Goal: Task Accomplishment & Management: Manage account settings

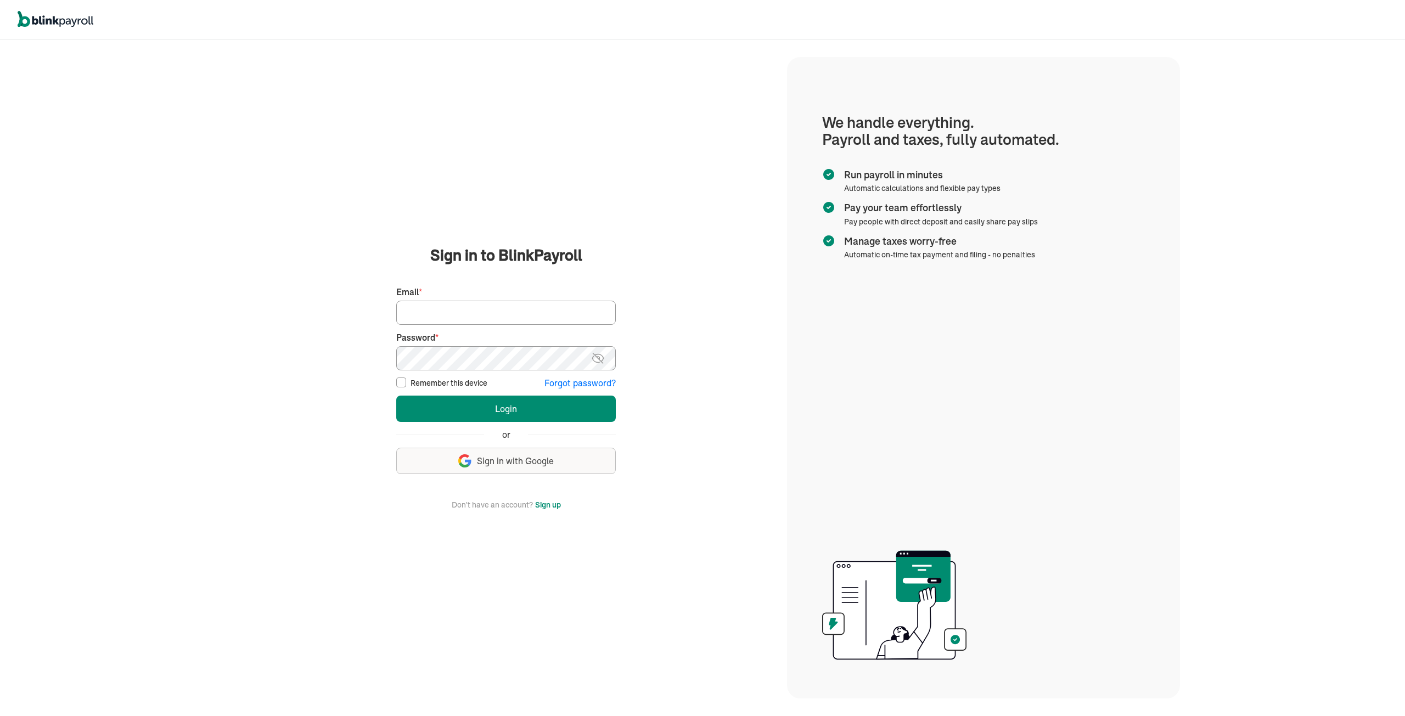
click at [445, 307] on input "Email *" at bounding box center [506, 313] width 220 height 24
type input "tmoore@qualitylinework.com"
click at [396, 396] on button "Login" at bounding box center [506, 409] width 220 height 26
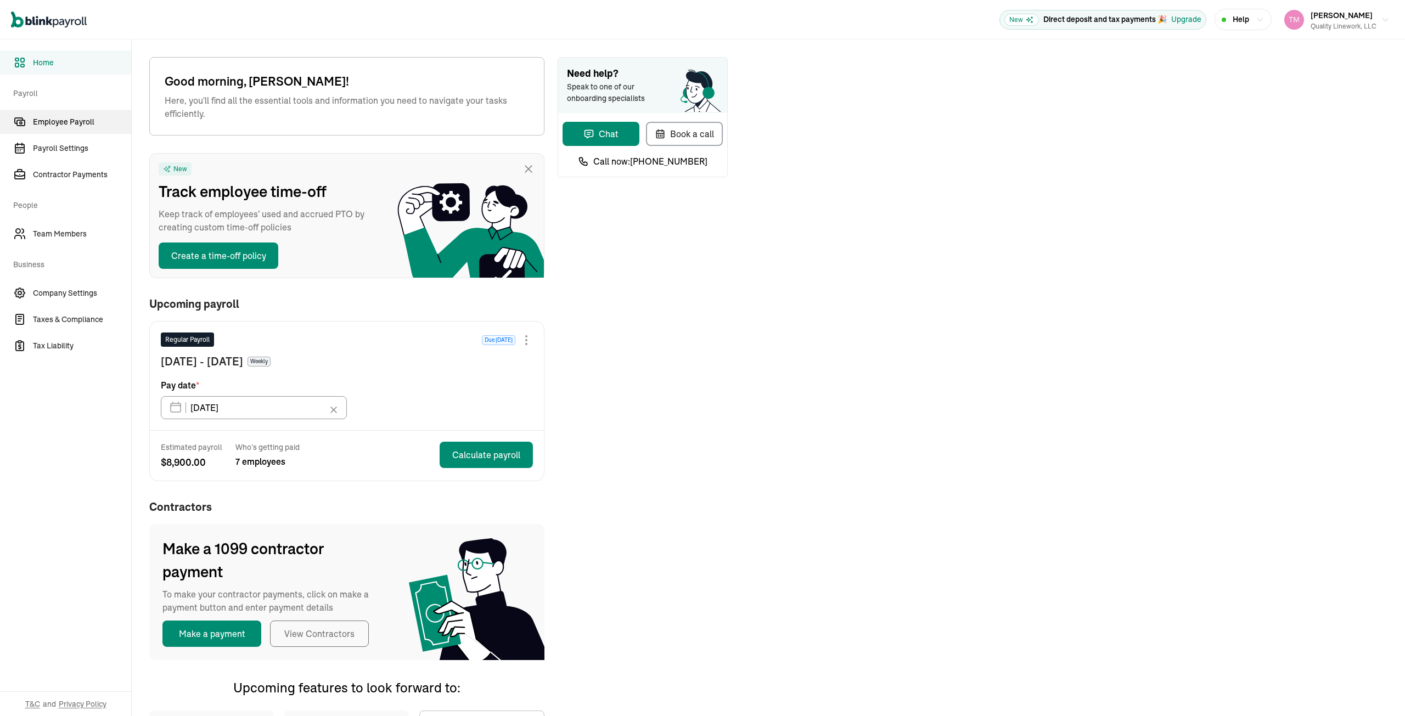
click at [69, 125] on span "Employee Payroll" at bounding box center [82, 122] width 98 height 12
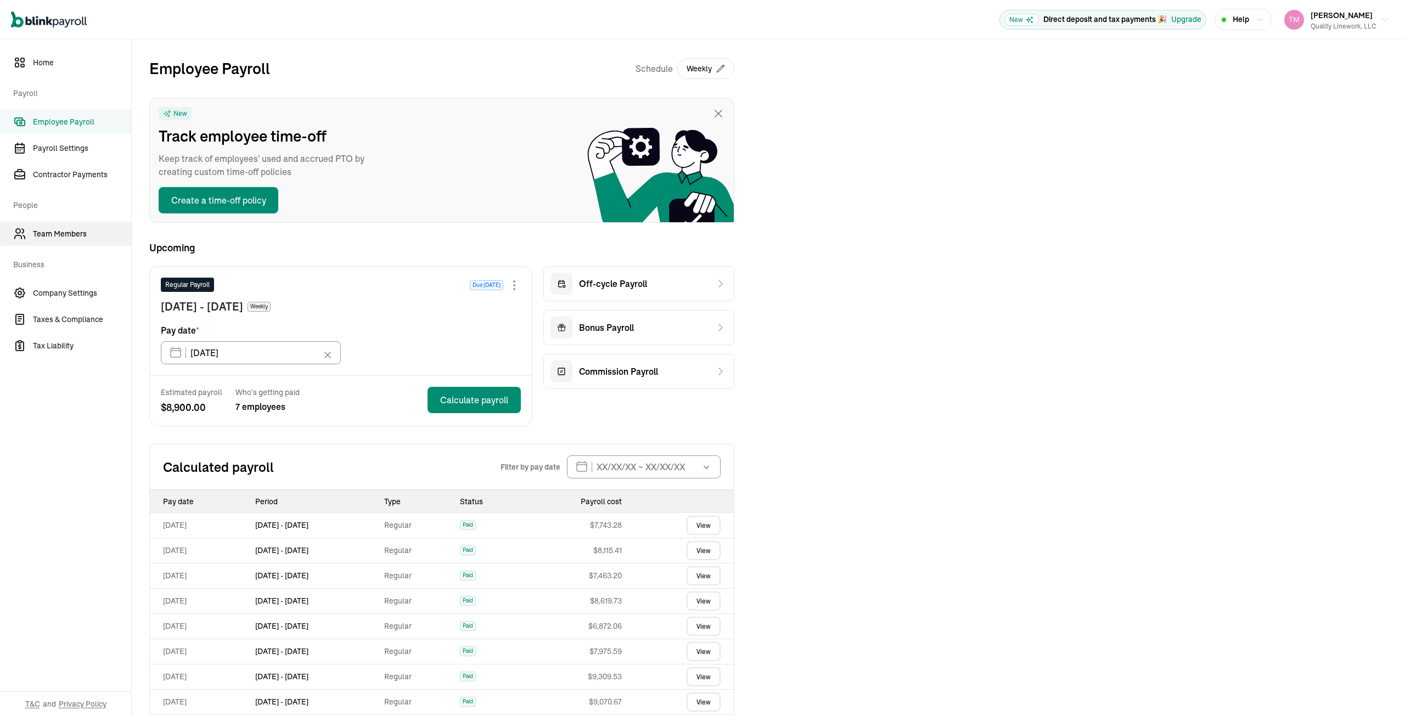
click at [69, 233] on span "Team Members" at bounding box center [82, 234] width 98 height 12
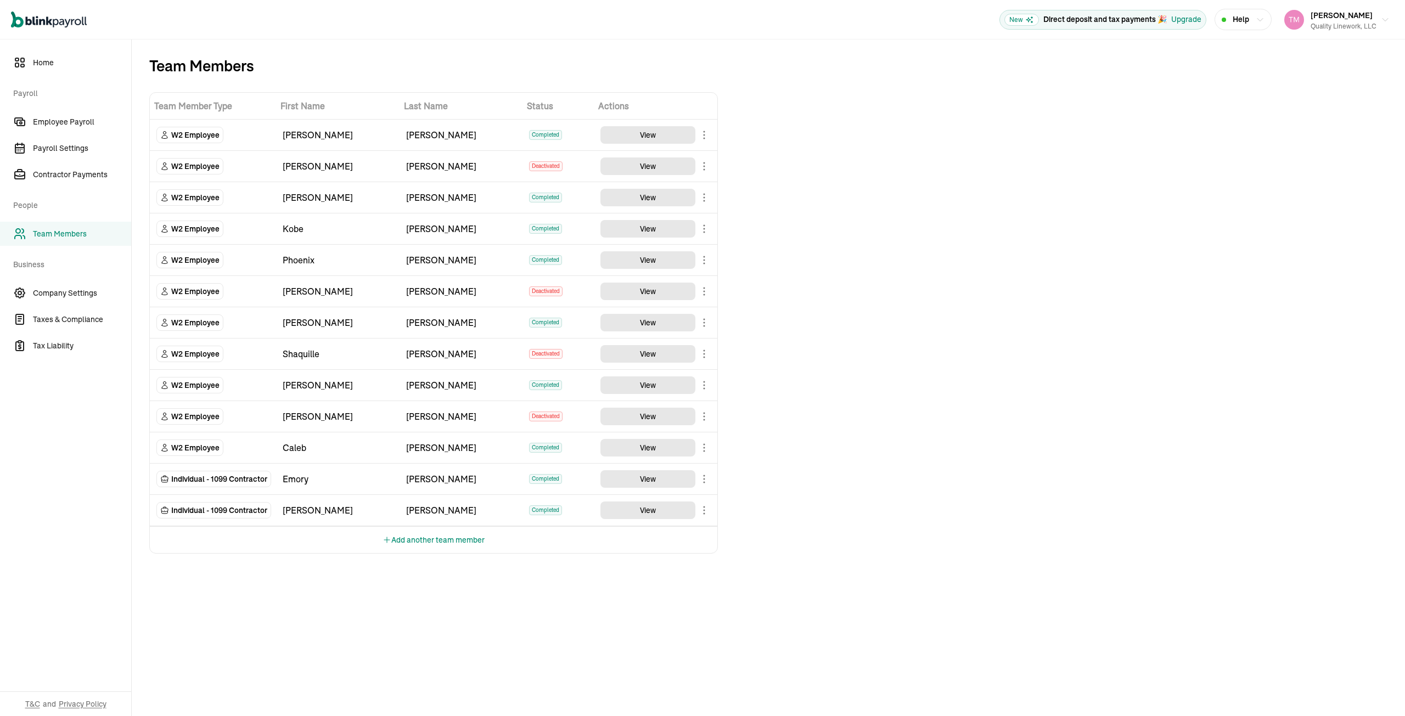
click at [423, 537] on button "Add another team member" at bounding box center [434, 540] width 102 height 26
click at [252, 539] on select "Select W2 Employee Individual - 1099 Contractor Business - 1099 Contractor" at bounding box center [212, 542] width 113 height 24
select select "employee"
click at [156, 530] on select "Select W2 Employee Individual - 1099 Contractor Business - 1099 Contractor" at bounding box center [212, 542] width 113 height 24
click at [310, 536] on input "TextInput" at bounding box center [338, 542] width 110 height 24
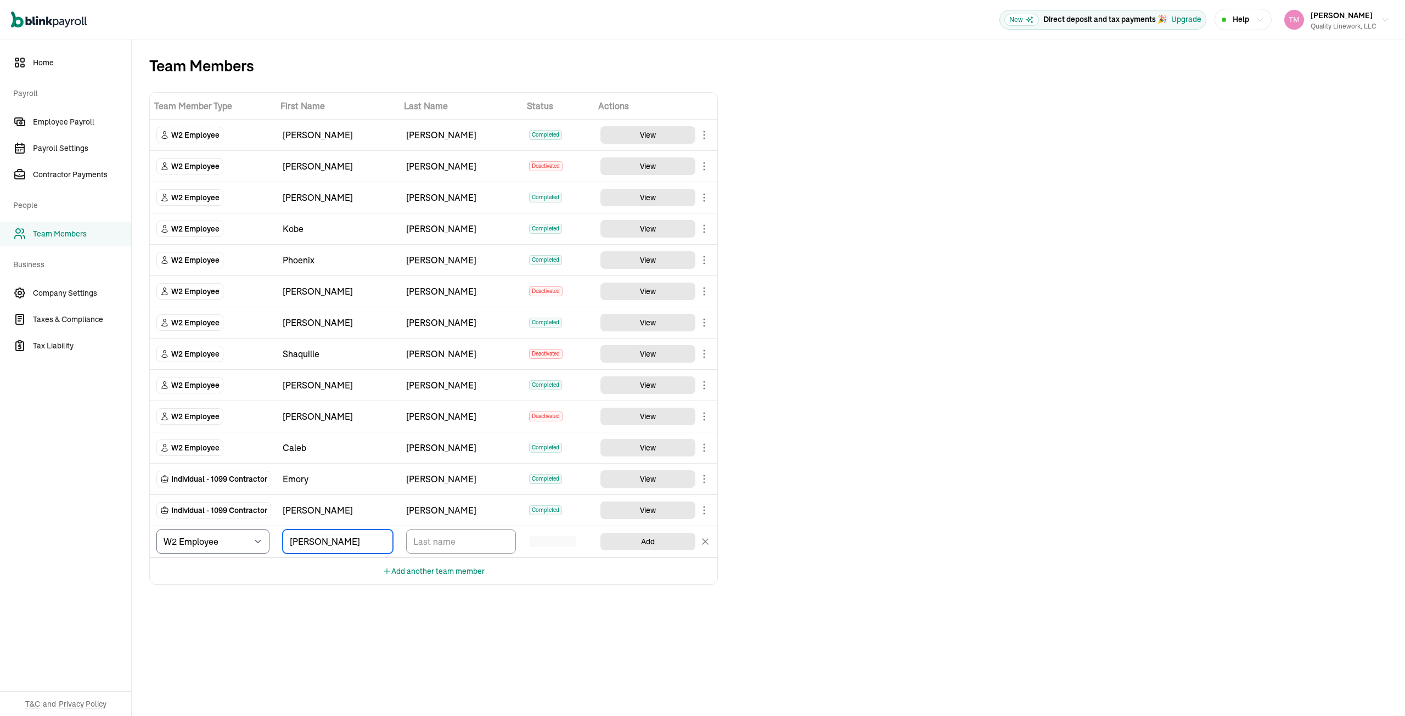
type input "Brent"
click at [418, 537] on input "TextInput" at bounding box center [461, 542] width 110 height 24
type input "[PERSON_NAME]"
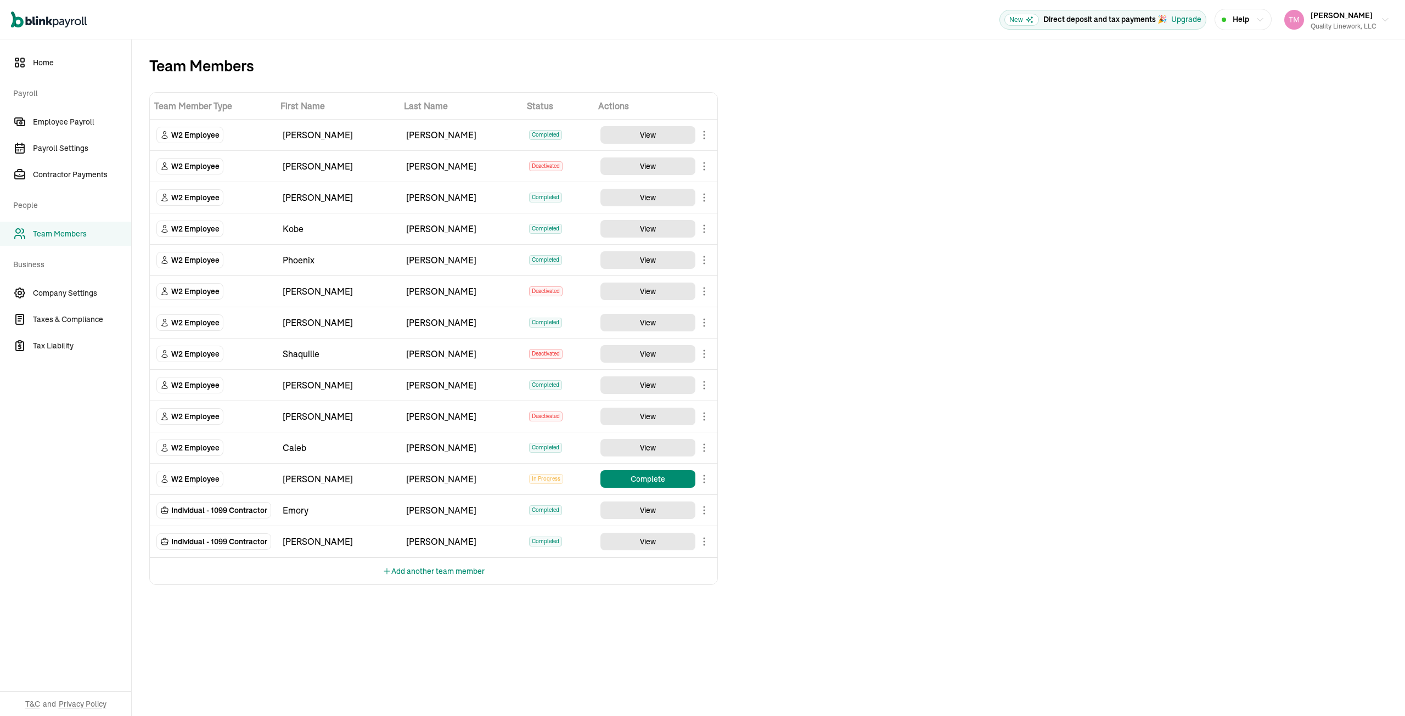
click at [704, 510] on body "Open main menu New Direct deposit and tax payments 🎉 Upgrade Help [PERSON_NAME]…" at bounding box center [702, 358] width 1405 height 716
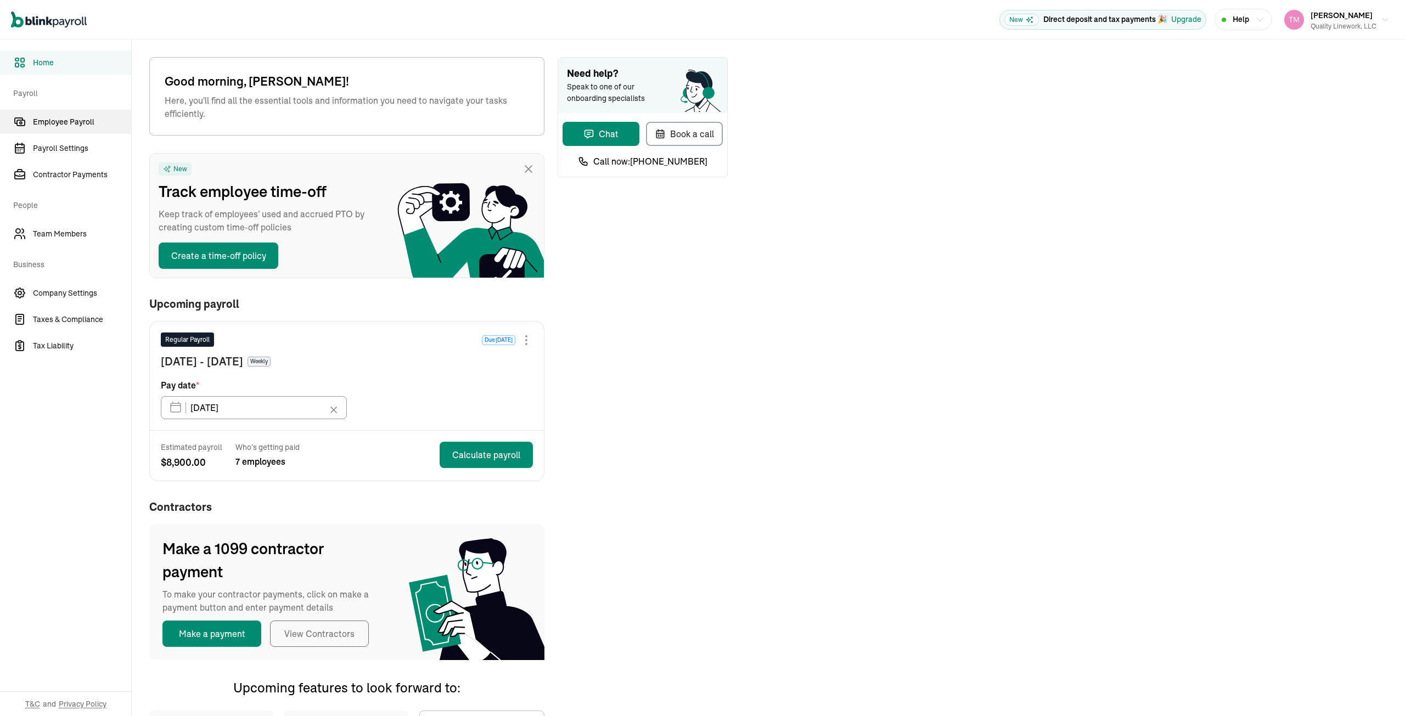
click at [69, 125] on span "Employee Payroll" at bounding box center [82, 122] width 98 height 12
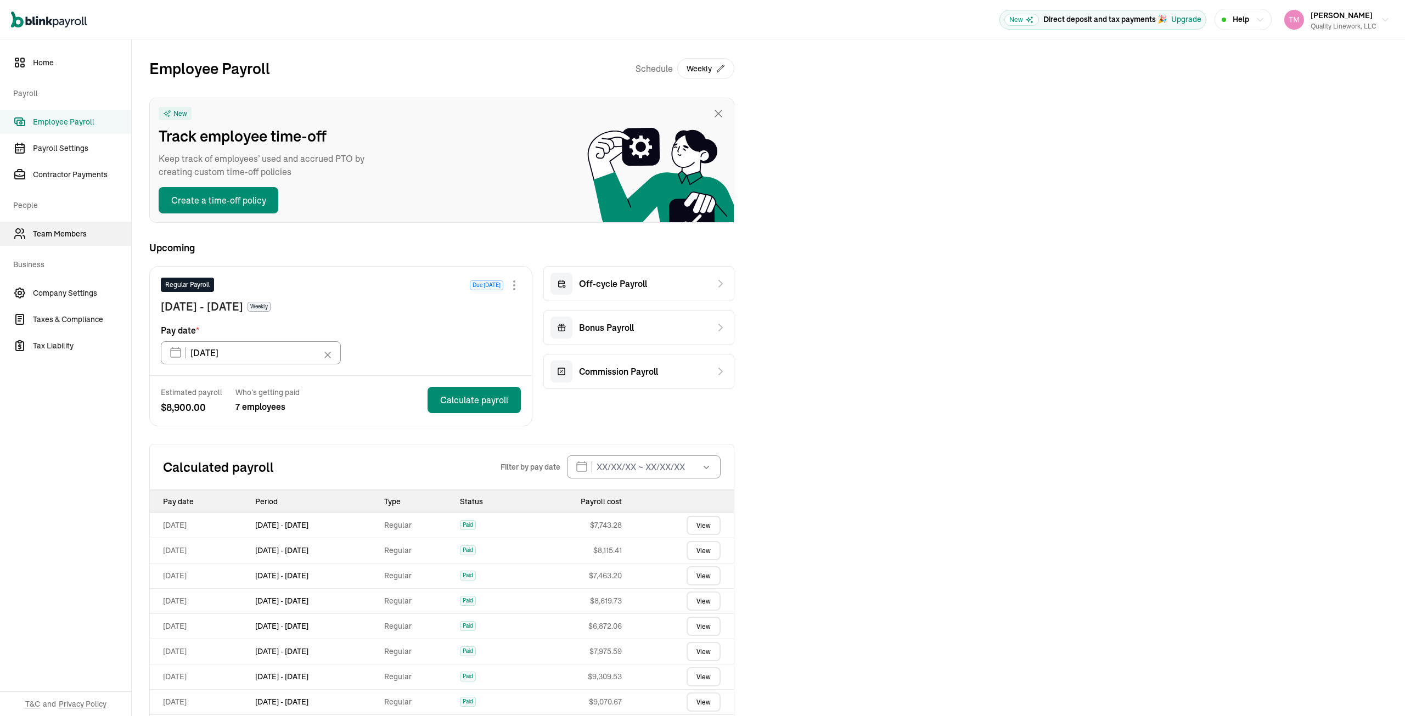
click at [69, 233] on span "Team Members" at bounding box center [82, 234] width 98 height 12
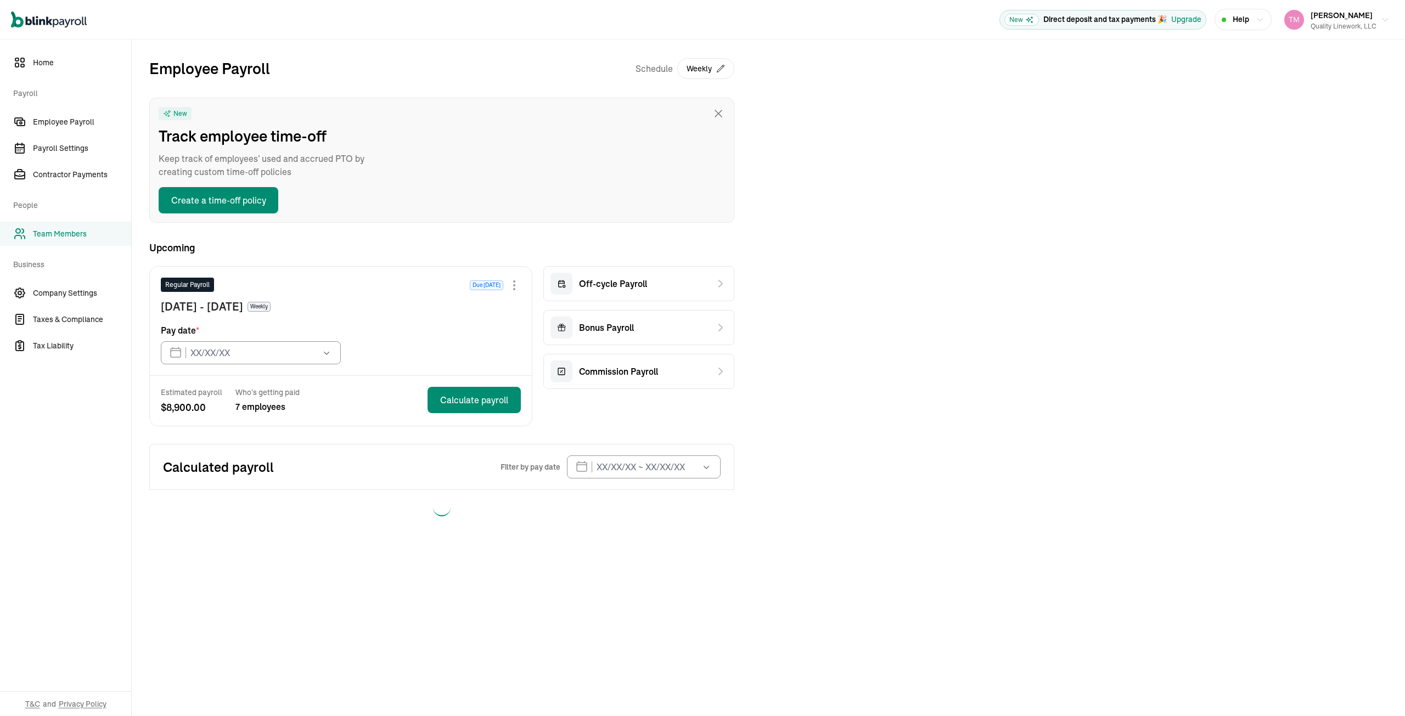
type input "[DATE]"
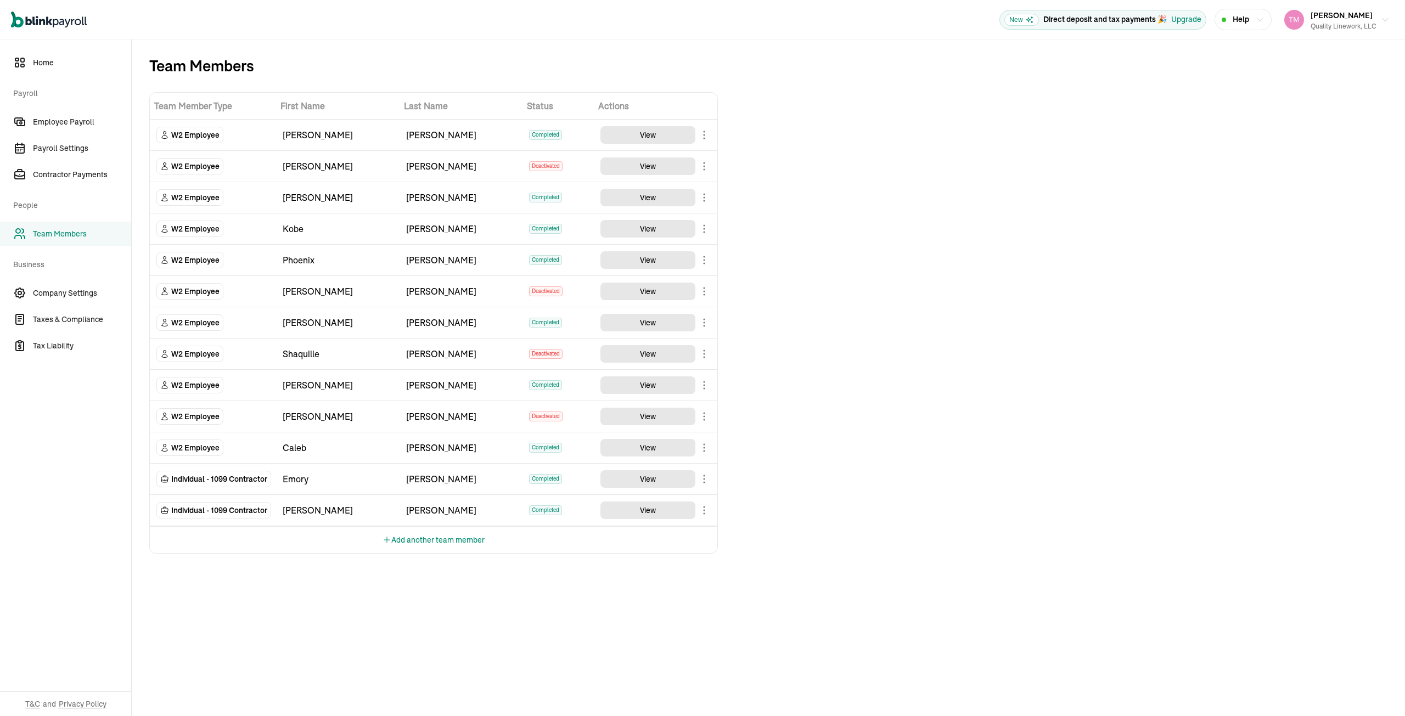
click at [423, 537] on button "Add another team member" at bounding box center [434, 540] width 102 height 26
click at [252, 539] on select "Select W2 Employee Individual - 1099 Contractor Business - 1099 Contractor" at bounding box center [212, 542] width 113 height 24
select select "employee"
click at [156, 530] on select "Select W2 Employee Individual - 1099 Contractor Business - 1099 Contractor" at bounding box center [212, 542] width 113 height 24
click at [310, 536] on input "TextInput" at bounding box center [338, 542] width 110 height 24
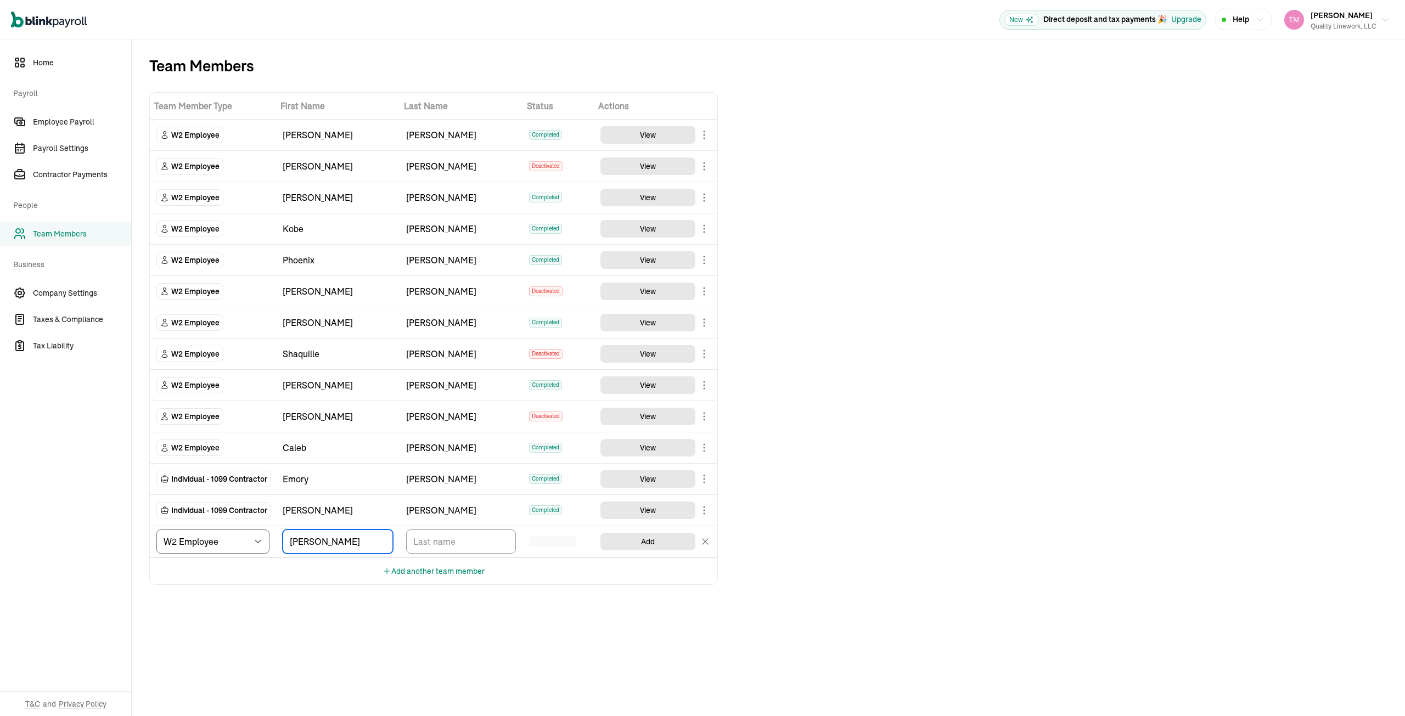
type input "[PERSON_NAME]"
click at [418, 537] on input "TextInput" at bounding box center [461, 542] width 110 height 24
type input "[PERSON_NAME]"
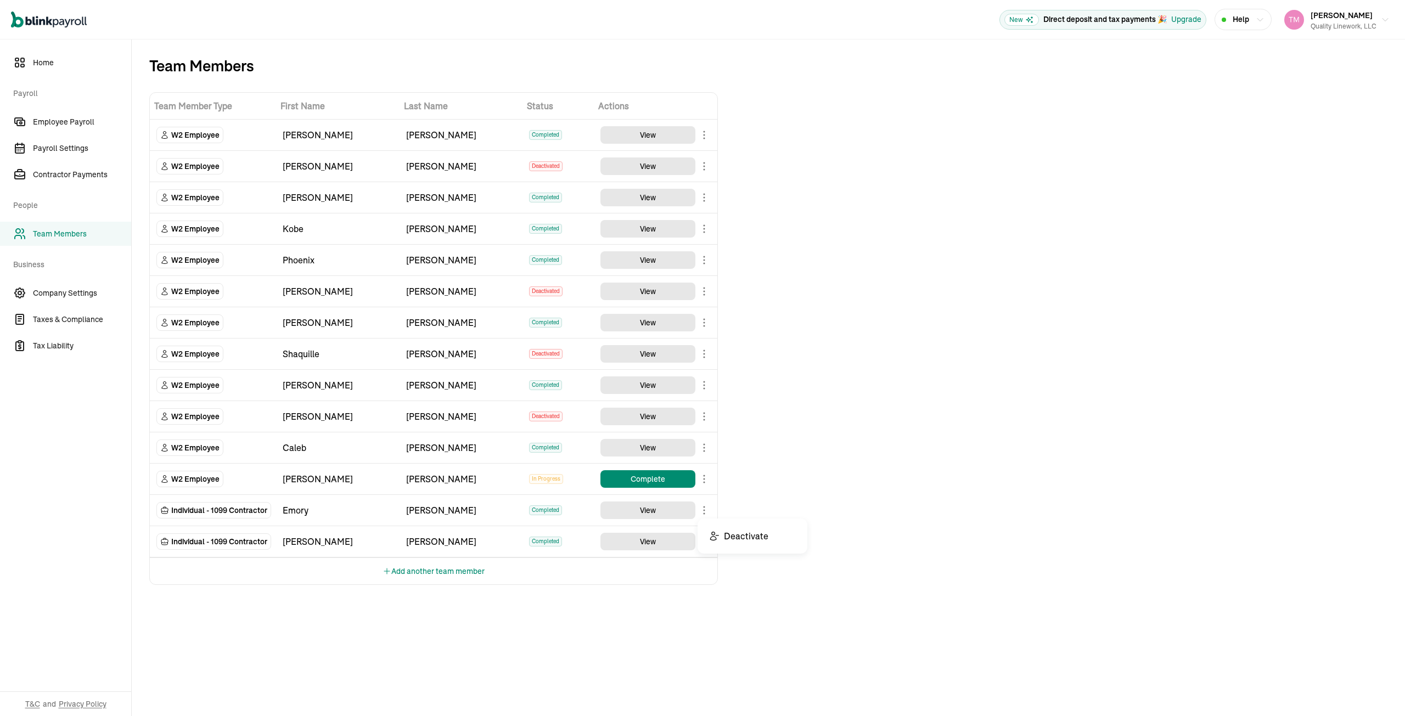
click at [704, 510] on body "Open main menu New Direct deposit and tax payments 🎉 Upgrade Help Taneka Moore …" at bounding box center [702, 358] width 1405 height 716
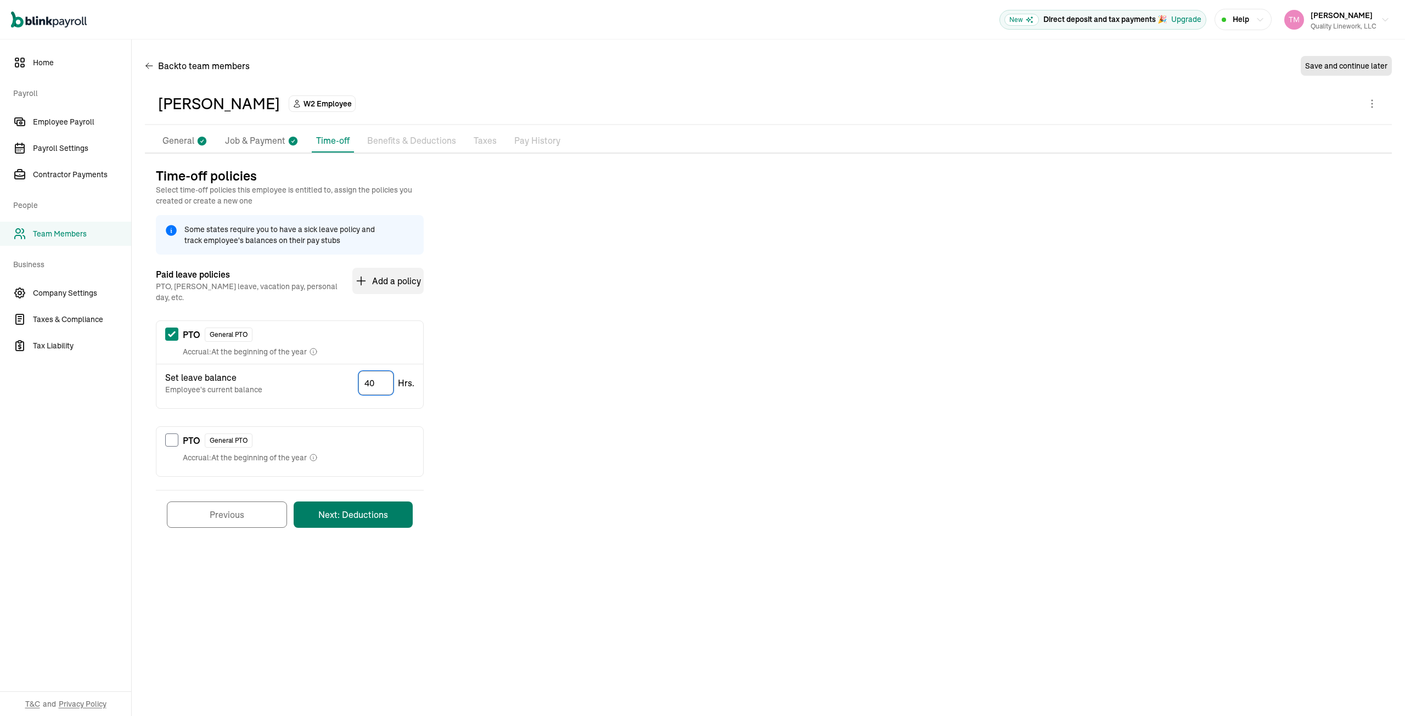
type input "40"
click at [380, 502] on button "Next: Deductions" at bounding box center [353, 515] width 119 height 26
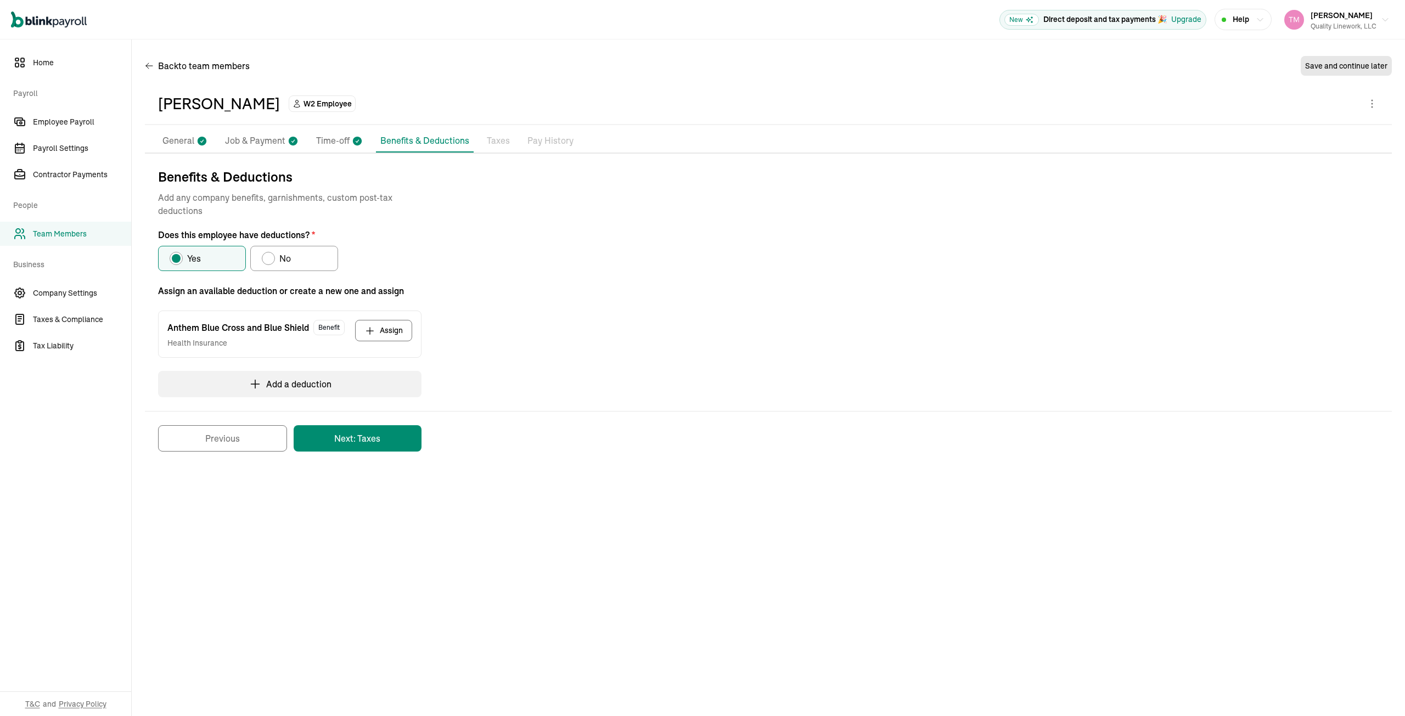
click at [269, 256] on div "Does this employee have deductions?" at bounding box center [268, 258] width 9 height 9
click at [269, 256] on input "No" at bounding box center [265, 255] width 9 height 9
radio input "true"
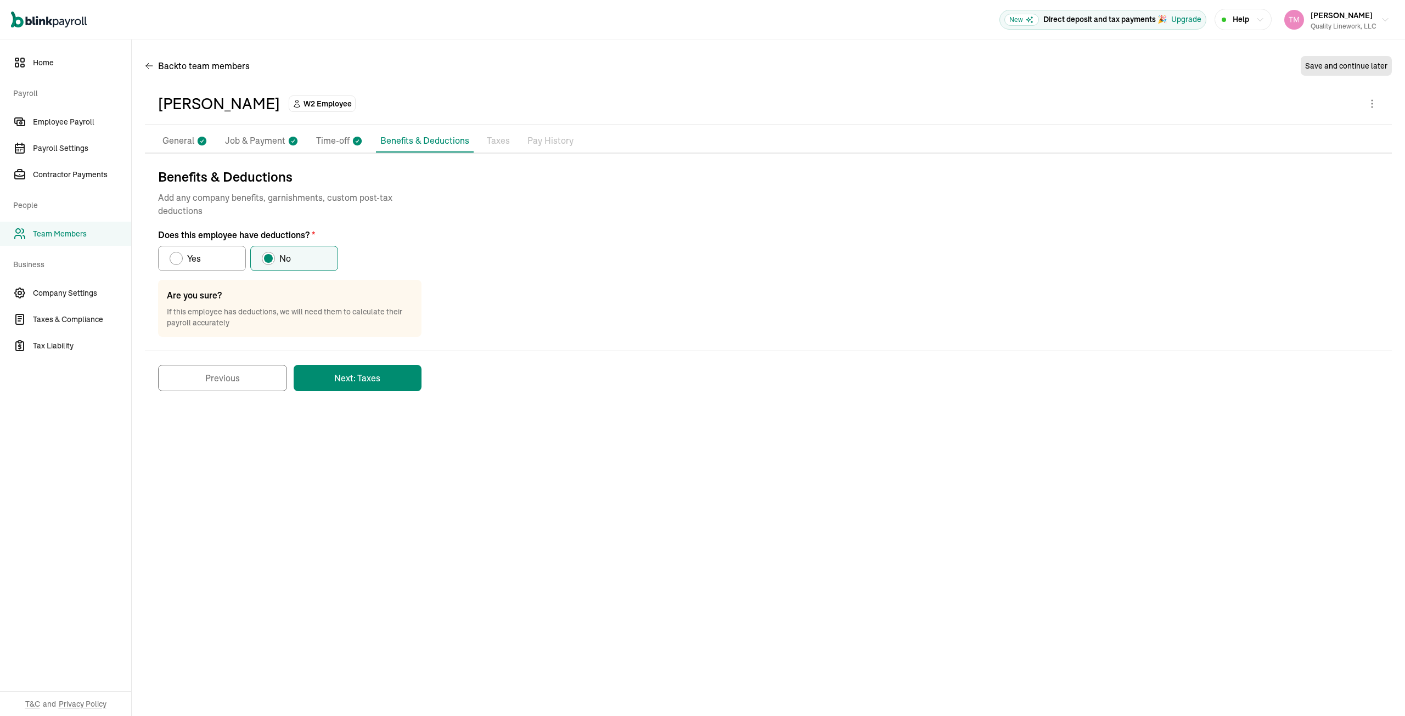
click at [178, 261] on div "Does this employee have deductions?" at bounding box center [176, 258] width 9 height 9
click at [178, 260] on input "Yes" at bounding box center [173, 255] width 9 height 9
radio input "true"
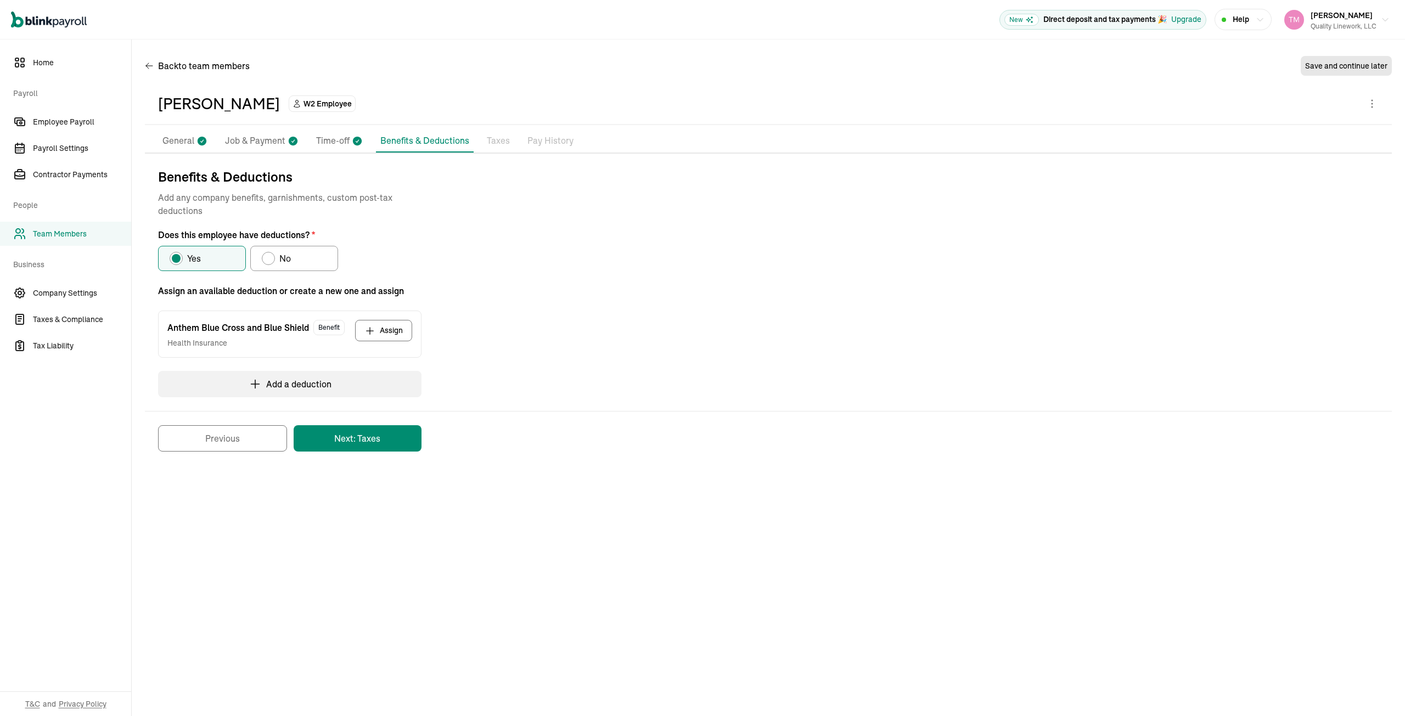
click at [266, 259] on div "Does this employee have deductions?" at bounding box center [268, 258] width 9 height 9
click at [266, 259] on input "No" at bounding box center [265, 255] width 9 height 9
radio input "true"
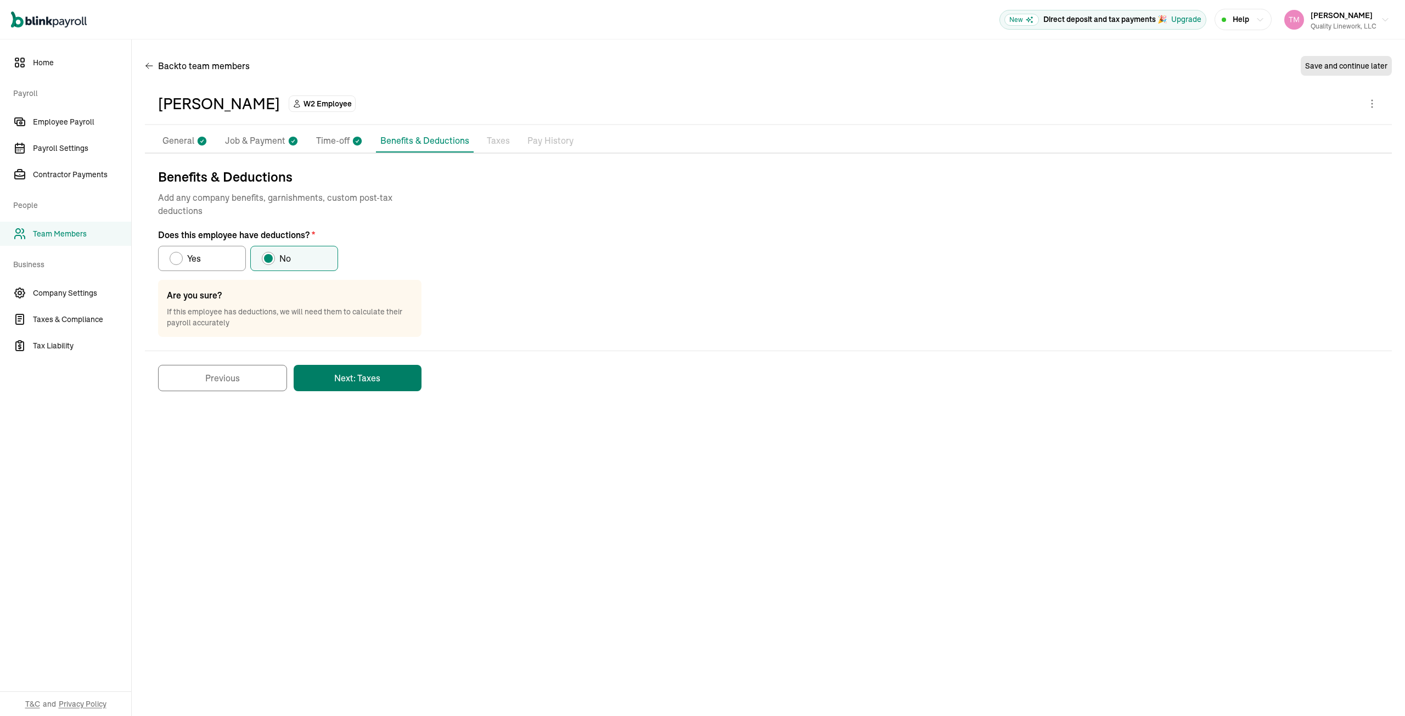
click at [344, 382] on button "Next: Taxes" at bounding box center [358, 378] width 128 height 26
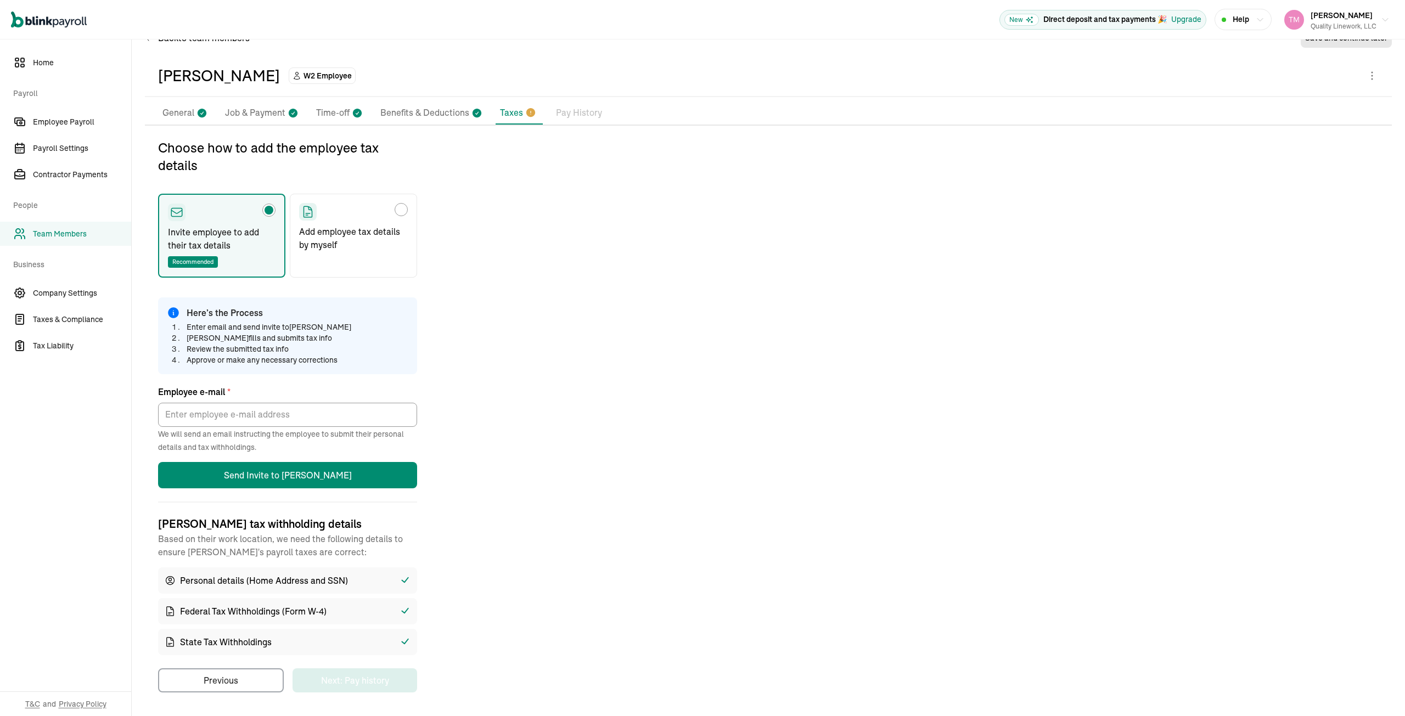
click at [401, 208] on div "Choose how to add the employee tax details" at bounding box center [401, 209] width 9 height 9
click at [307, 208] on input "Add employee tax details by myself" at bounding box center [303, 207] width 9 height 9
radio input "true"
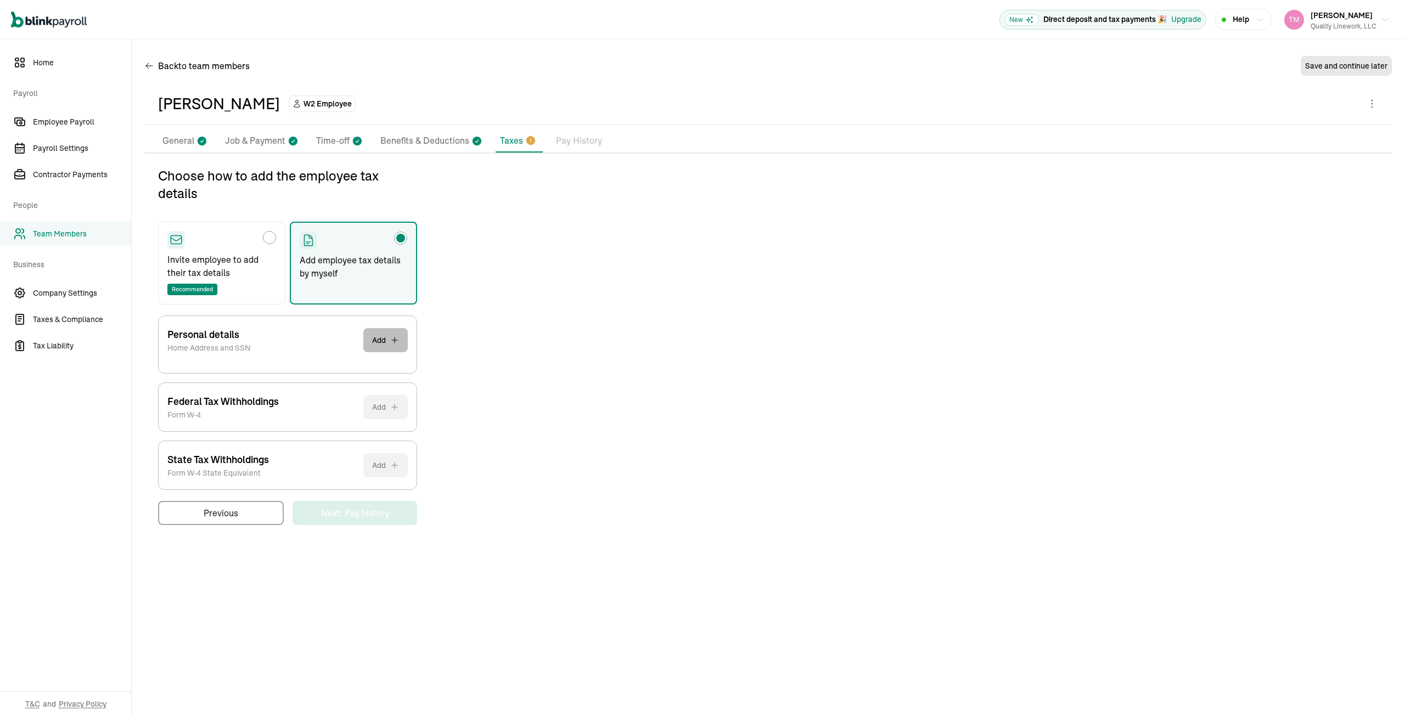
click at [402, 342] on button "Add" at bounding box center [385, 340] width 44 height 24
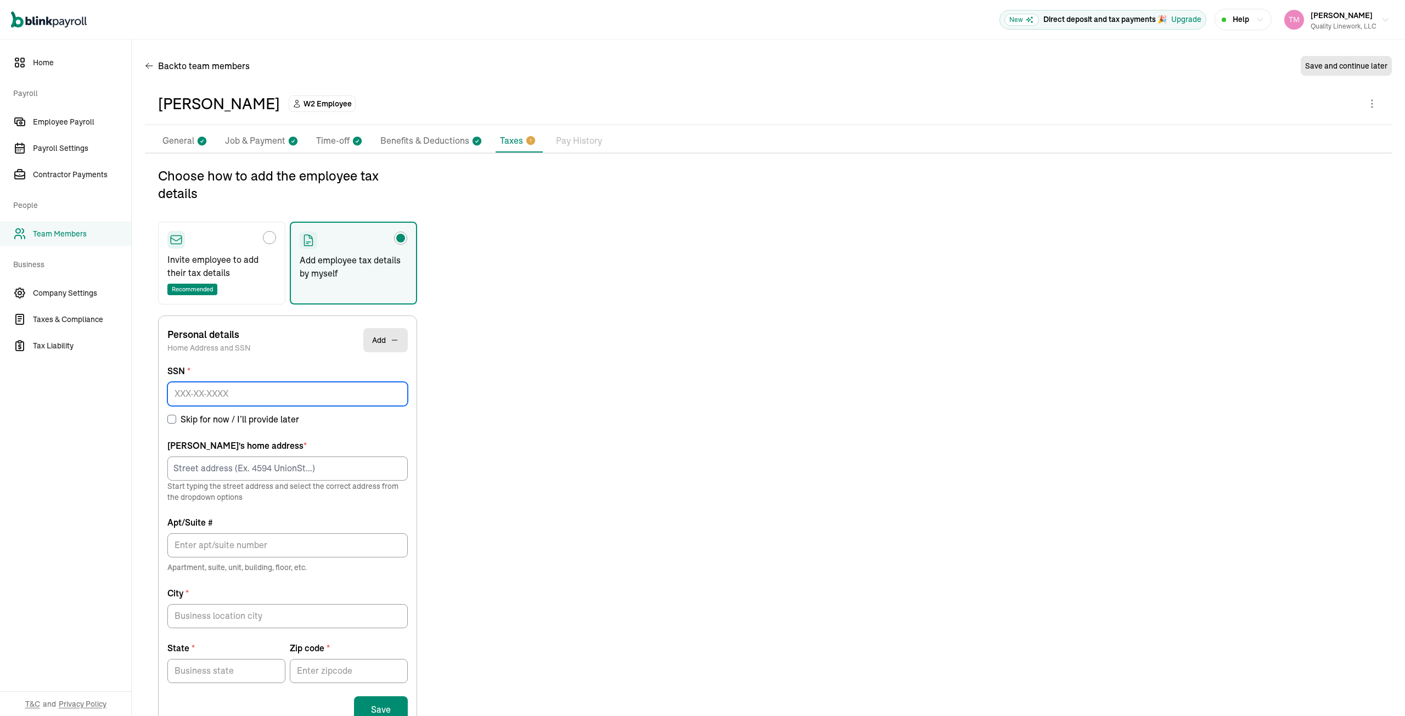
click at [179, 392] on input at bounding box center [287, 394] width 240 height 24
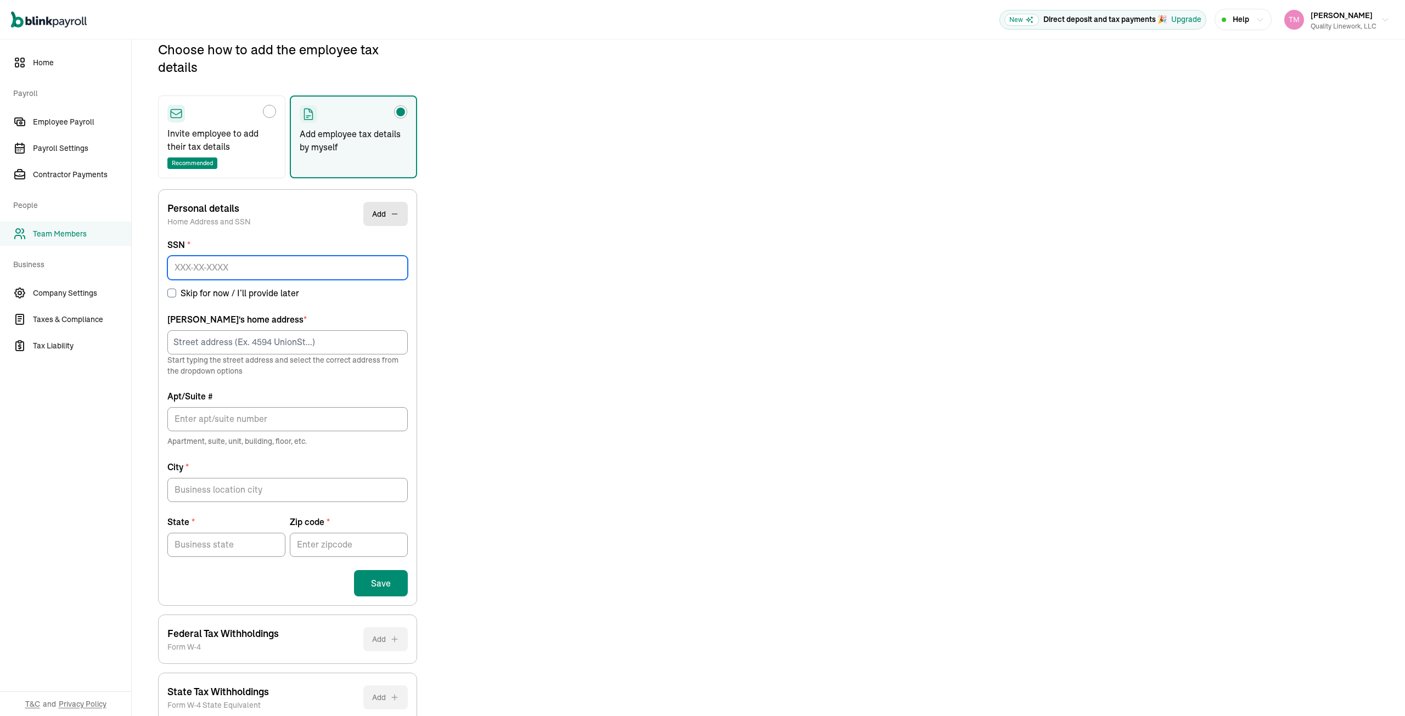
scroll to position [130, 0]
type input "401-37-1839"
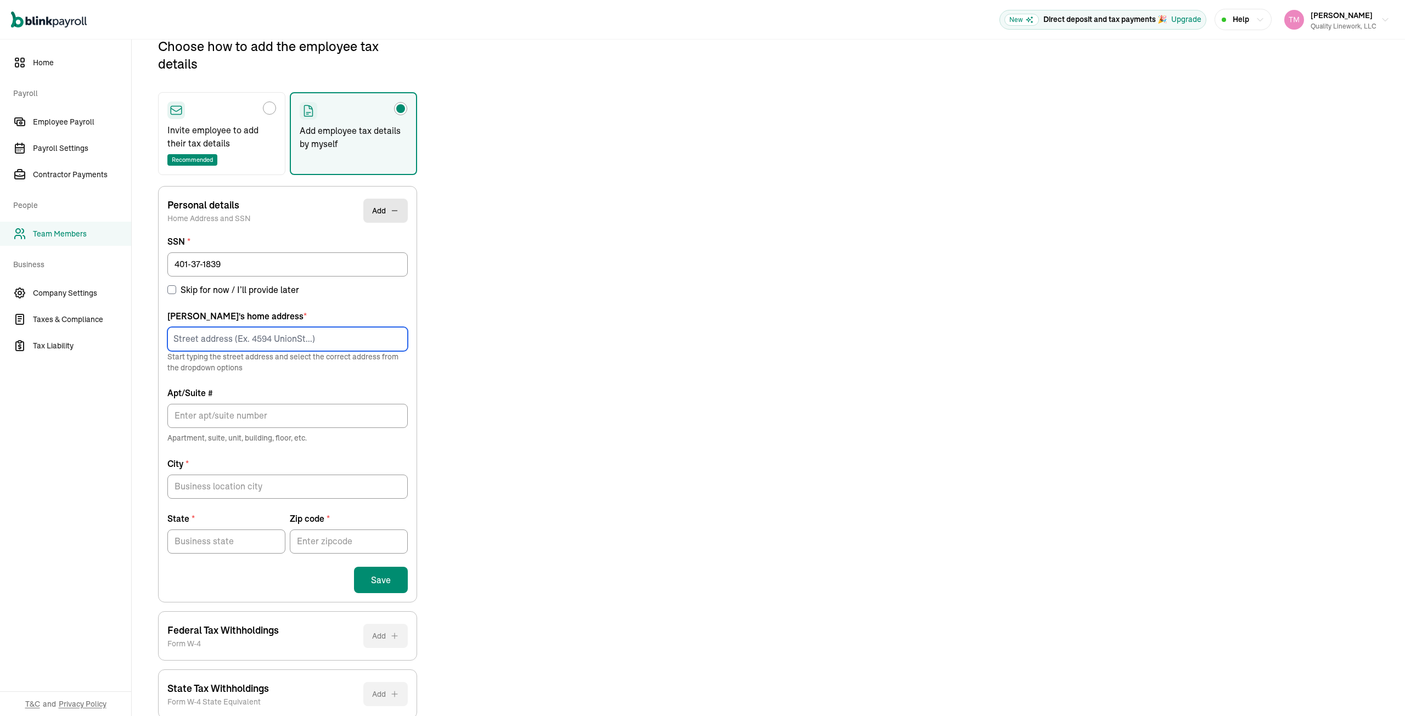
click at [182, 338] on input at bounding box center [287, 339] width 240 height 24
click at [234, 361] on div "[STREET_ADDRESS]" at bounding box center [287, 362] width 223 height 13
type input "[STREET_ADDRESS]"
type input "[GEOGRAPHIC_DATA]"
type input "KY"
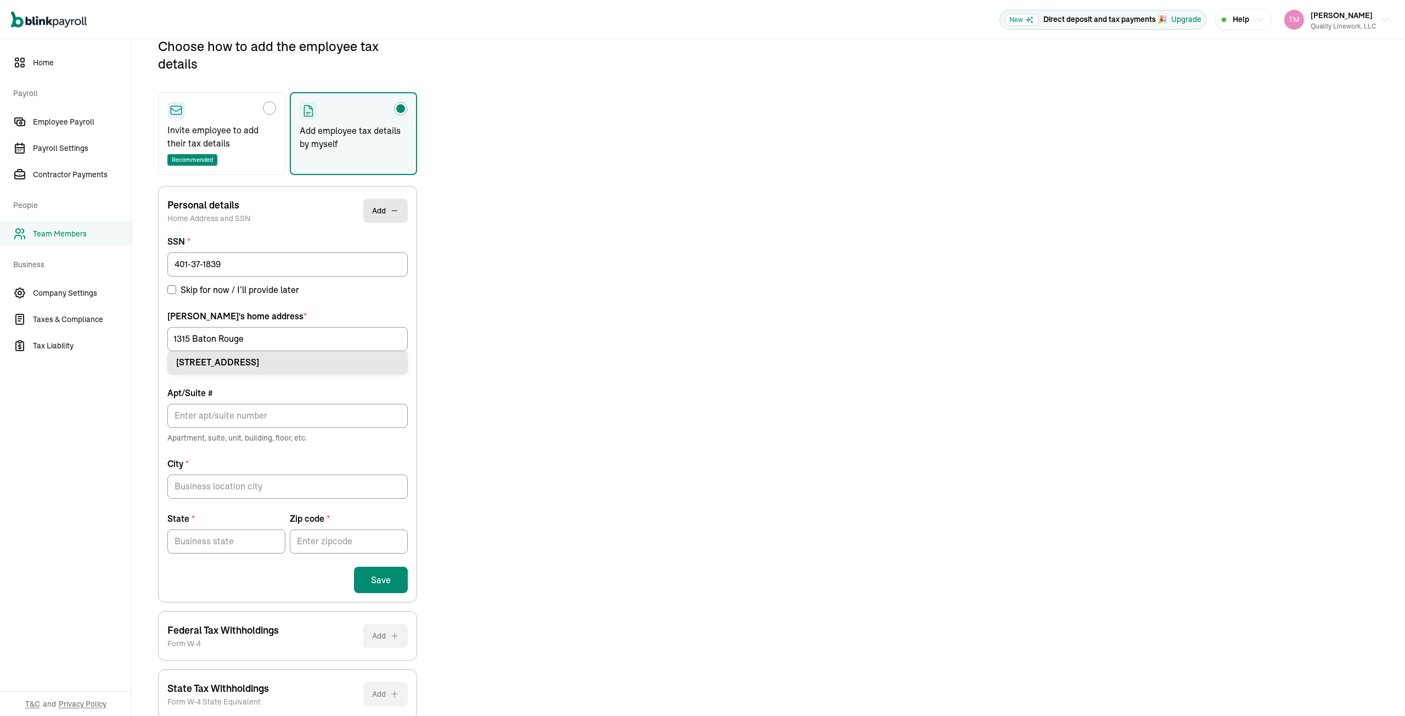
type input "41097"
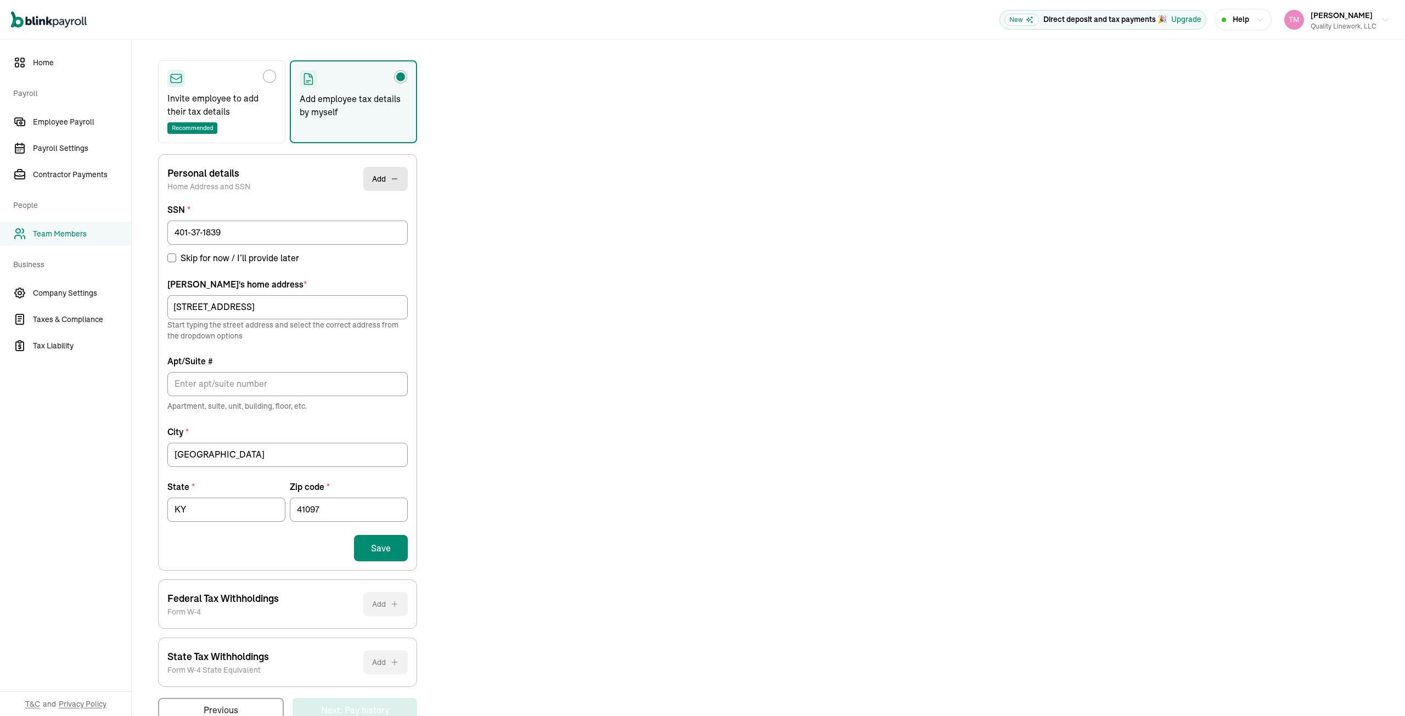
scroll to position [189, 0]
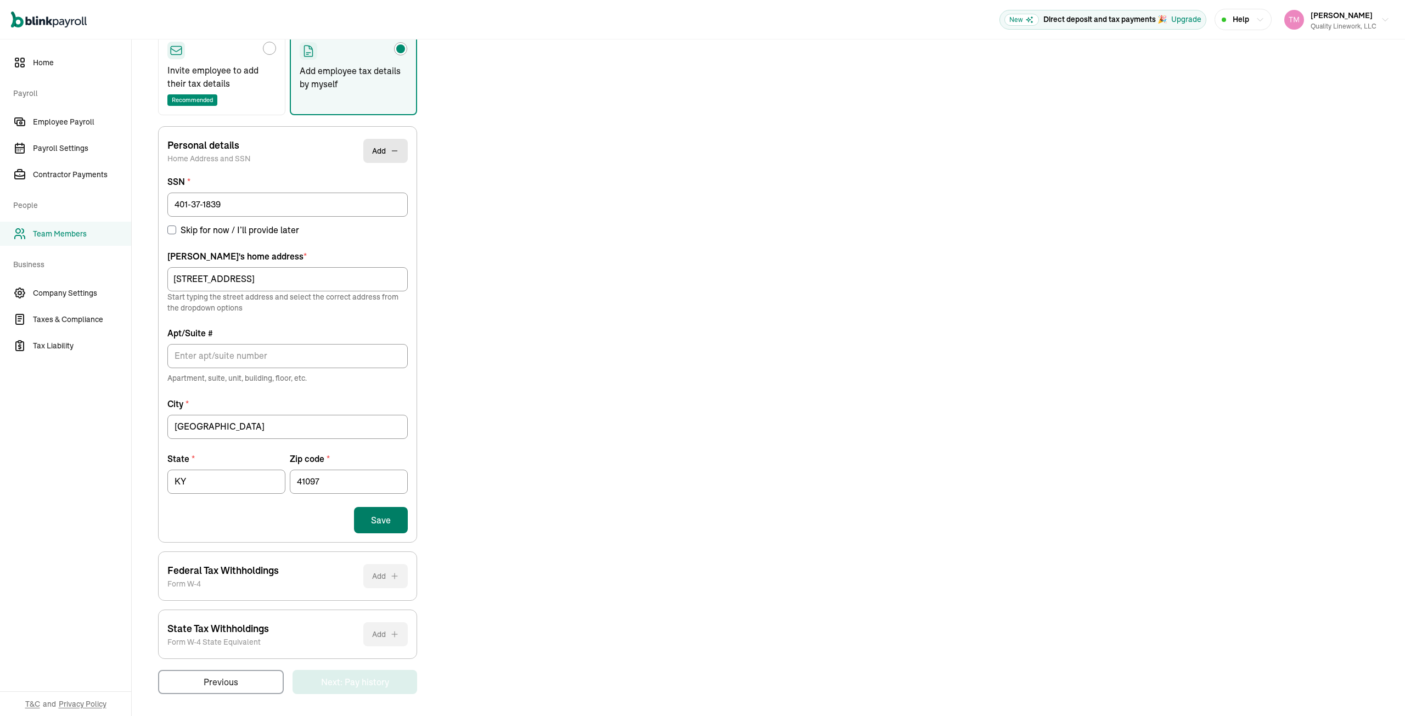
click at [381, 520] on button "Save" at bounding box center [381, 520] width 54 height 26
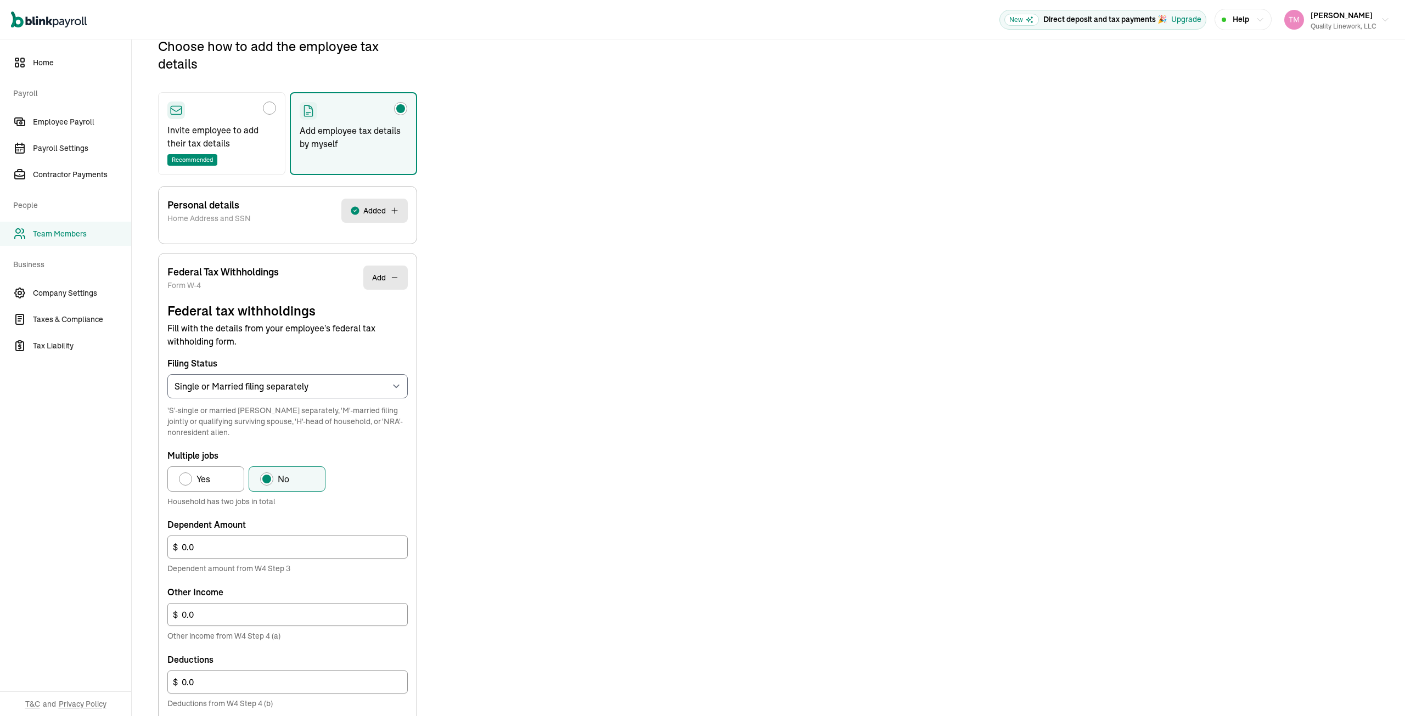
scroll to position [184, 0]
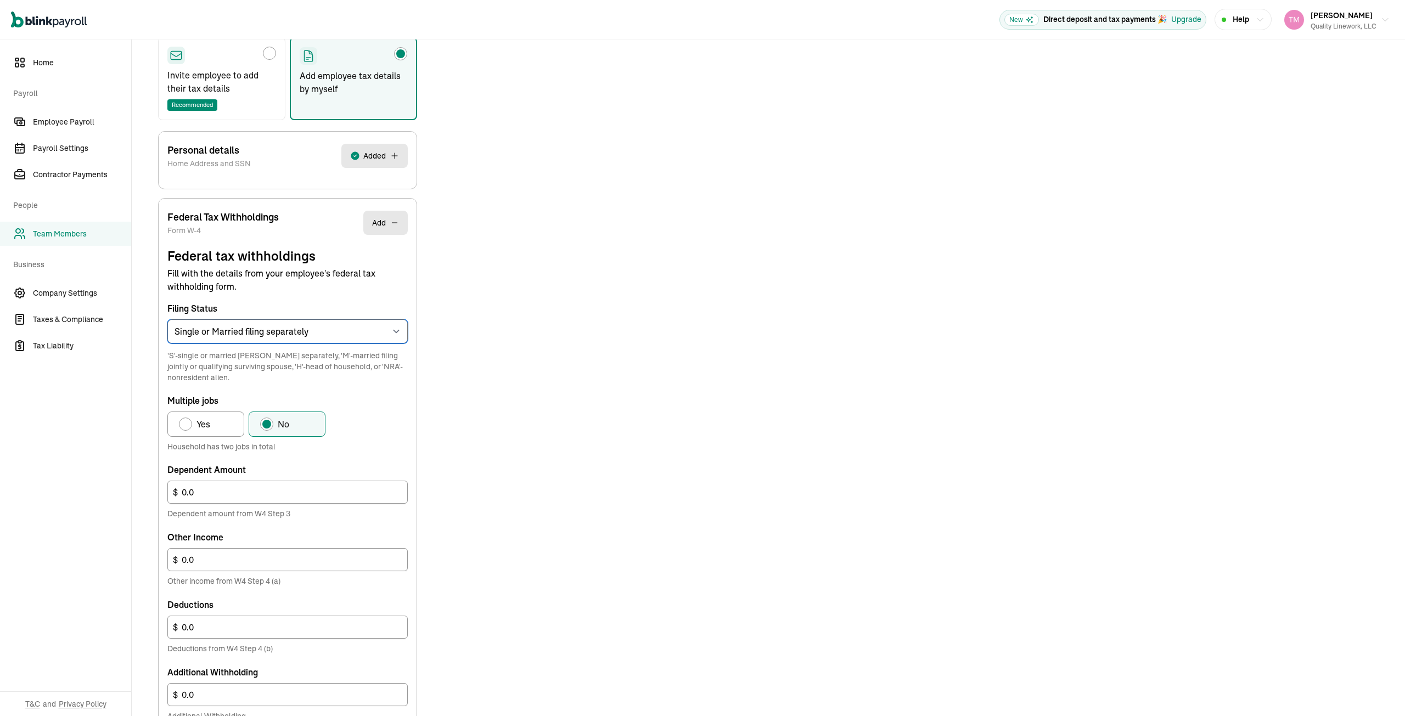
click at [401, 333] on select "Select an item Single or Married filing separately Married filing jointly or Qu…" at bounding box center [287, 331] width 240 height 24
select select "M"
click at [167, 319] on select "Select an item Single or Married filing separately Married filing jointly or Qu…" at bounding box center [287, 331] width 240 height 24
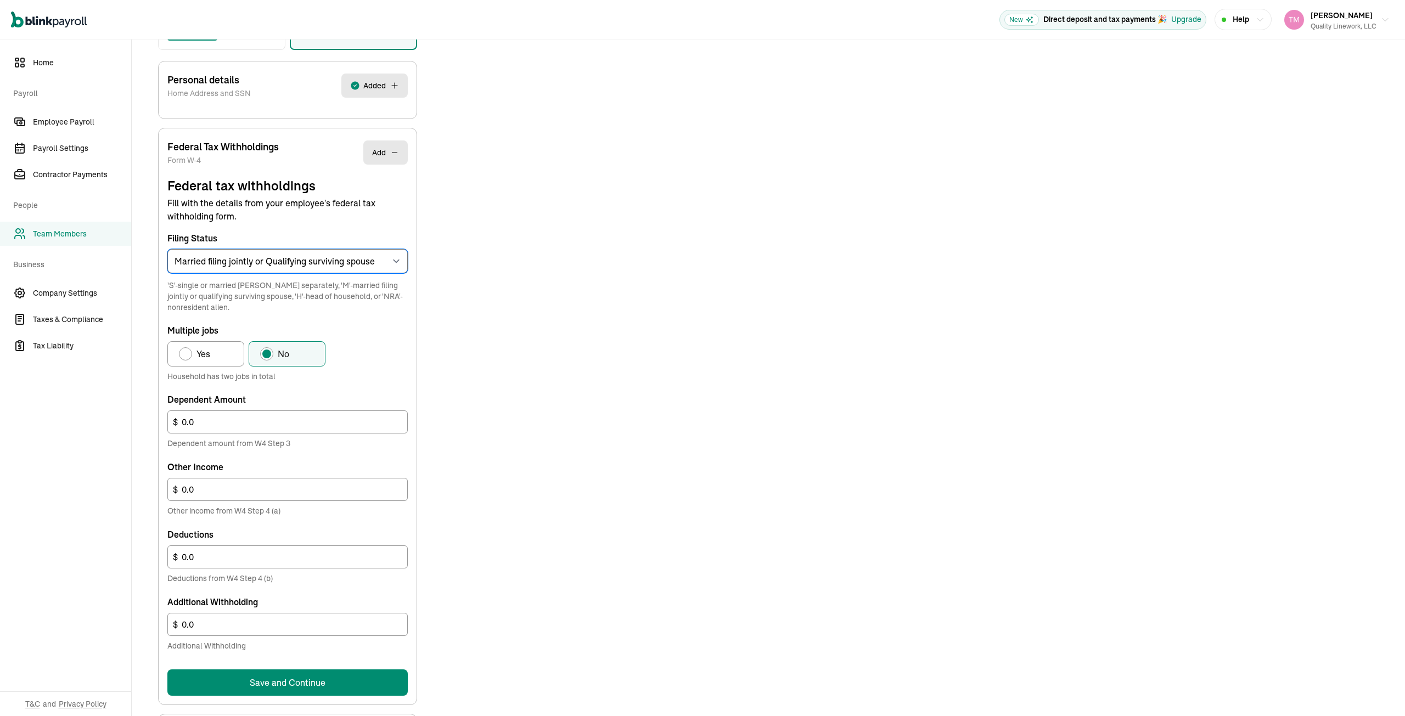
scroll to position [349, 0]
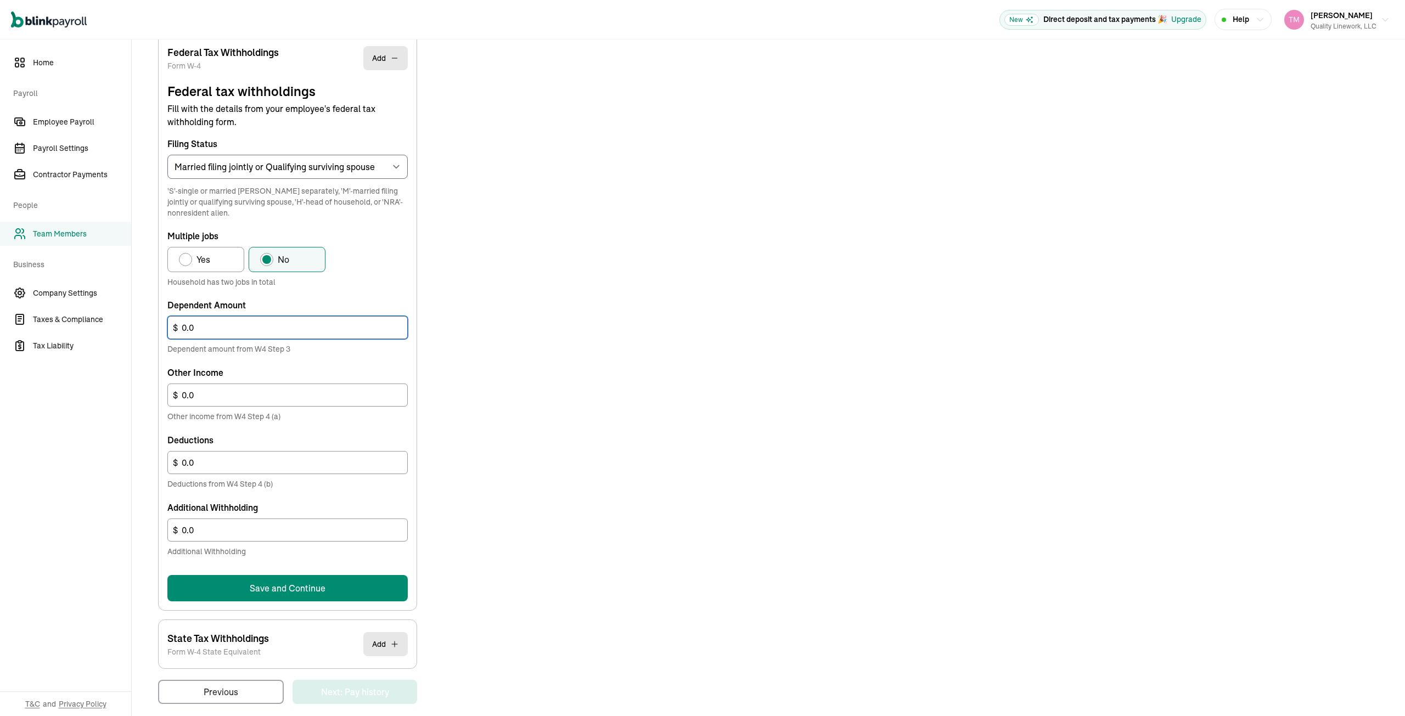
click at [206, 327] on input "0.0" at bounding box center [287, 327] width 240 height 23
drag, startPoint x: 218, startPoint y: 321, endPoint x: 176, endPoint y: 325, distance: 42.5
click at [169, 325] on input "0.02" at bounding box center [287, 327] width 240 height 23
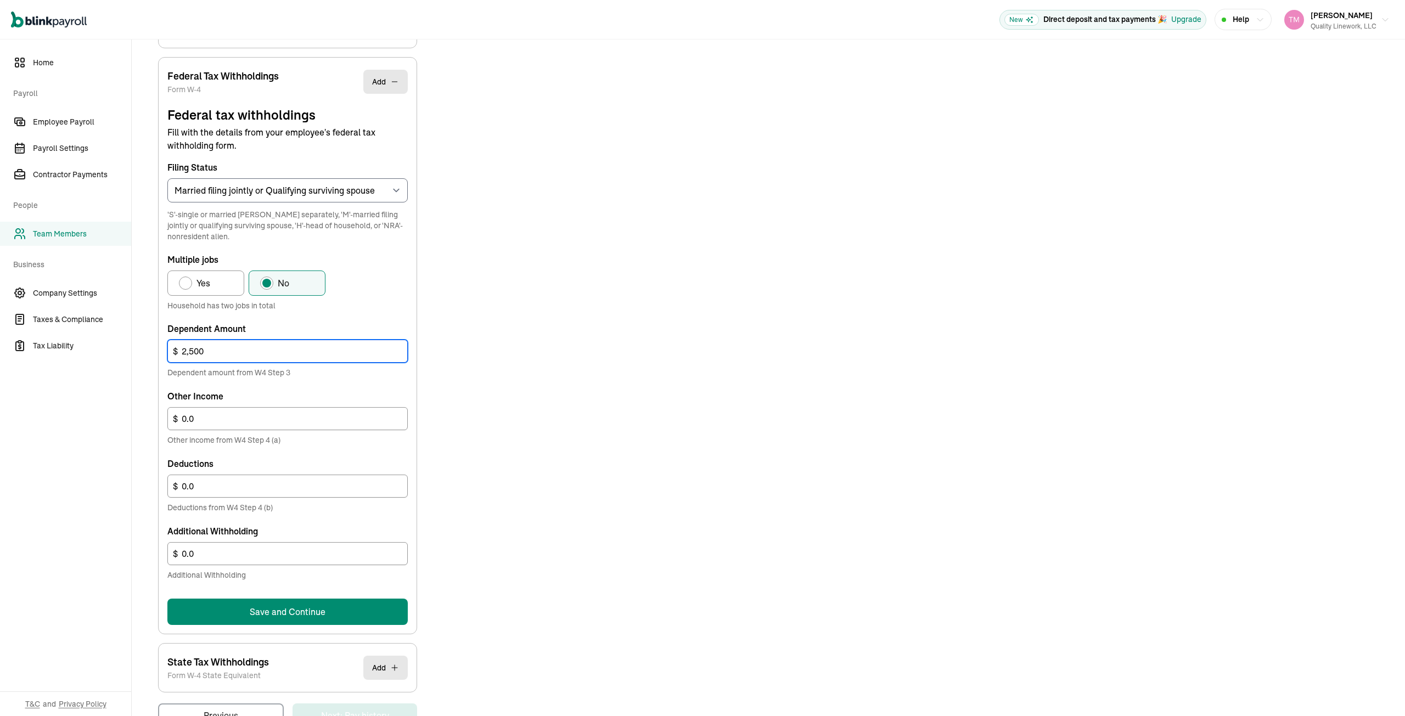
scroll to position [314, 0]
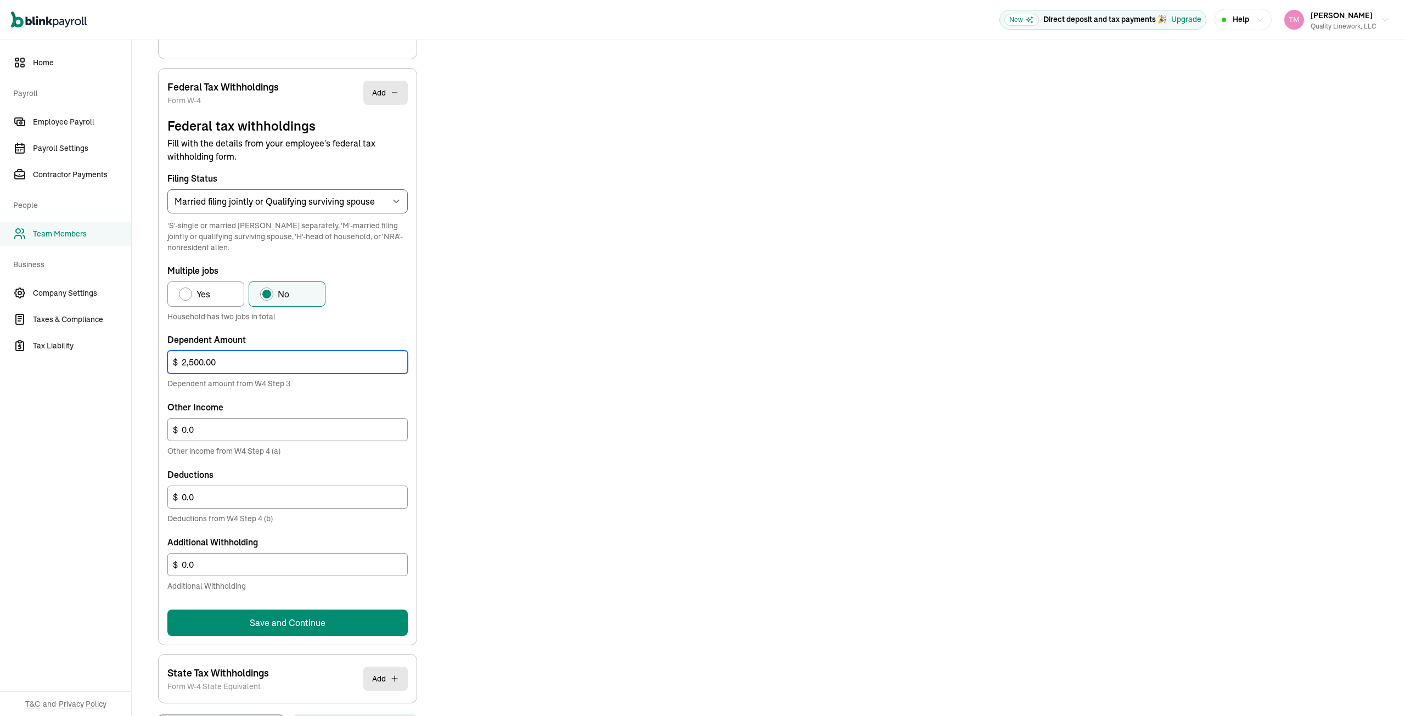
type input "2,500.00"
click at [747, 301] on div "Choose how to add the employee tax details Invite employee to add their tax det…" at bounding box center [768, 295] width 1247 height 886
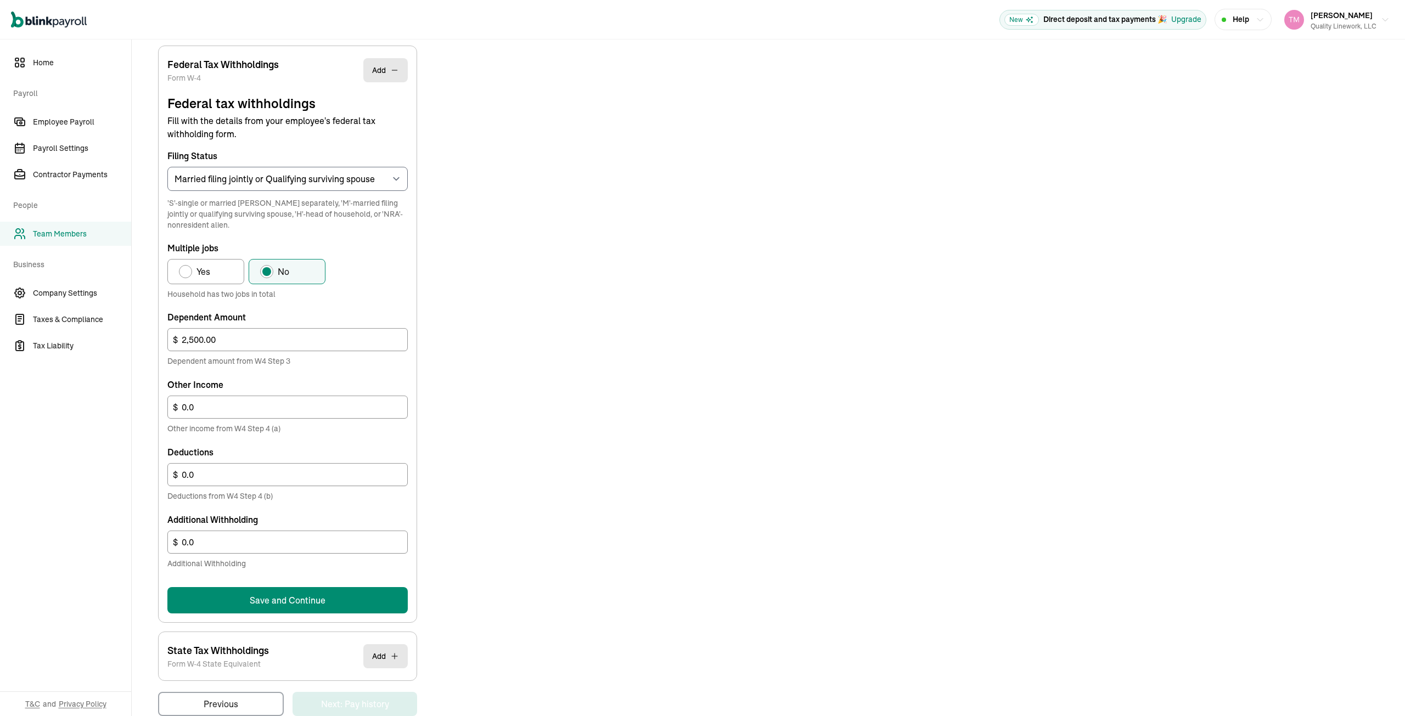
scroll to position [357, 0]
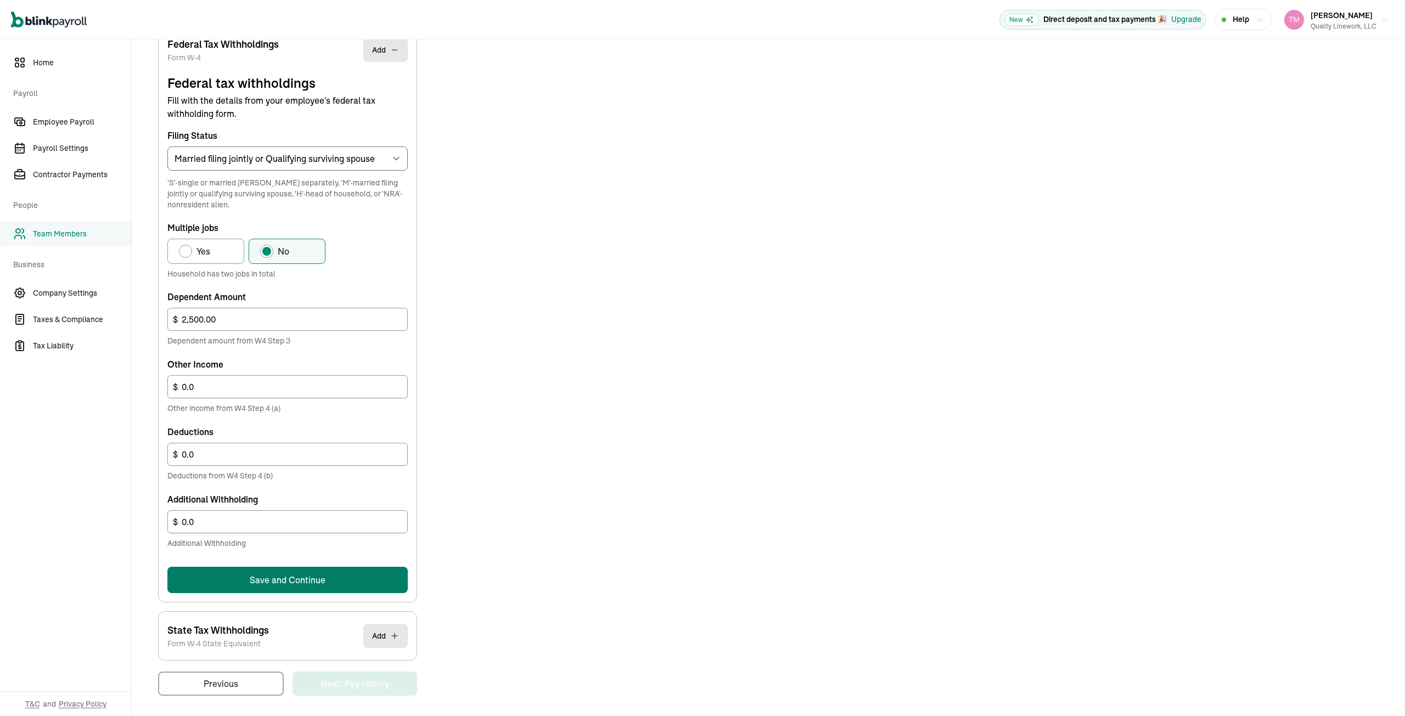
click at [310, 578] on button "Save and Continue" at bounding box center [287, 580] width 240 height 26
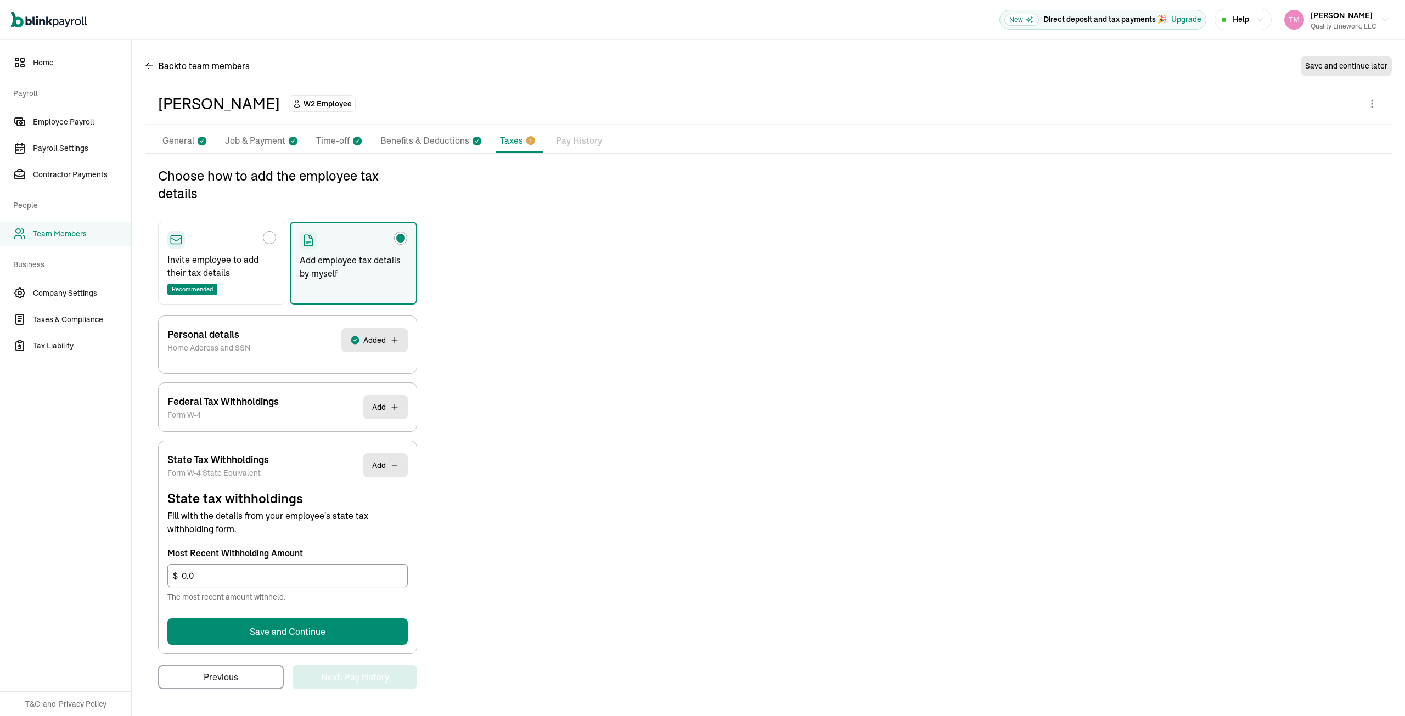
scroll to position [0, 0]
click at [295, 631] on button "Save and Continue" at bounding box center [287, 632] width 240 height 26
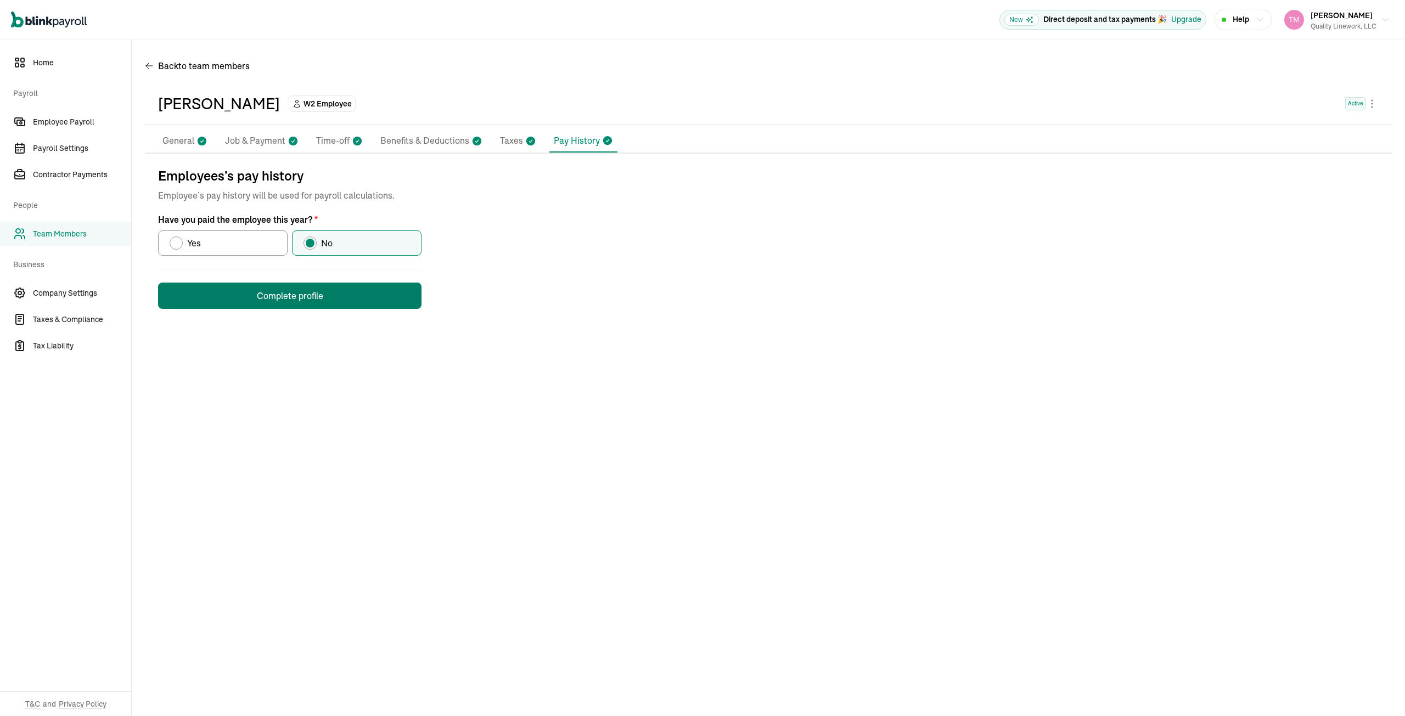
click at [293, 301] on button "Complete profile" at bounding box center [289, 296] width 263 height 26
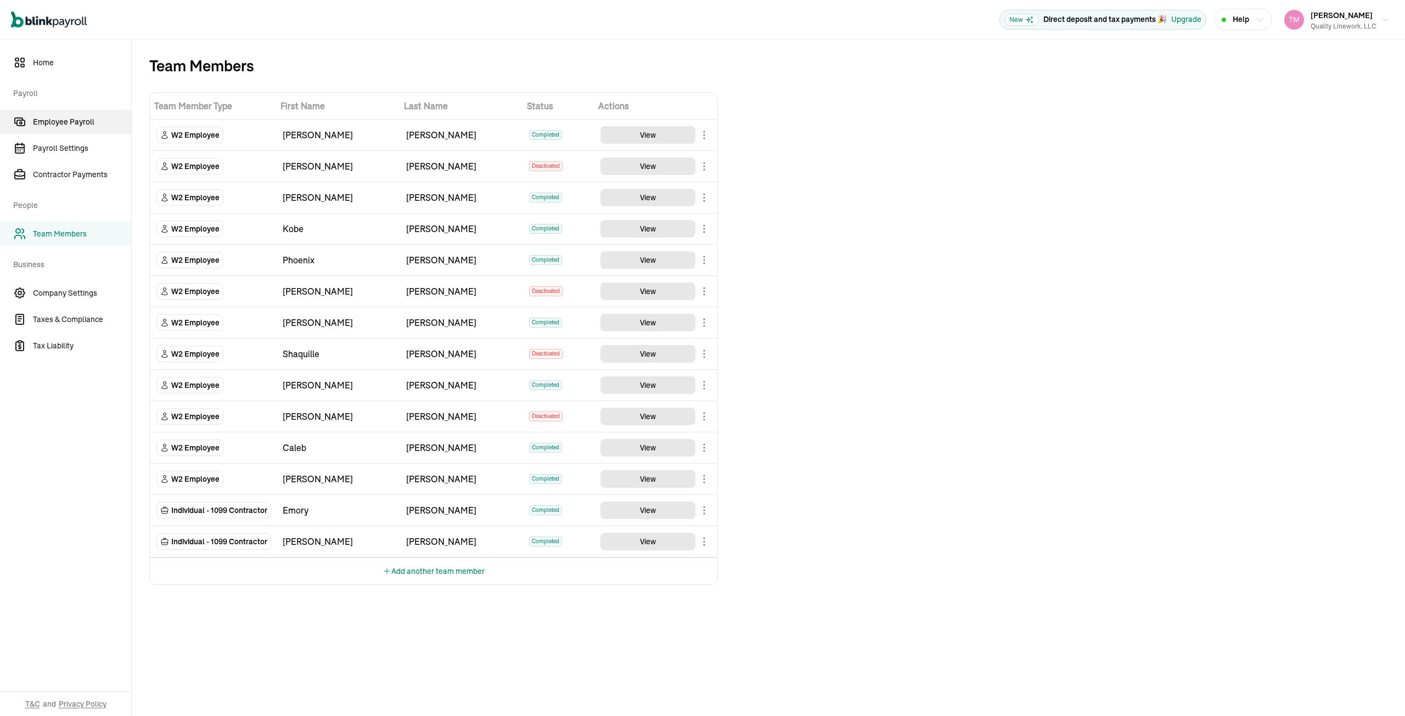
click at [61, 119] on span "Employee Payroll" at bounding box center [82, 122] width 98 height 12
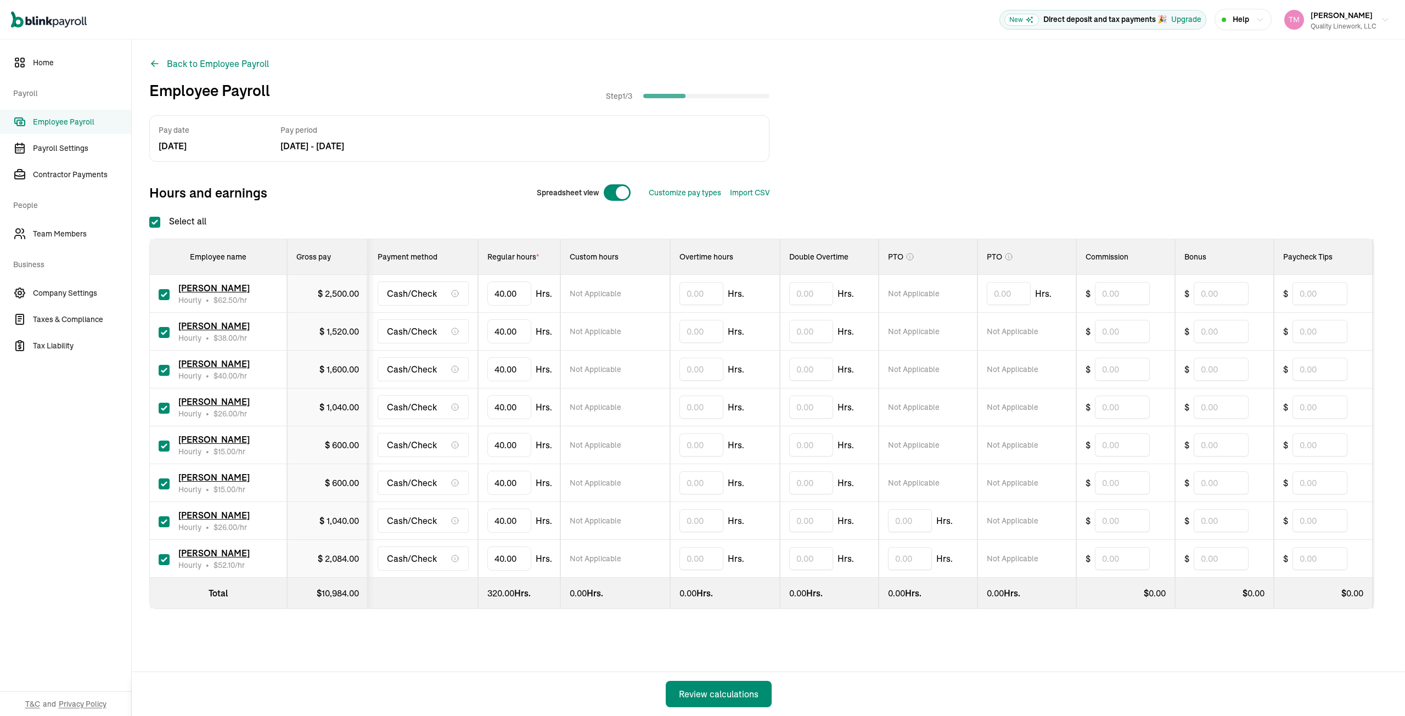
click at [165, 331] on input "checkbox" at bounding box center [164, 332] width 11 height 11
checkbox input "false"
type input "0.00"
type input "4"
type input "31.37"
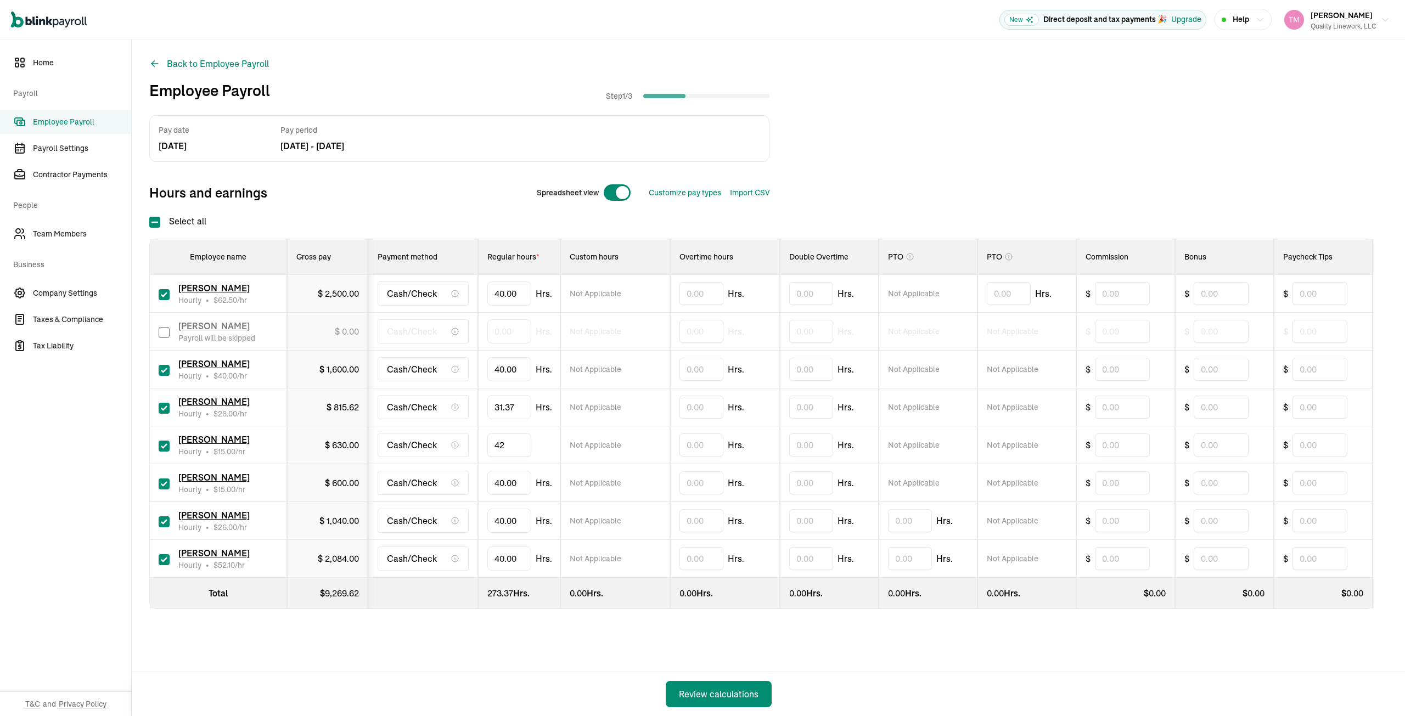
type input "4"
type input "24.09"
click at [164, 482] on input "checkbox" at bounding box center [164, 484] width 11 height 11
checkbox input "false"
type input "0.00"
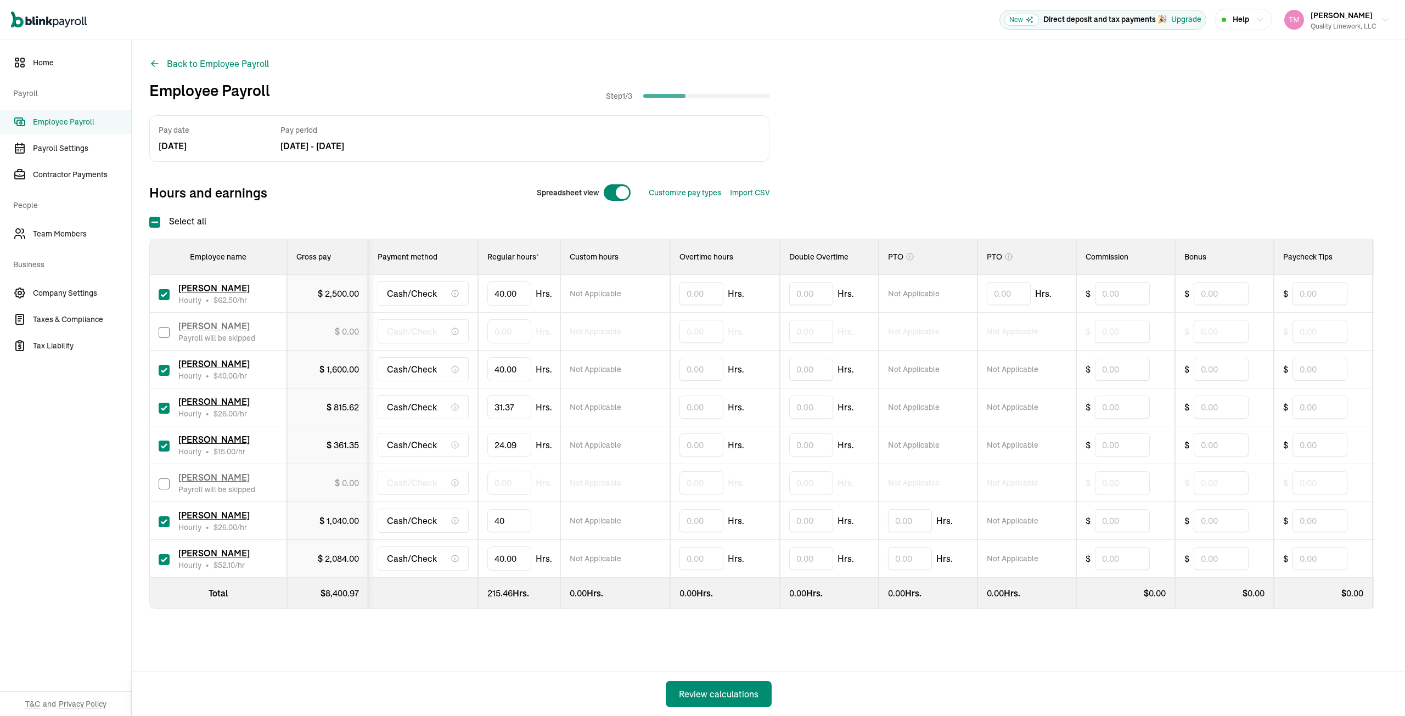
type input "4"
type input "35.13"
click at [589, 653] on div "Pay date [DATE] Pay period [DATE] - [DATE] Hours and earnings Spreadsheet view …" at bounding box center [768, 384] width 1238 height 538
click at [725, 697] on div "Review calculations" at bounding box center [719, 694] width 80 height 13
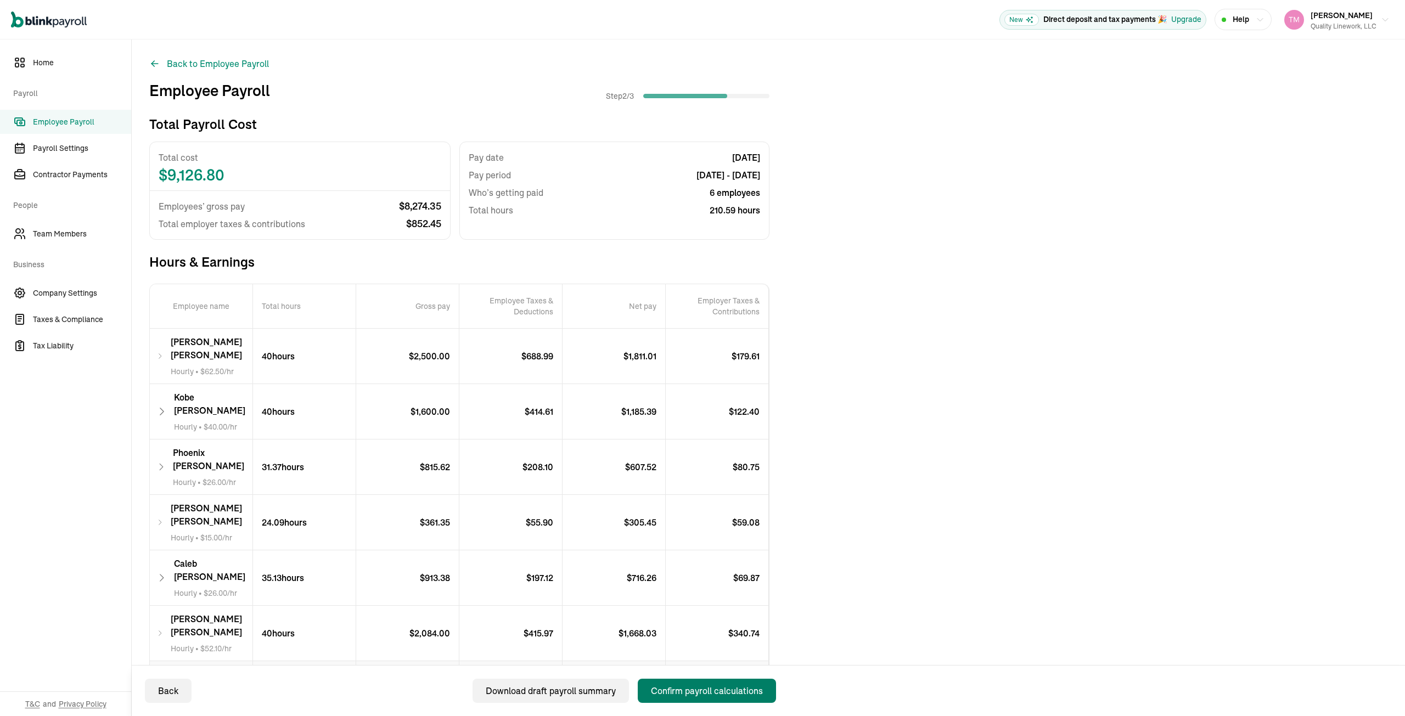
click at [699, 692] on div "Confirm payroll calculations" at bounding box center [707, 690] width 112 height 13
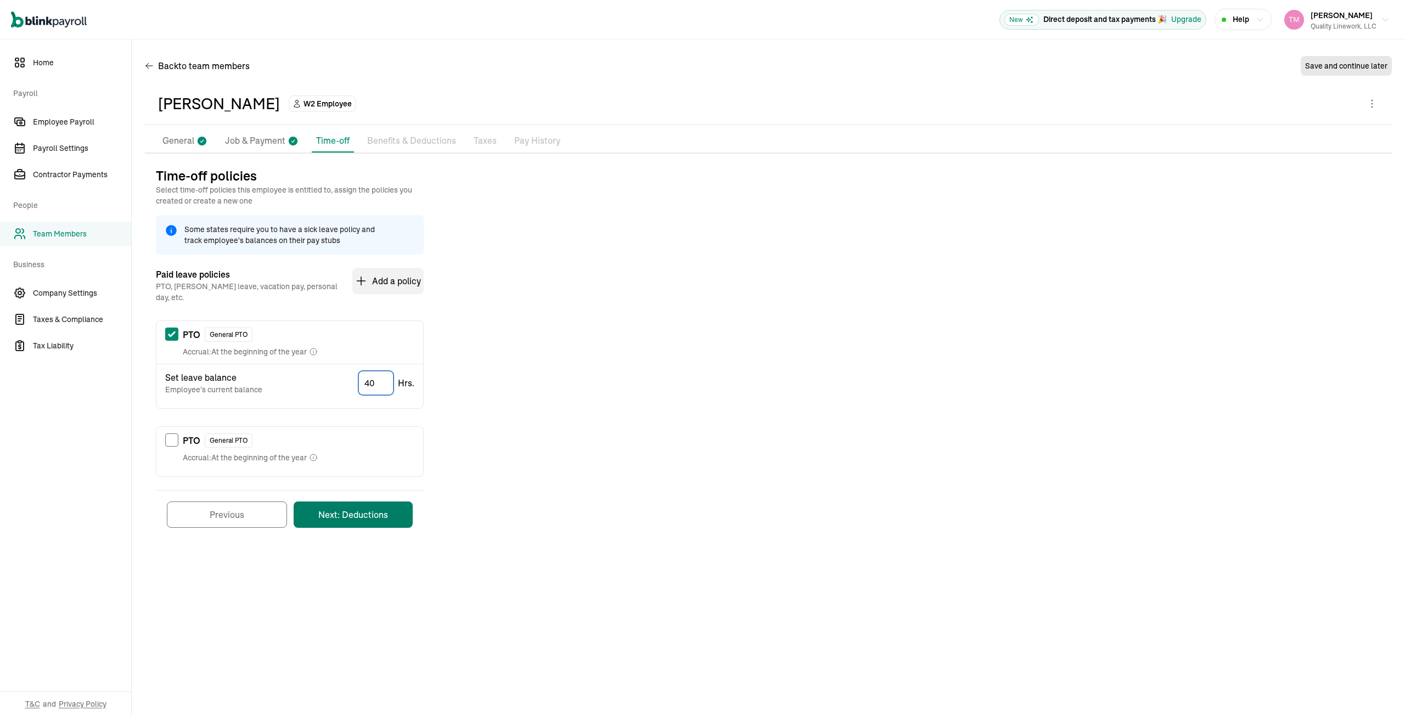
type input "40"
click at [380, 502] on button "Next: Deductions" at bounding box center [353, 515] width 119 height 26
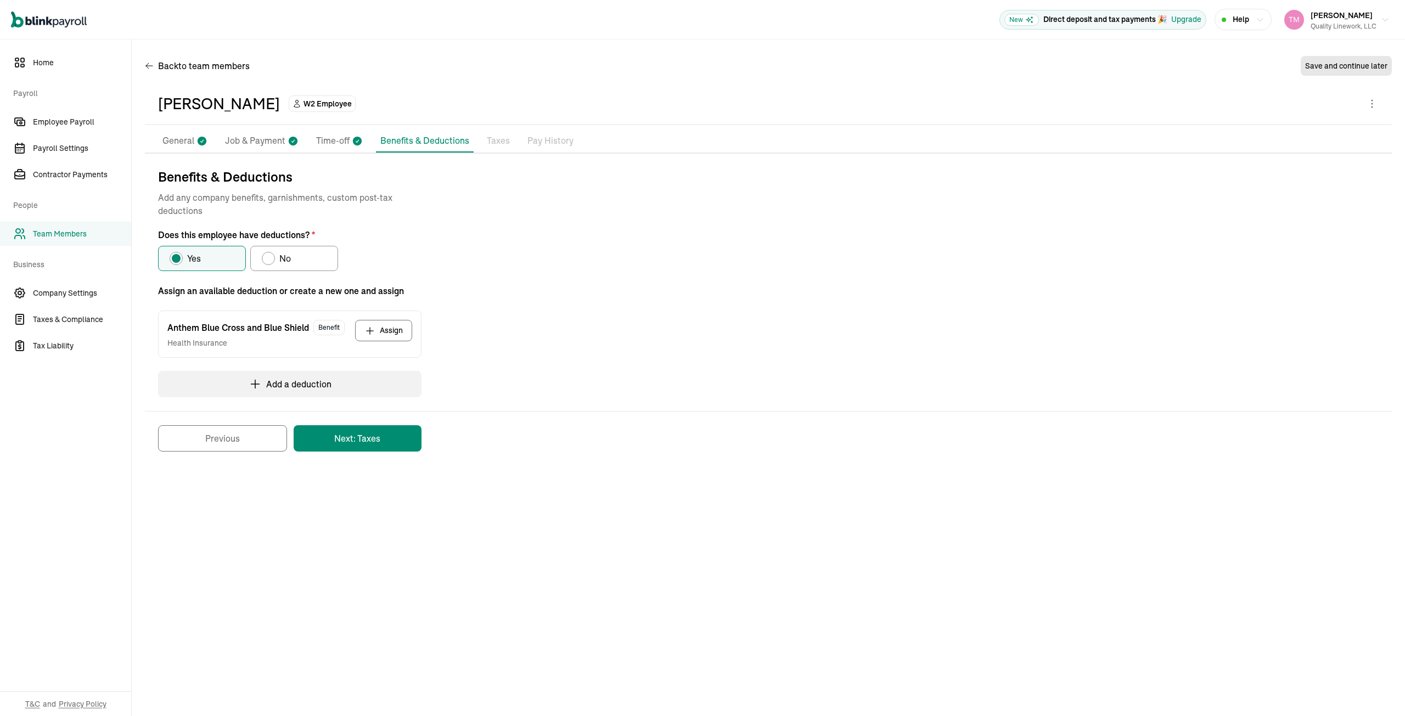
click at [269, 256] on div "Does this employee have deductions?" at bounding box center [268, 258] width 9 height 9
click at [269, 256] on input "No" at bounding box center [265, 255] width 9 height 9
radio input "true"
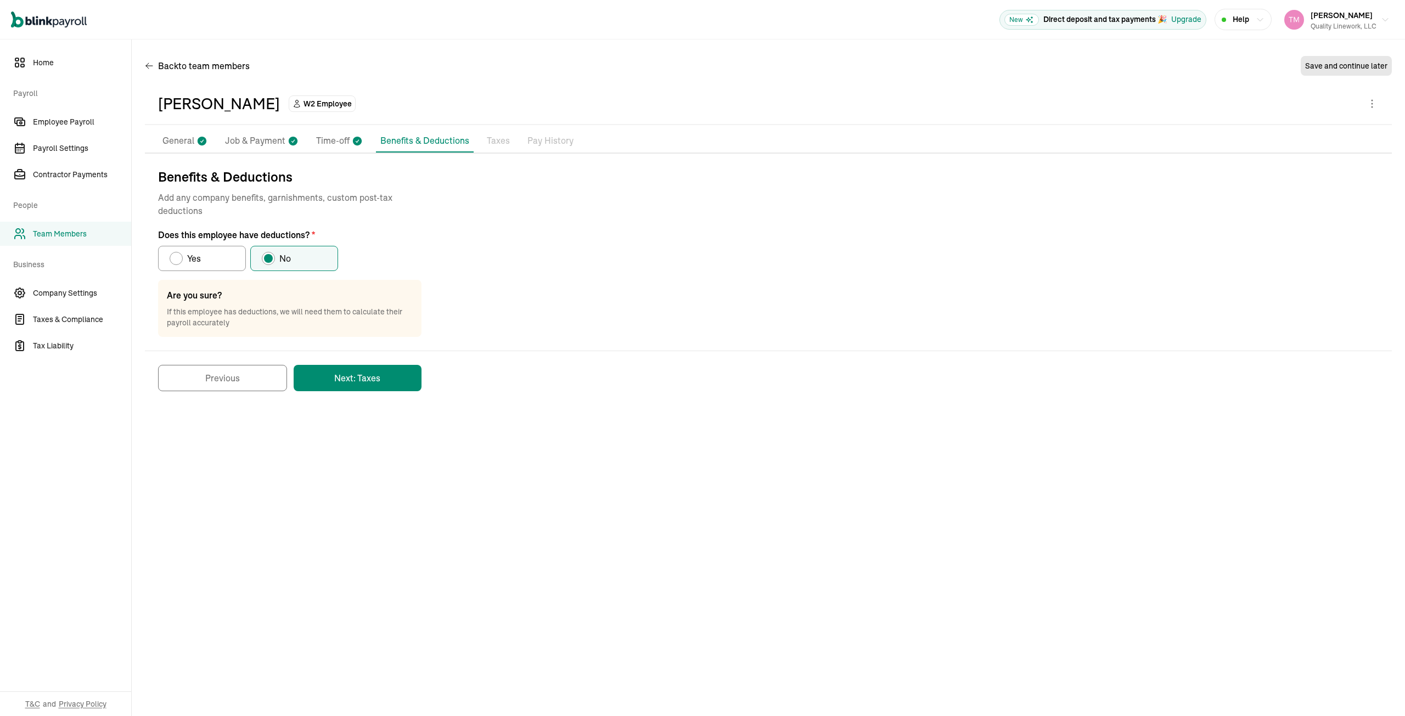
click at [178, 261] on div "Does this employee have deductions?" at bounding box center [176, 258] width 9 height 9
click at [178, 260] on input "Yes" at bounding box center [173, 255] width 9 height 9
radio input "true"
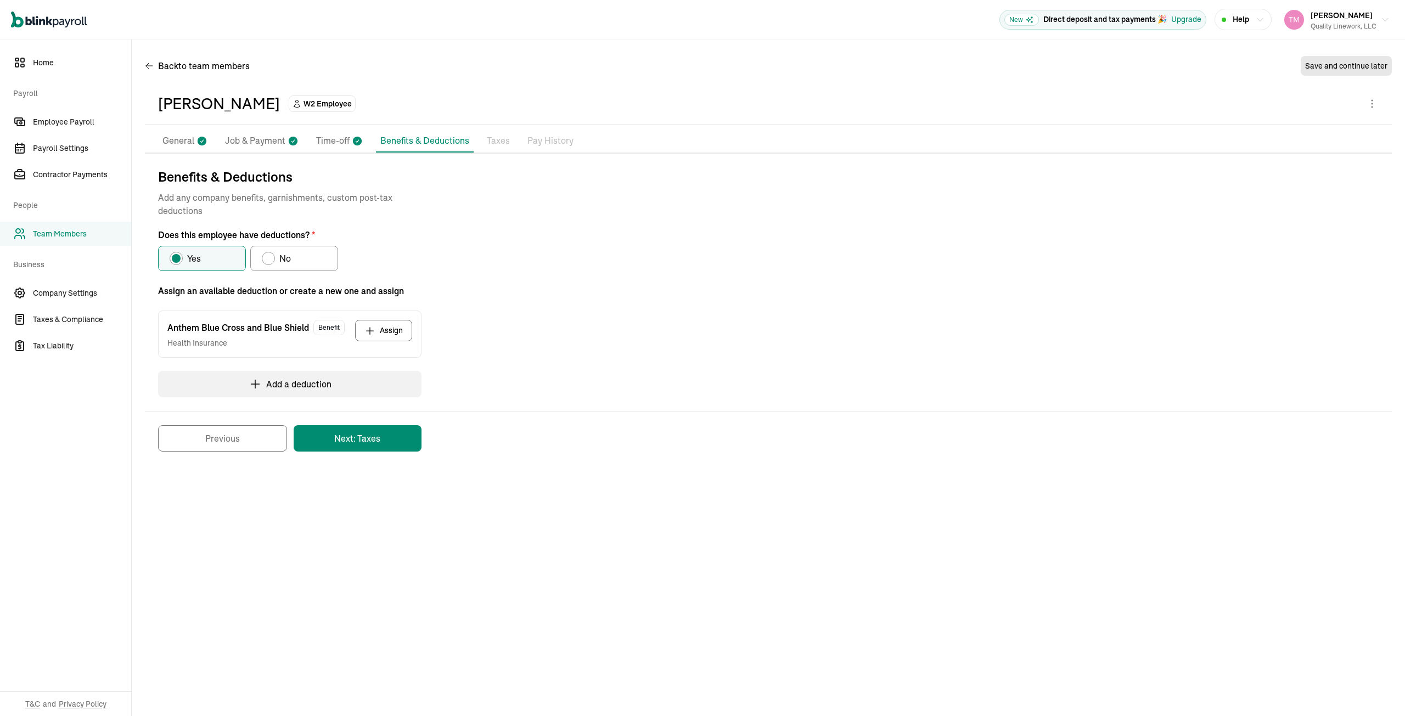
click at [266, 259] on div "Does this employee have deductions?" at bounding box center [268, 258] width 9 height 9
click at [266, 259] on input "No" at bounding box center [265, 255] width 9 height 9
radio input "true"
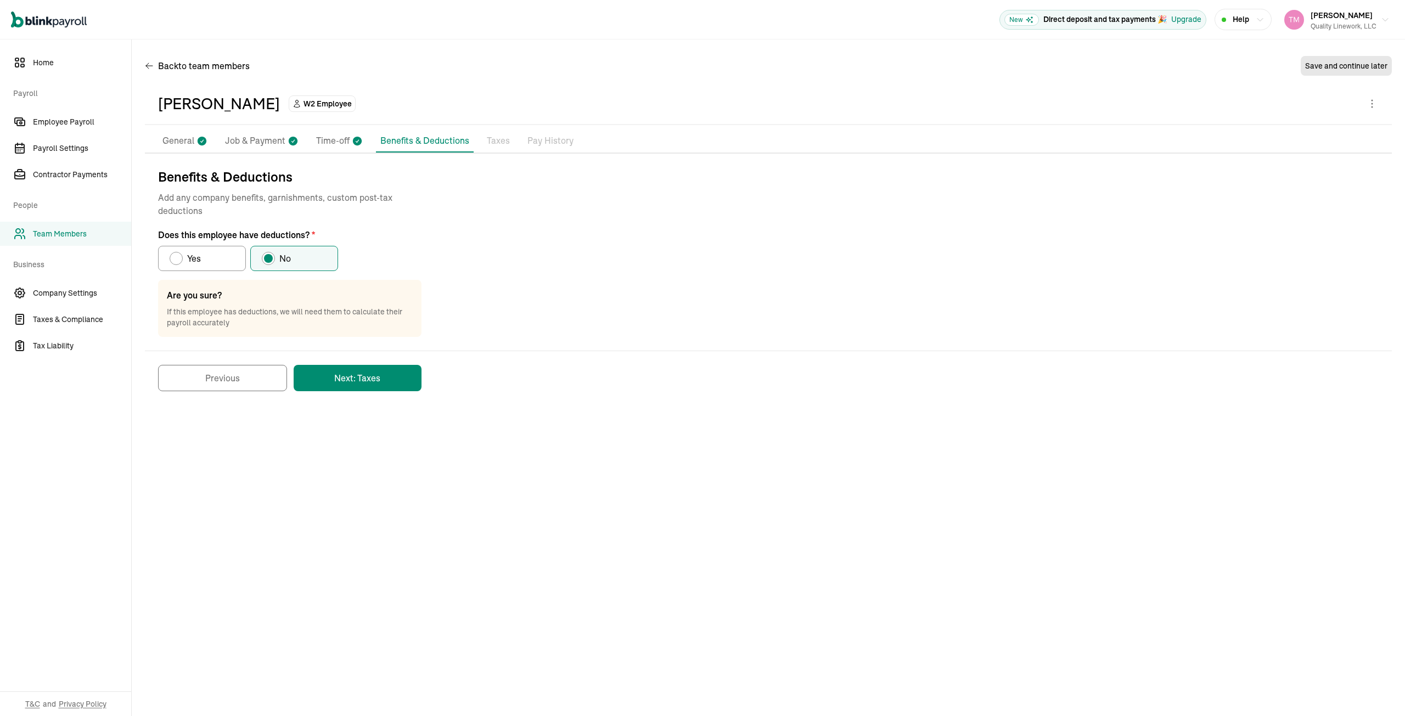
click at [344, 382] on button "Next: Taxes" at bounding box center [358, 378] width 128 height 26
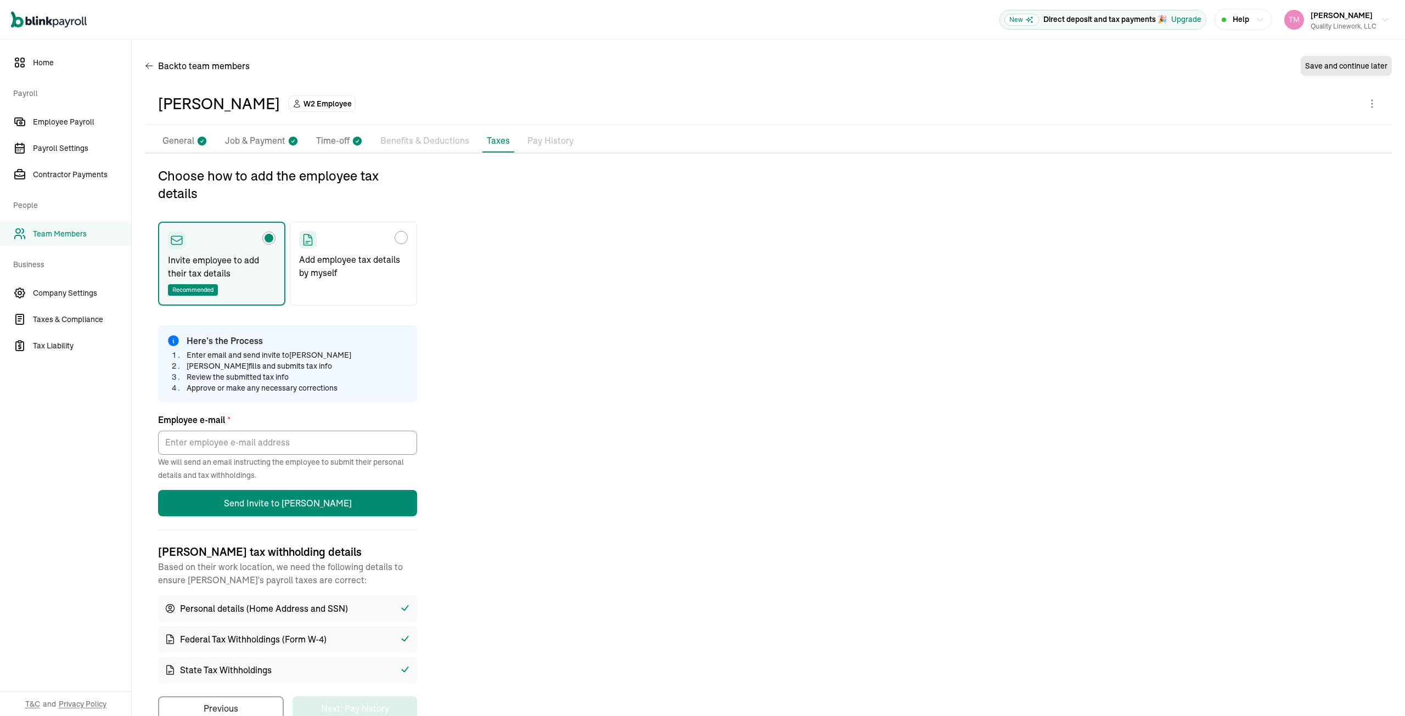
scroll to position [28, 0]
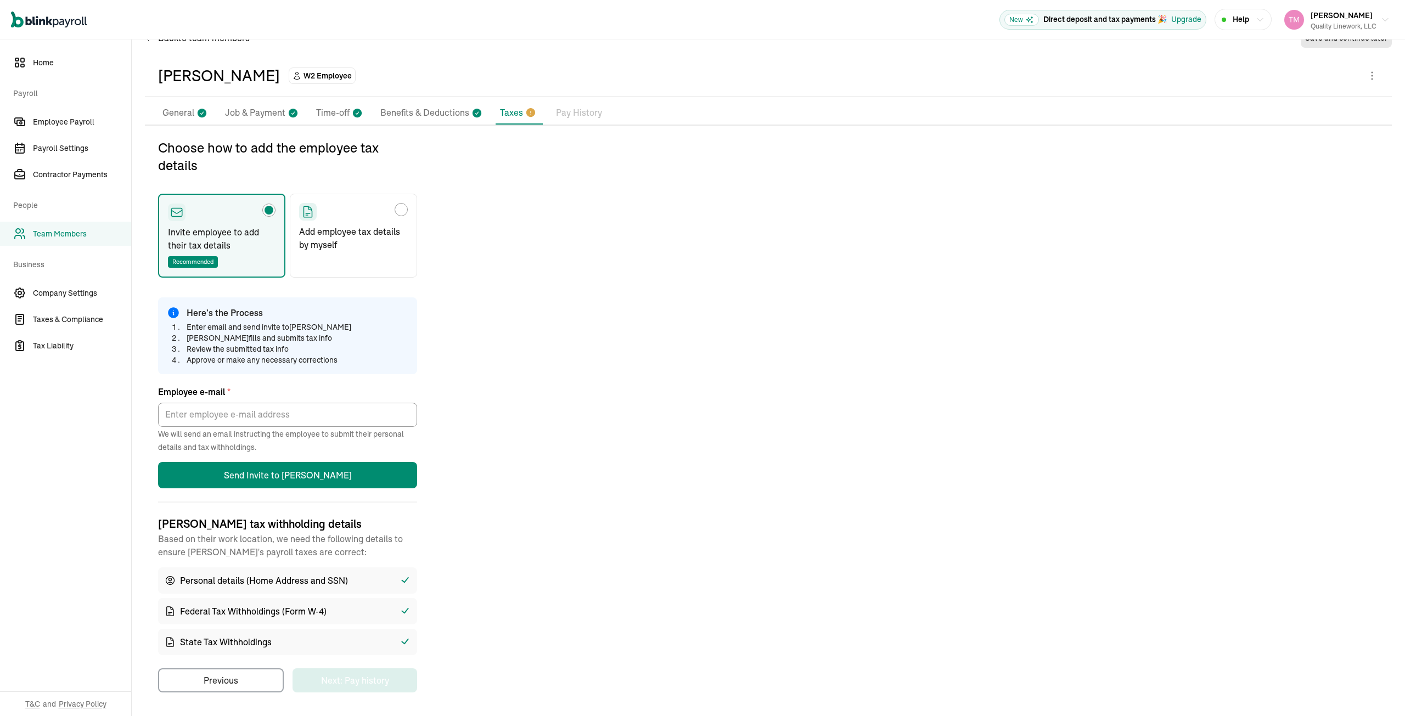
click at [401, 208] on div "Choose how to add the employee tax details" at bounding box center [401, 209] width 9 height 9
click at [307, 208] on input "Add employee tax details by myself" at bounding box center [303, 207] width 9 height 9
radio input "true"
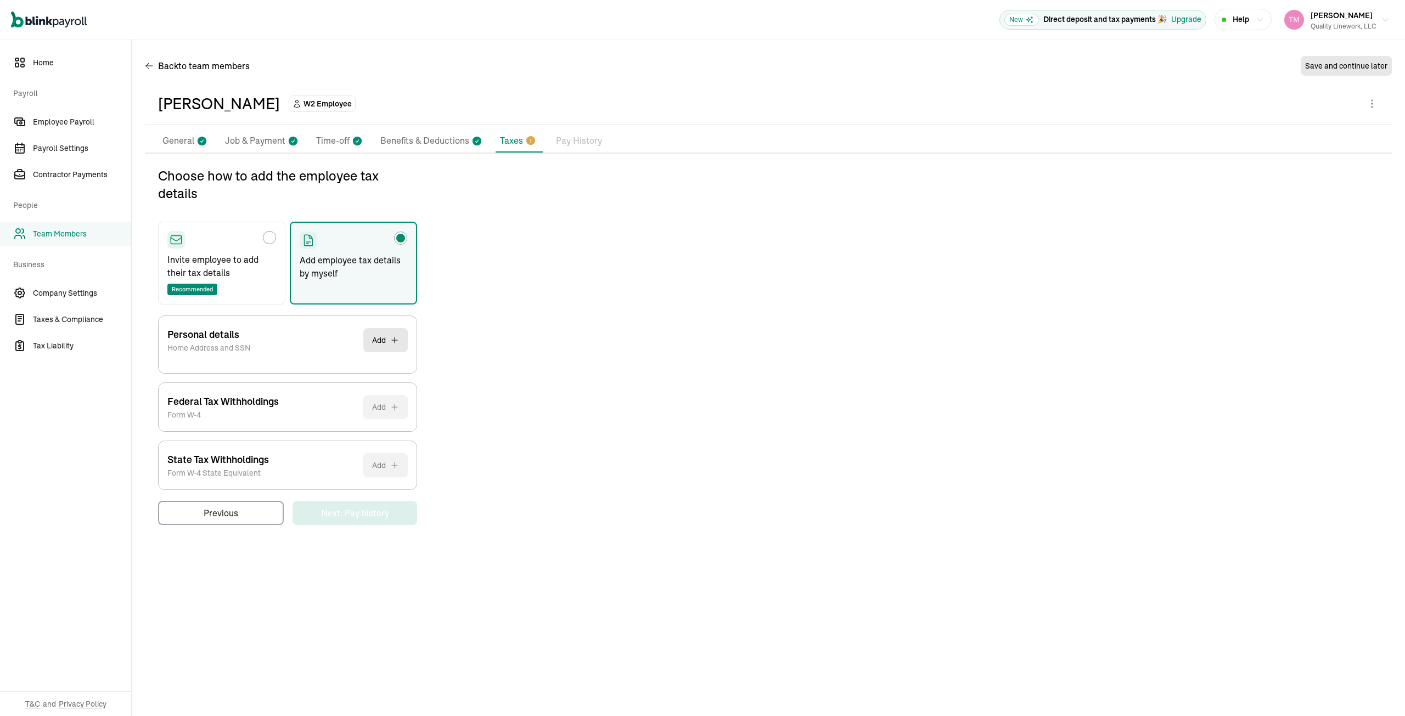
scroll to position [0, 0]
click at [402, 342] on button "Add" at bounding box center [385, 340] width 44 height 24
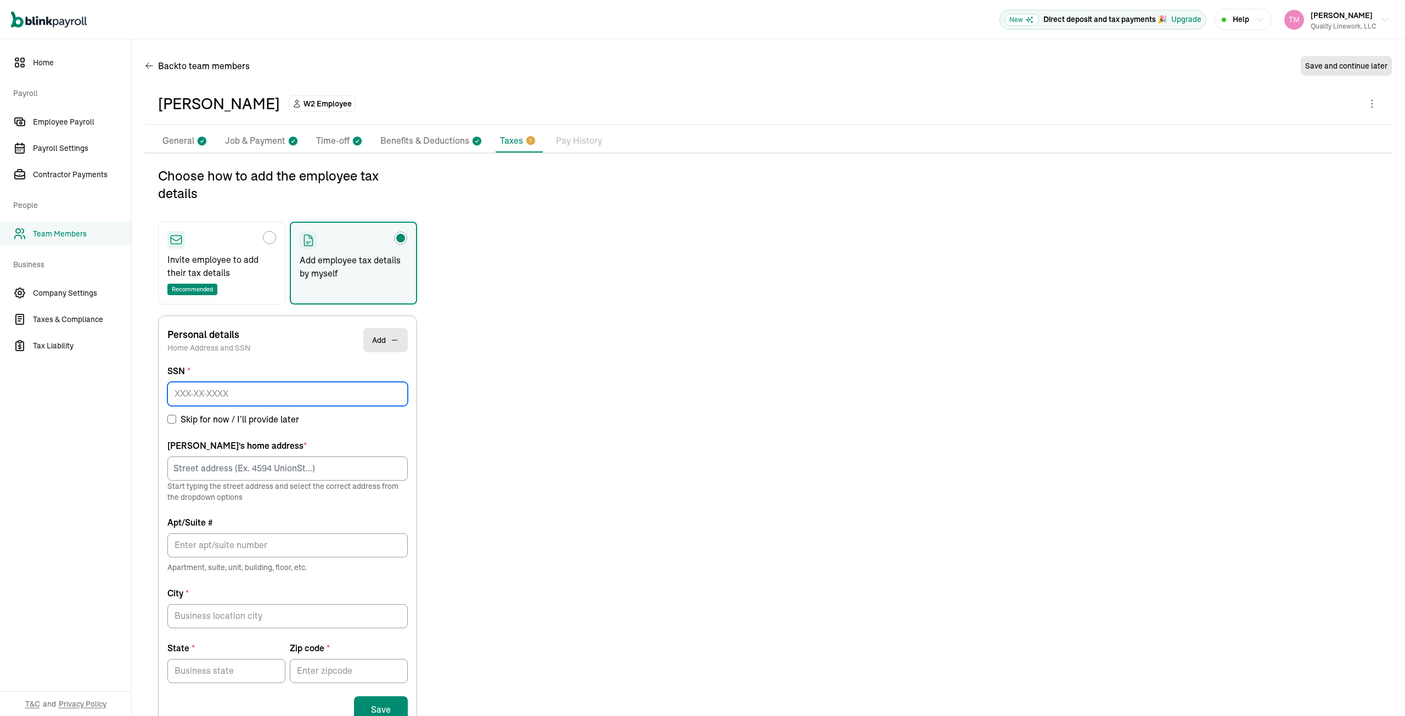
click at [179, 392] on input at bounding box center [287, 394] width 240 height 24
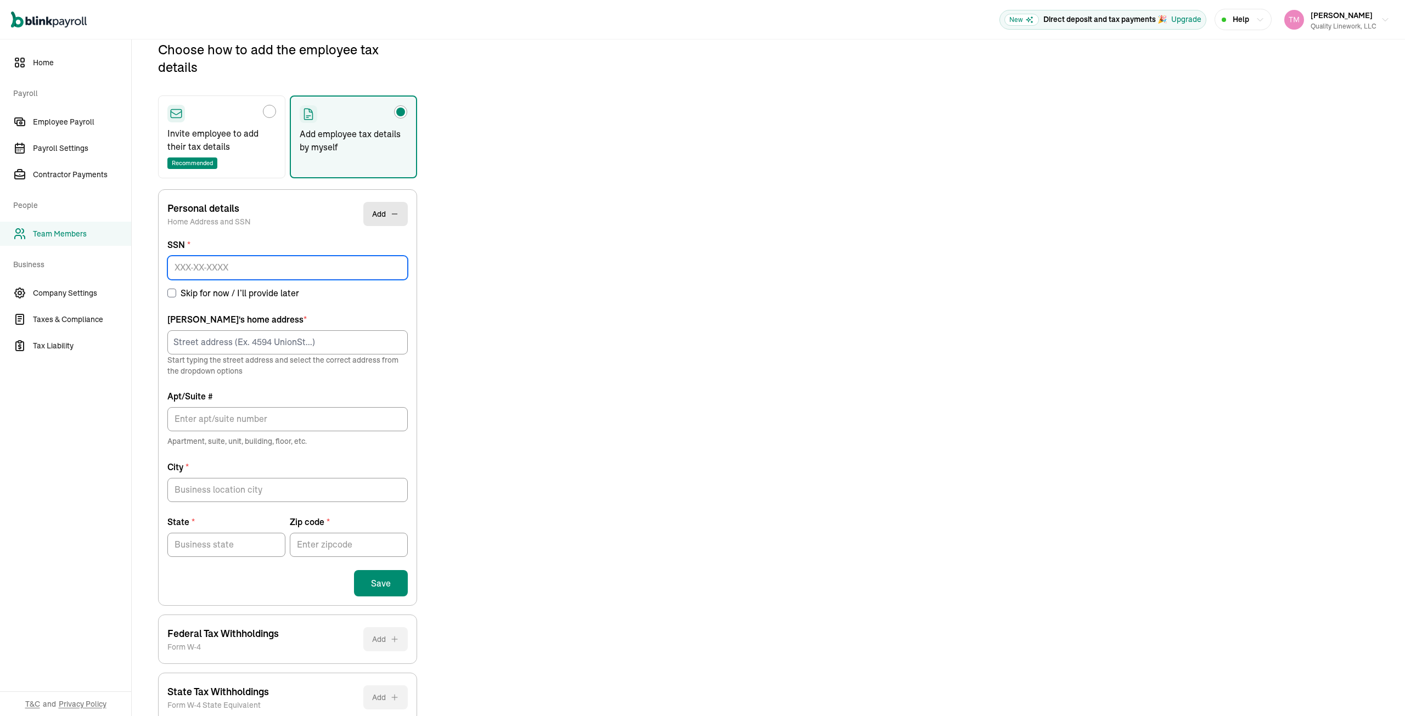
scroll to position [130, 0]
type input "401-37-1839"
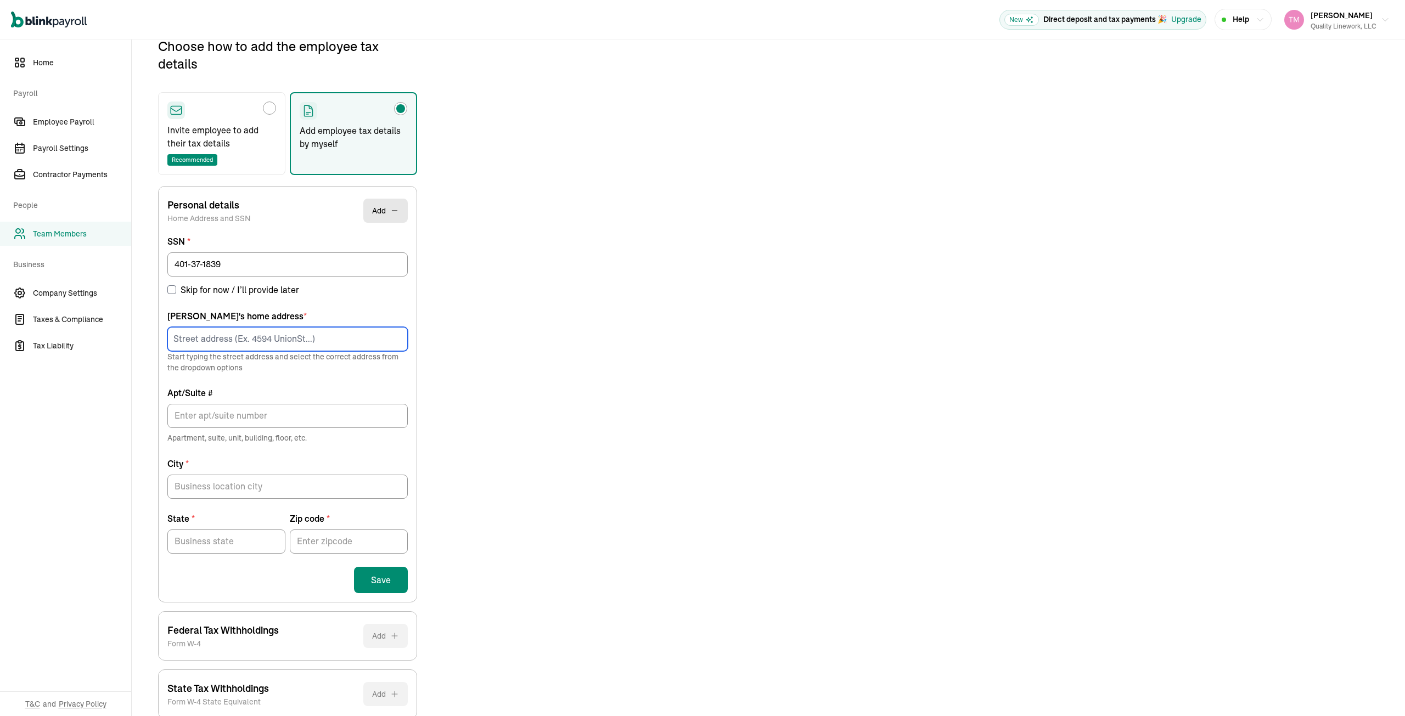
click at [182, 338] on input at bounding box center [287, 339] width 240 height 24
click at [234, 361] on div "[STREET_ADDRESS]" at bounding box center [287, 362] width 223 height 13
type input "[STREET_ADDRESS]"
type input "[GEOGRAPHIC_DATA]"
type input "KY"
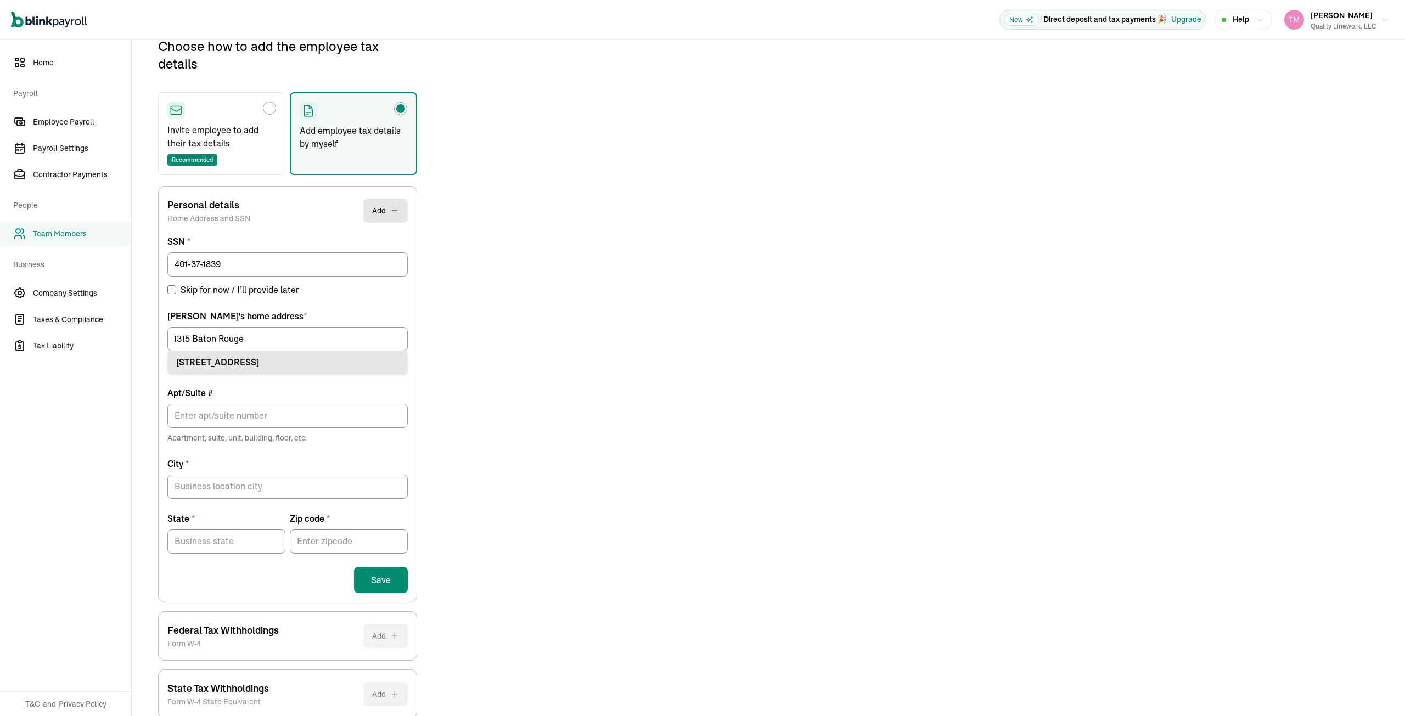
type input "41097"
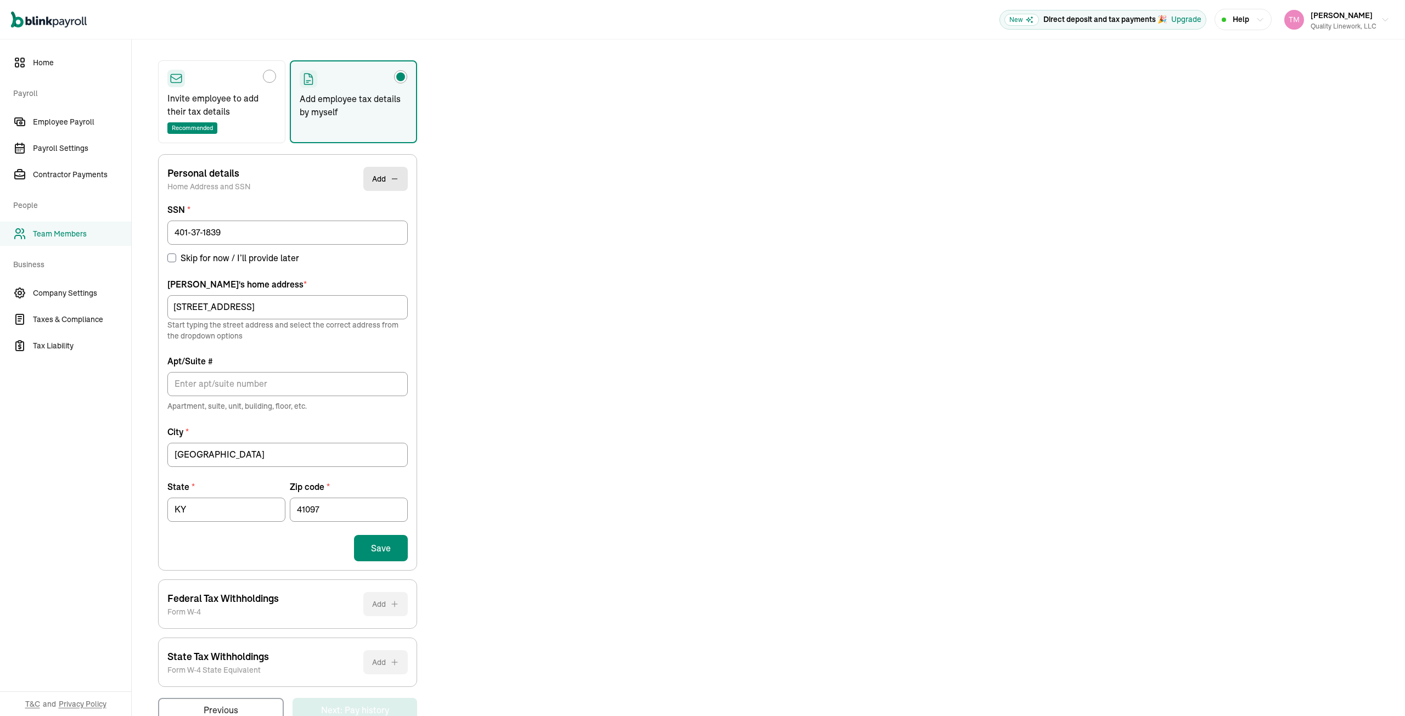
scroll to position [189, 0]
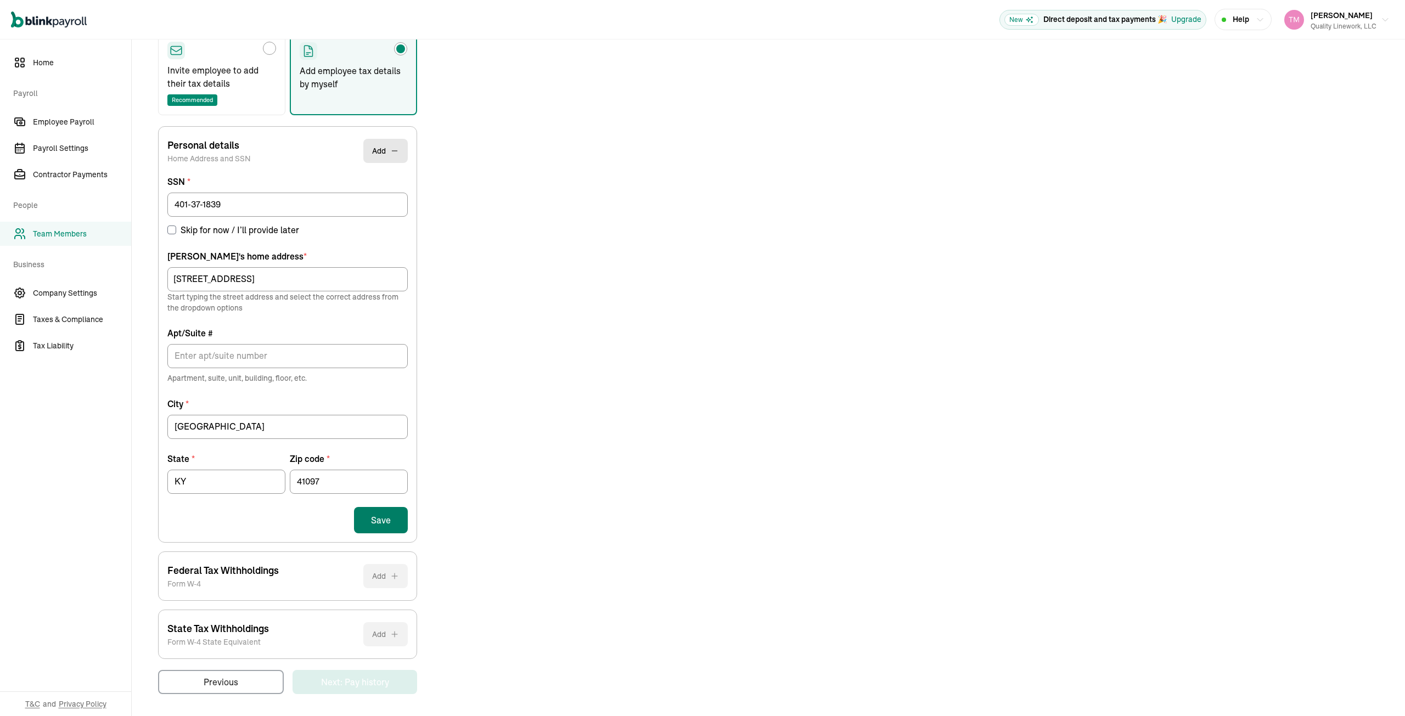
click at [381, 520] on button "Save" at bounding box center [381, 520] width 54 height 26
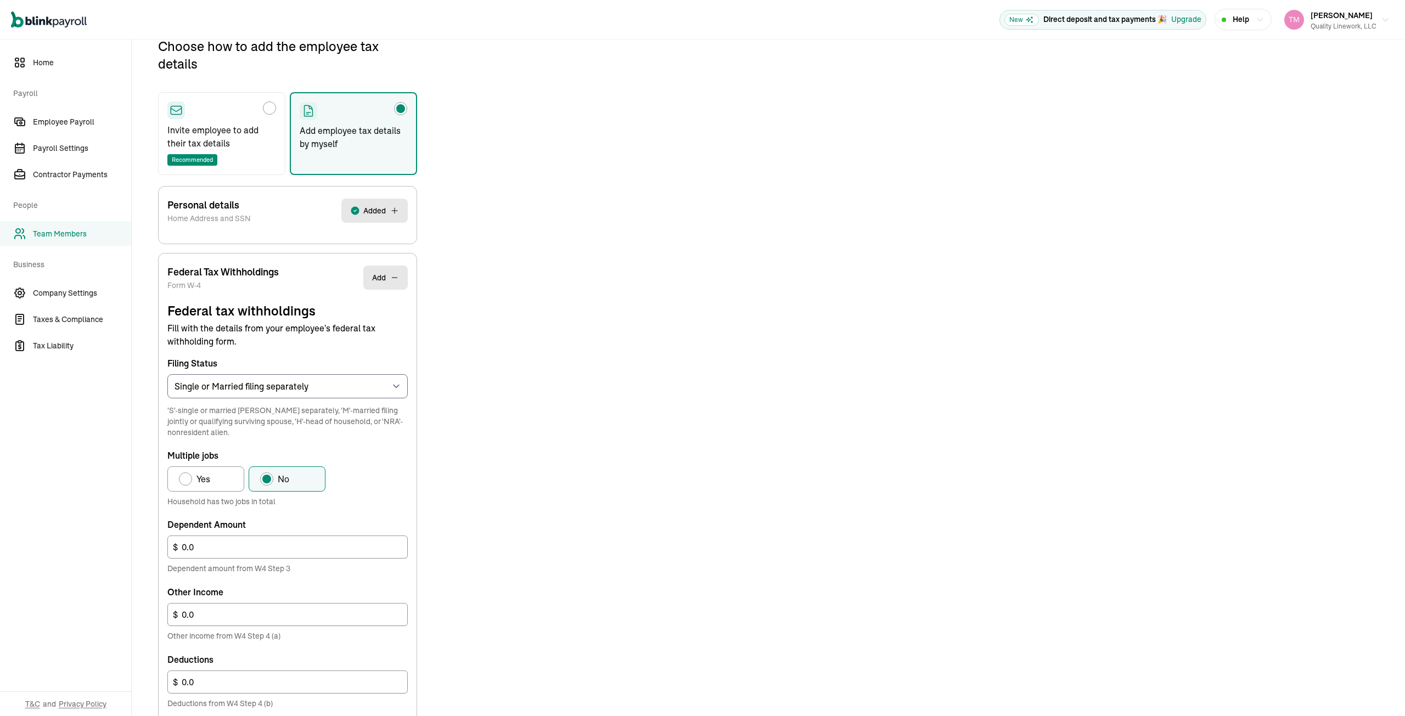
scroll to position [184, 0]
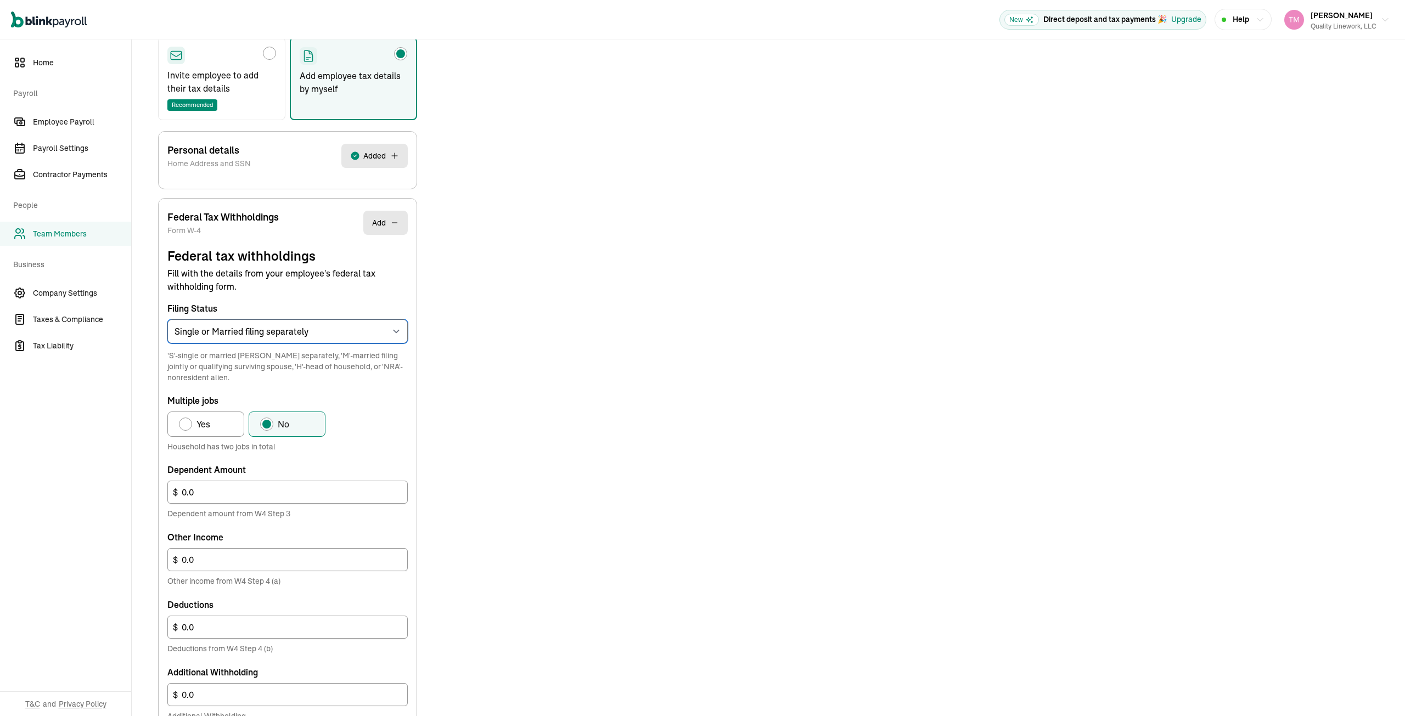
click at [401, 333] on select "Select an item Single or Married filing separately Married filing jointly or Qu…" at bounding box center [287, 331] width 240 height 24
select select "M"
click at [167, 319] on select "Select an item Single or Married filing separately Married filing jointly or Qu…" at bounding box center [287, 331] width 240 height 24
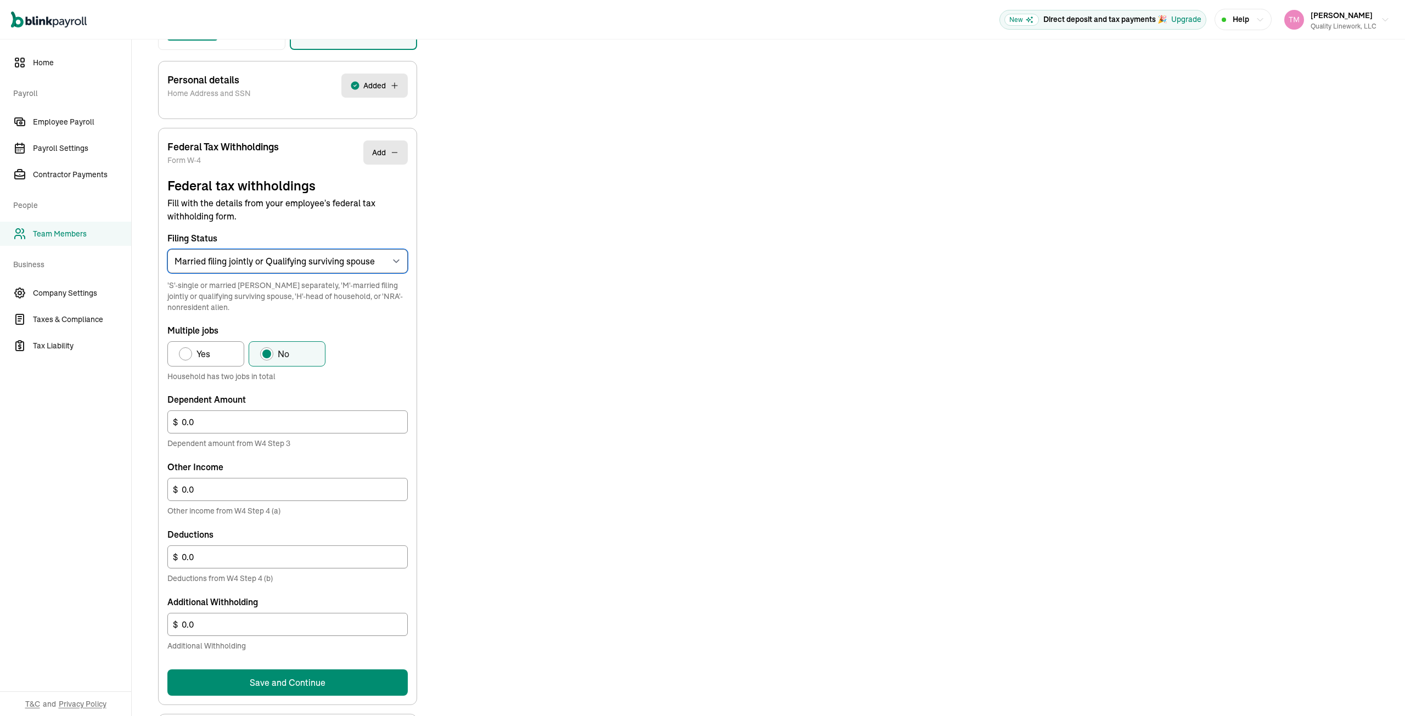
scroll to position [349, 0]
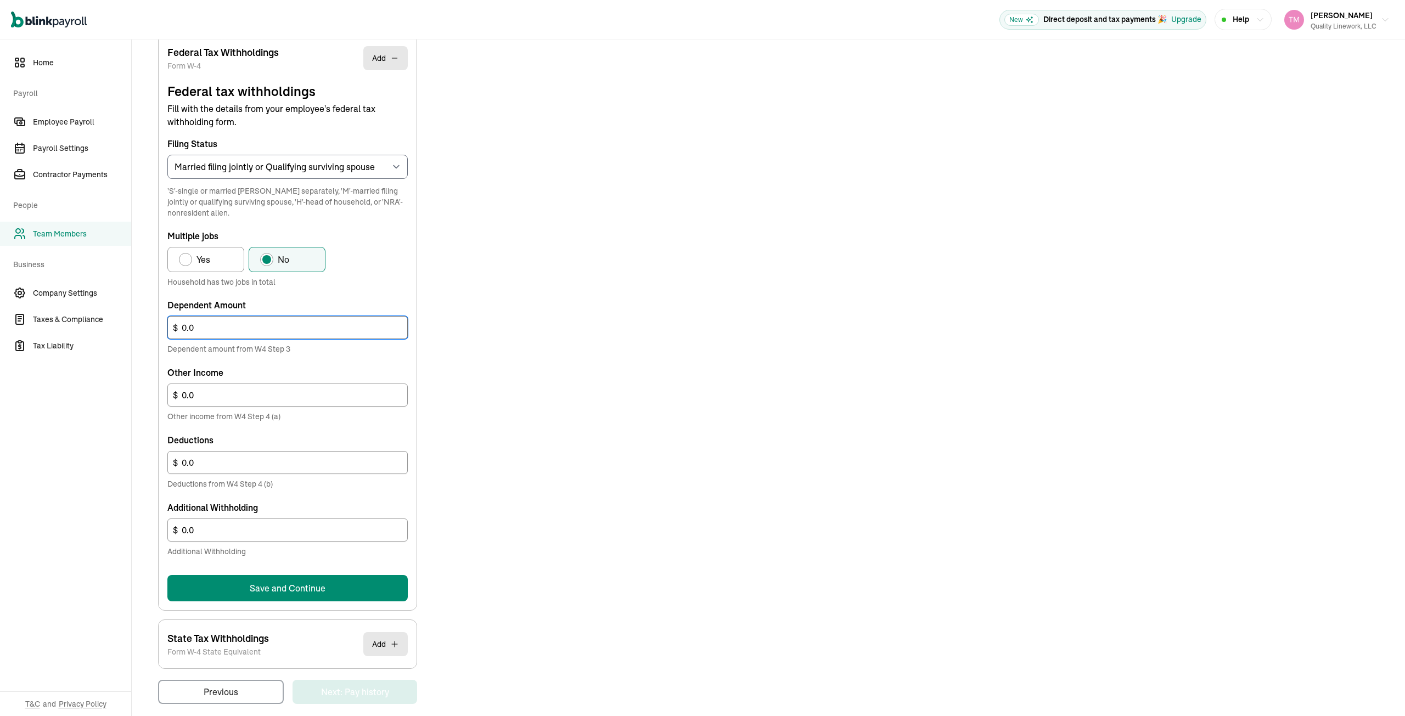
click at [206, 327] on input "0.0" at bounding box center [287, 327] width 240 height 23
drag, startPoint x: 218, startPoint y: 321, endPoint x: 176, endPoint y: 325, distance: 42.5
click at [169, 325] on input "0.02" at bounding box center [287, 327] width 240 height 23
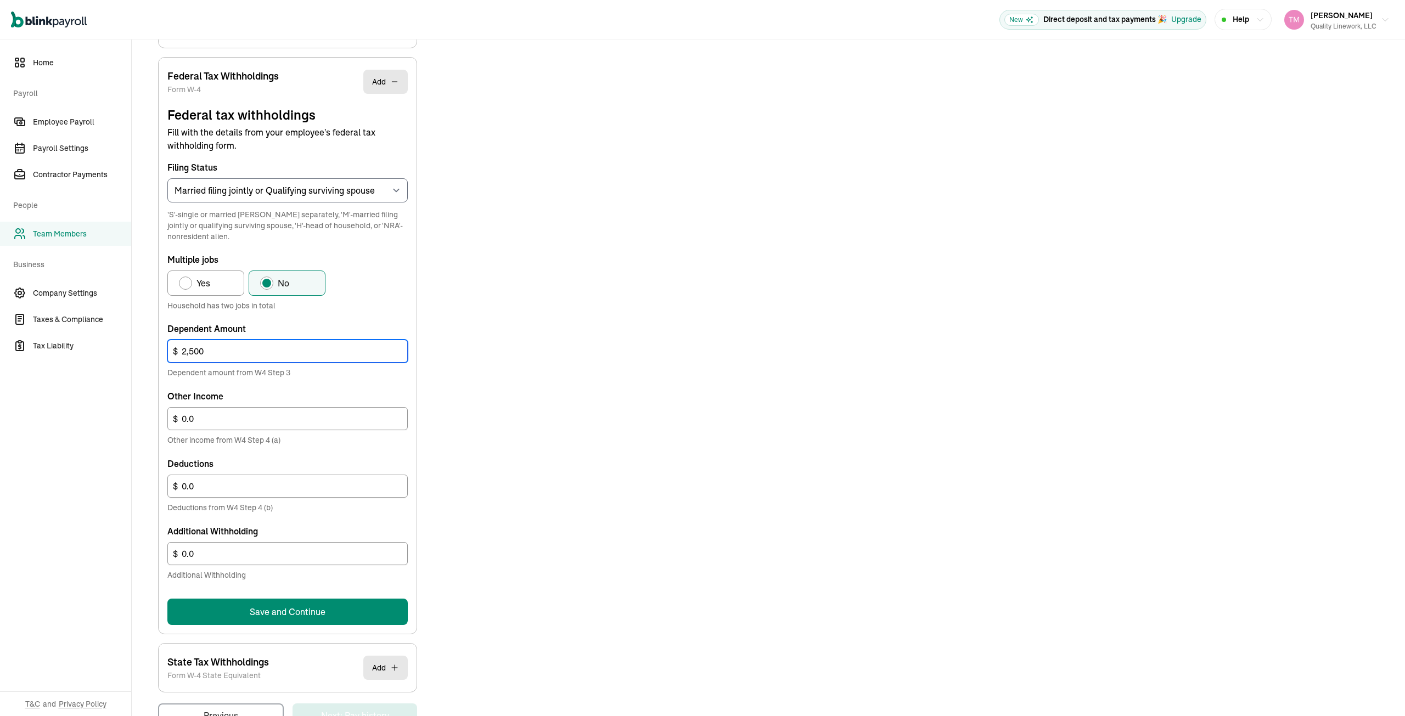
scroll to position [314, 0]
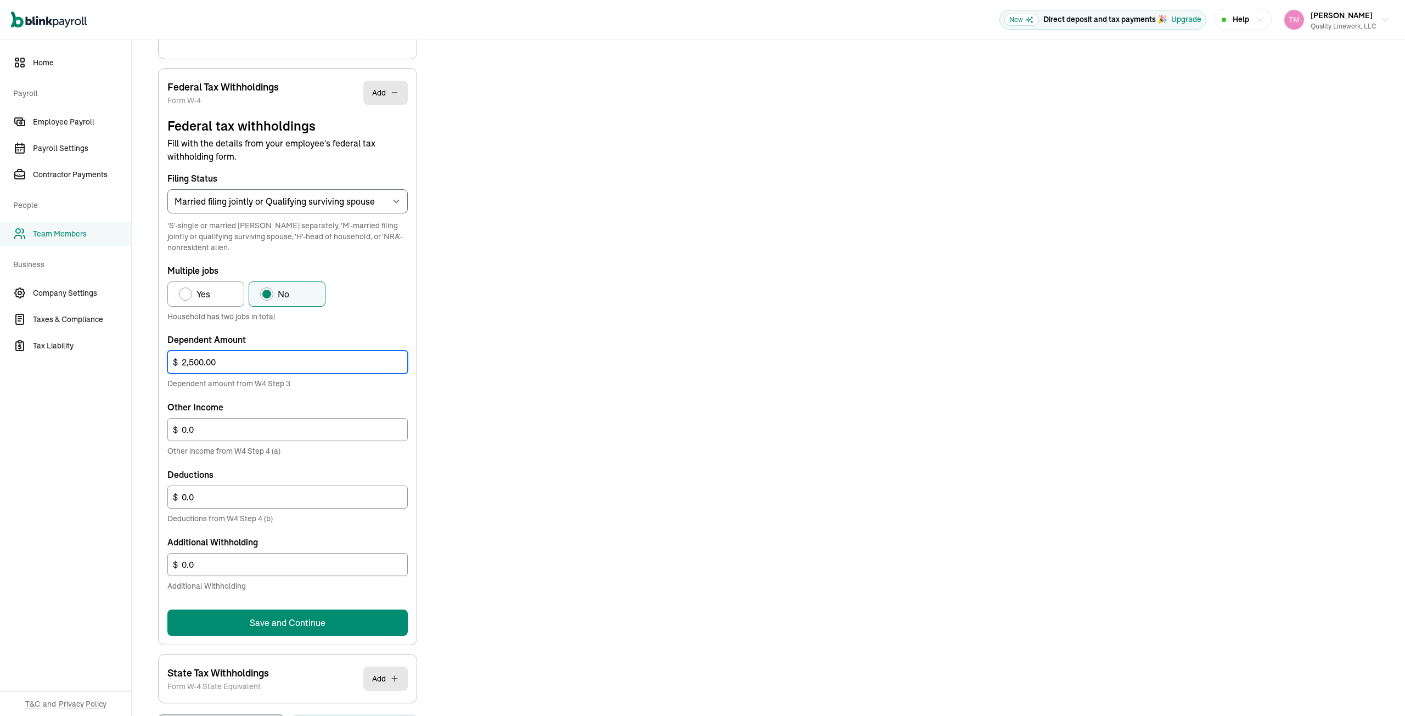
type input "2,500.00"
click at [747, 301] on div "Choose how to add the employee tax details Invite employee to add their tax det…" at bounding box center [768, 295] width 1247 height 886
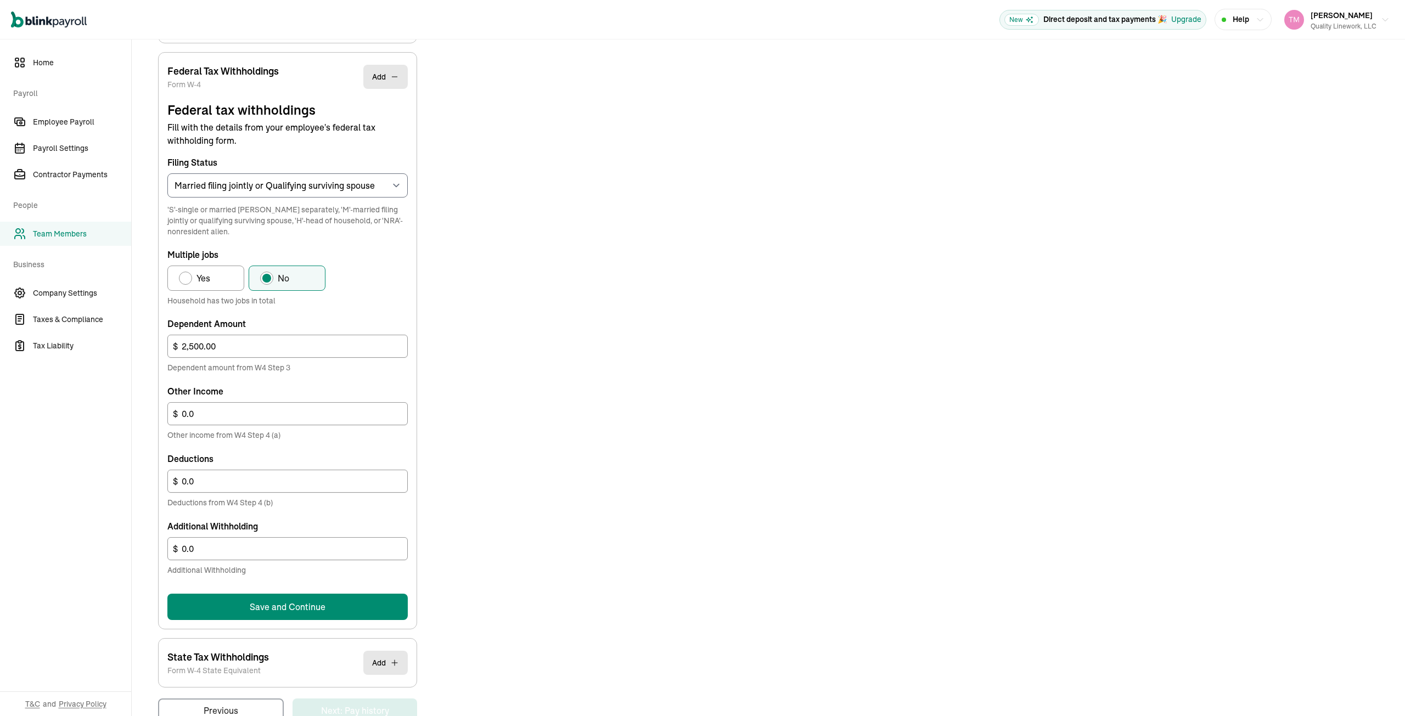
scroll to position [357, 0]
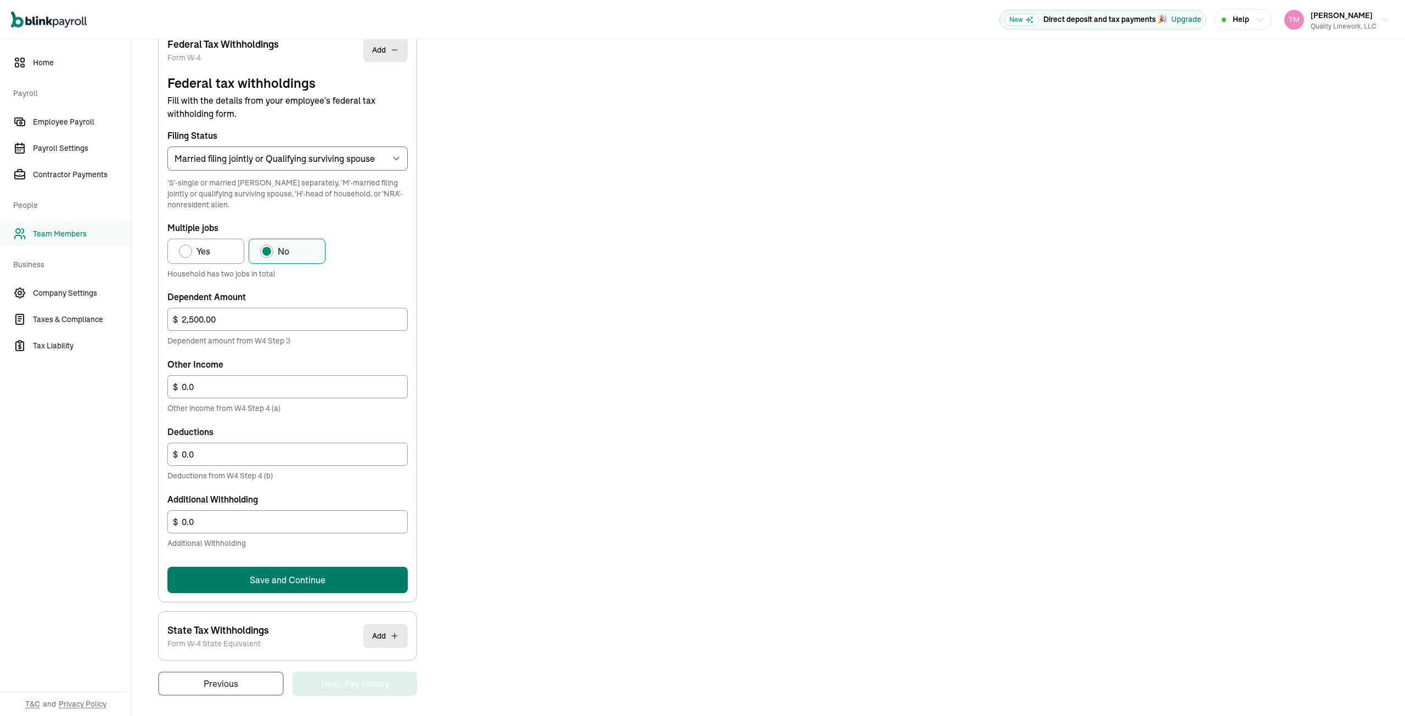
click at [310, 578] on button "Save and Continue" at bounding box center [287, 580] width 240 height 26
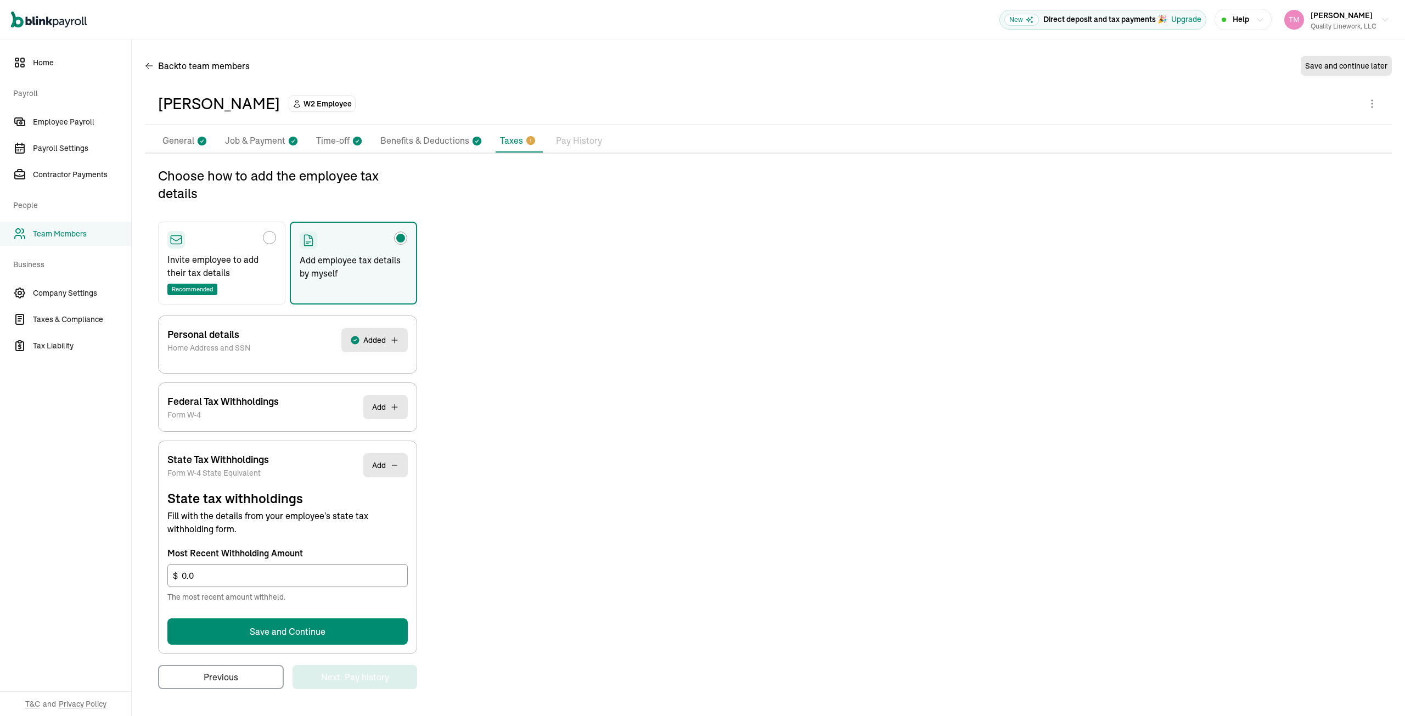
scroll to position [0, 0]
click at [295, 631] on button "Save and Continue" at bounding box center [287, 632] width 240 height 26
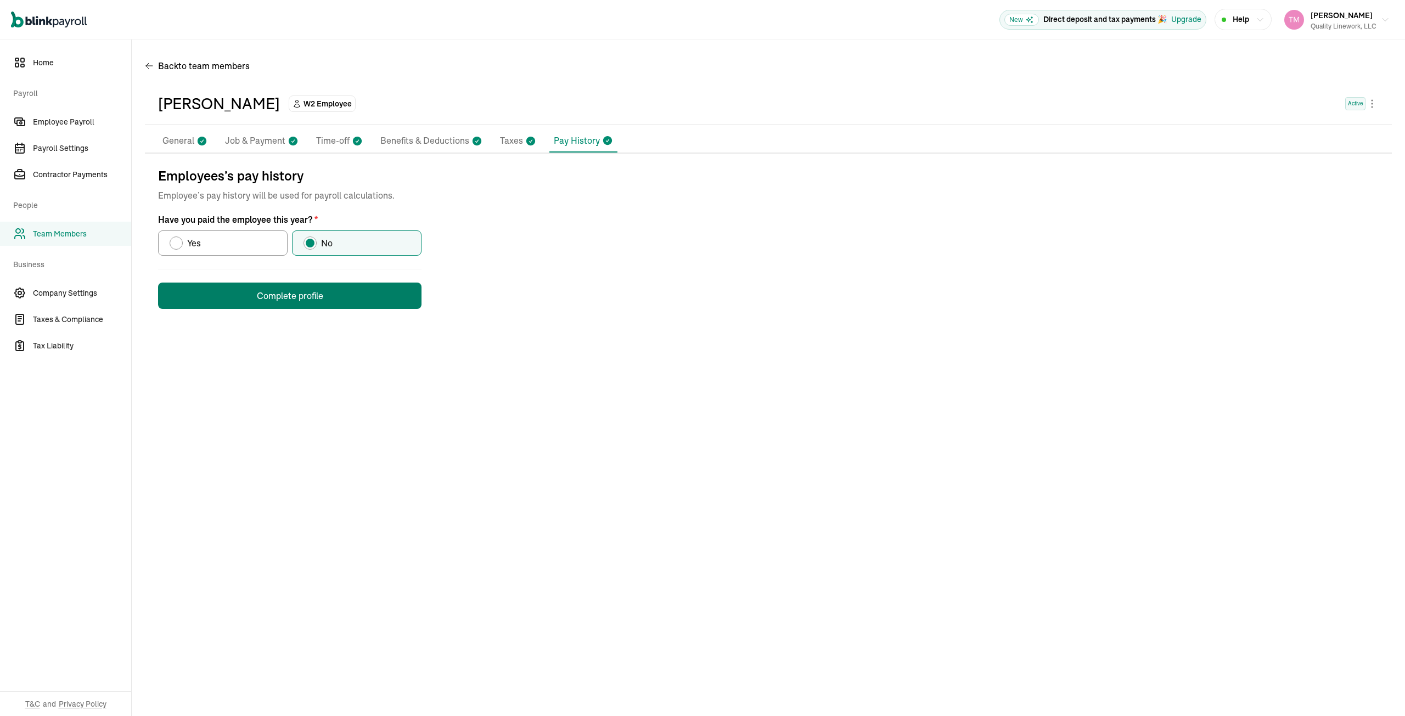
click at [293, 301] on button "Complete profile" at bounding box center [289, 296] width 263 height 26
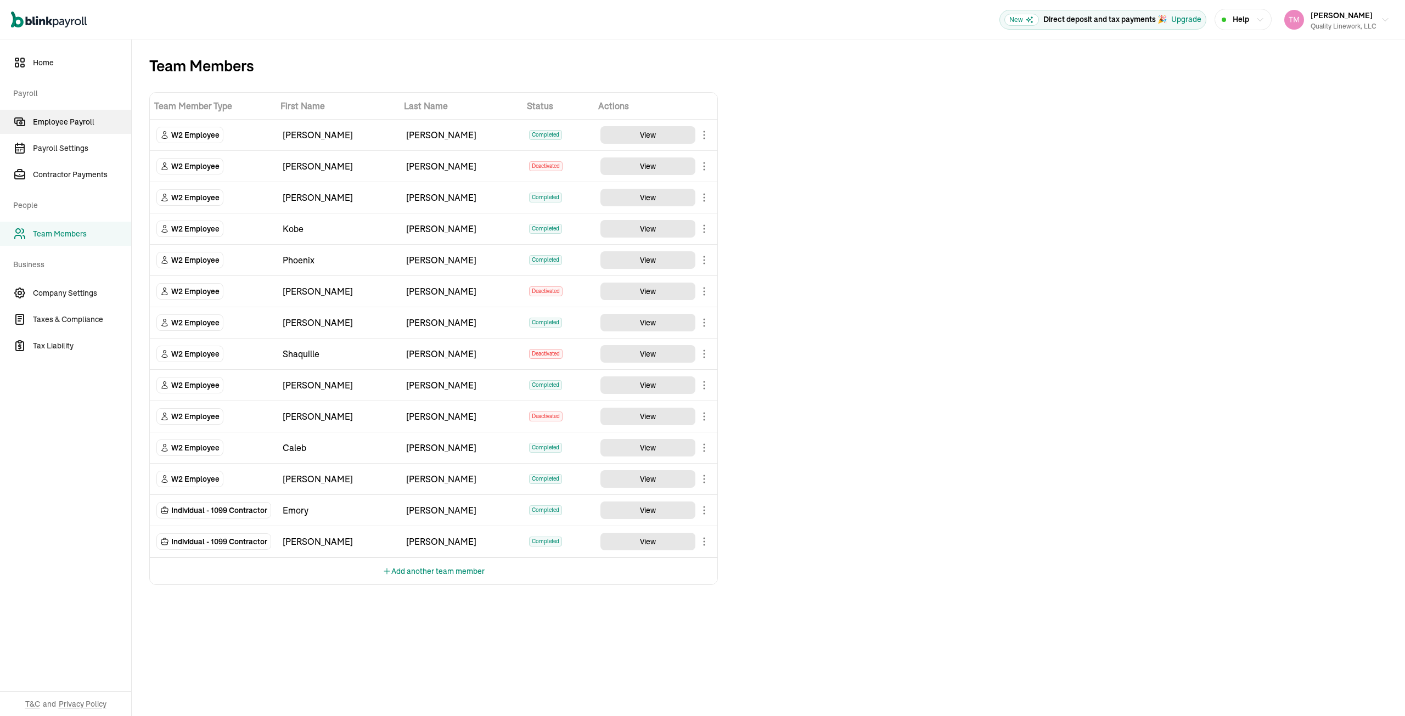
click at [61, 119] on span "Employee Payroll" at bounding box center [82, 122] width 98 height 12
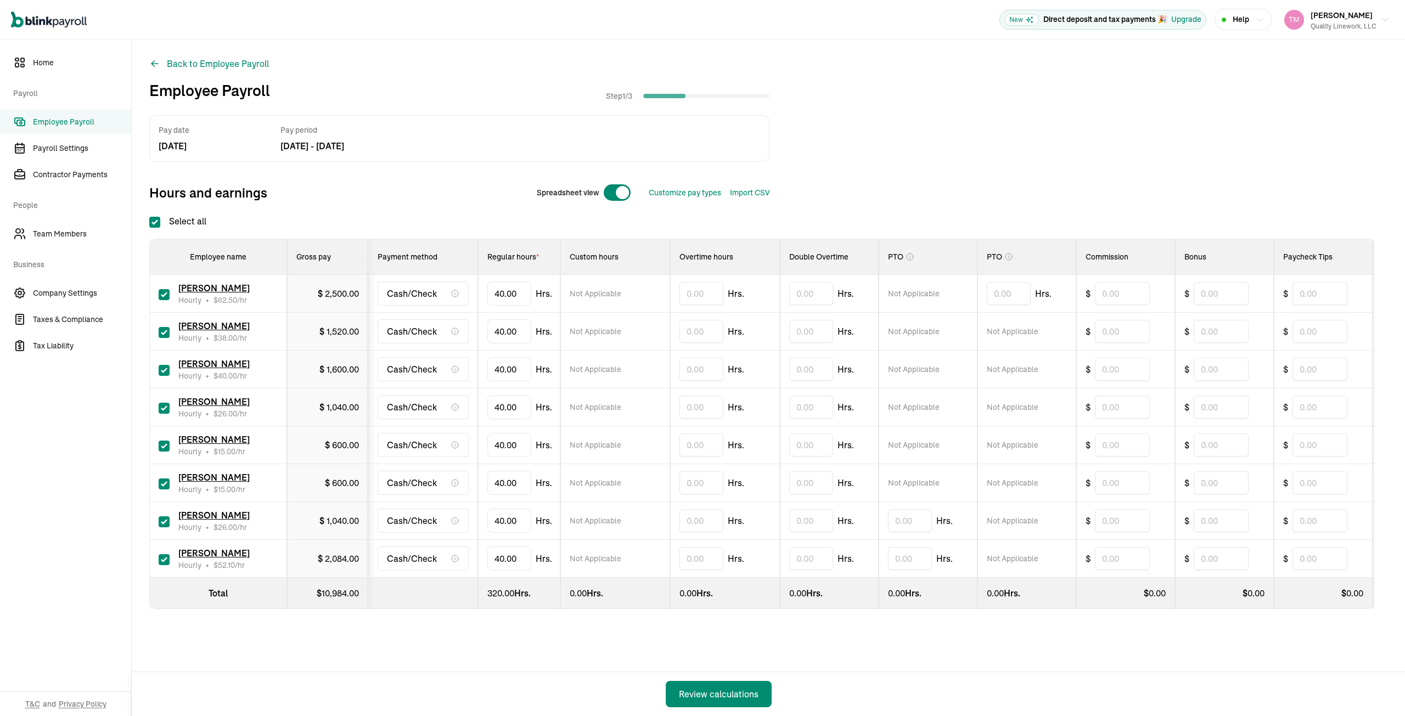
checkbox input "true"
click at [165, 331] on input "checkbox" at bounding box center [164, 332] width 11 height 11
checkbox input "false"
type input "0.00"
type input "4"
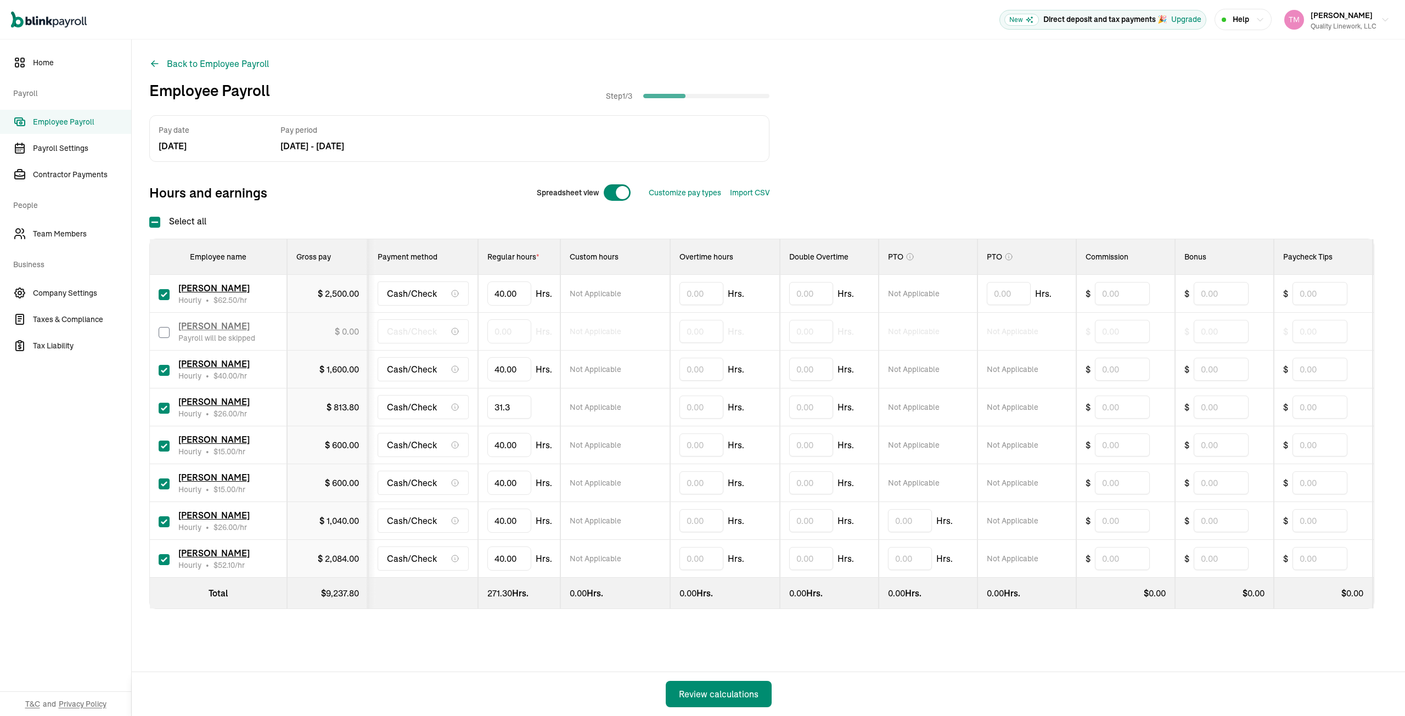
type input "31.37"
type input "4"
type input "24.09"
click at [164, 482] on input "checkbox" at bounding box center [164, 484] width 11 height 11
checkbox input "false"
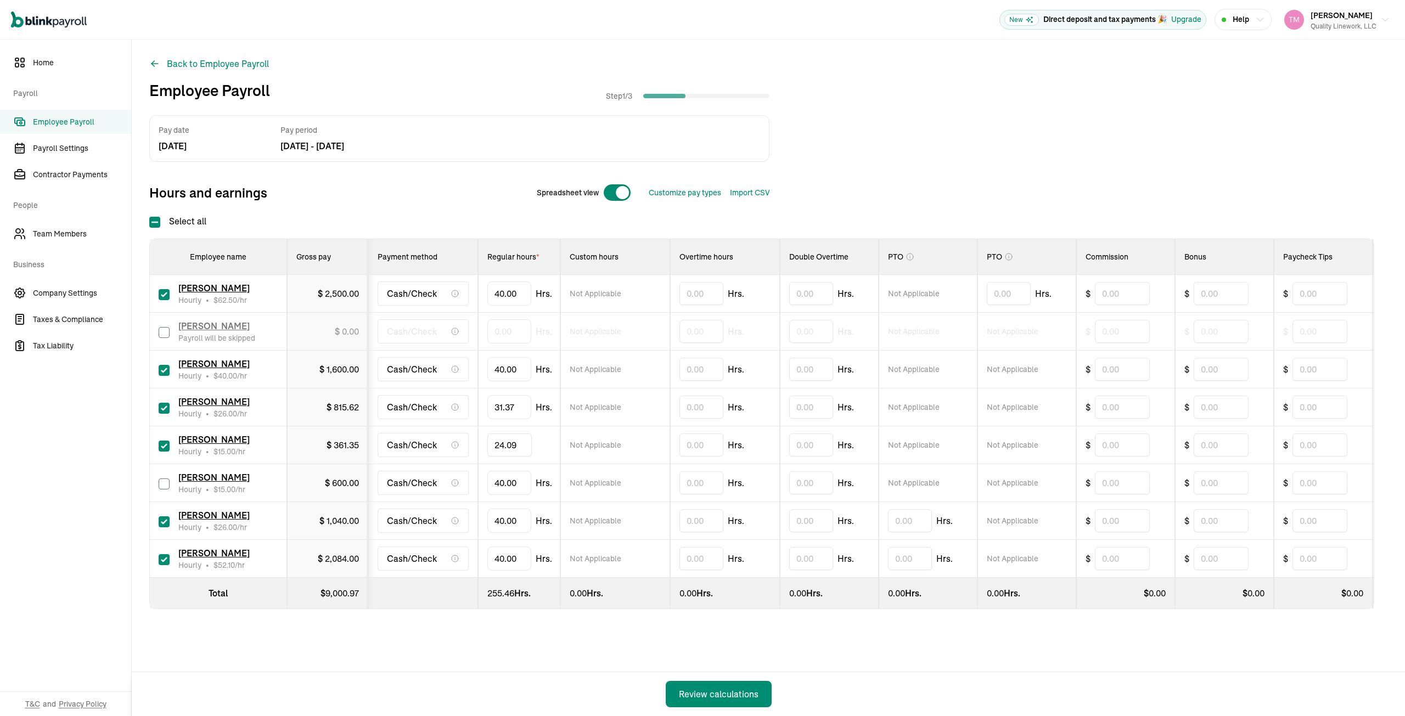
type input "0.00"
type input "4"
type input "35.13"
click at [589, 653] on div "Pay date [DATE] Pay period [DATE] - [DATE] Hours and earnings Spreadsheet view …" at bounding box center [768, 384] width 1238 height 538
click at [725, 697] on div "Review calculations" at bounding box center [719, 694] width 80 height 13
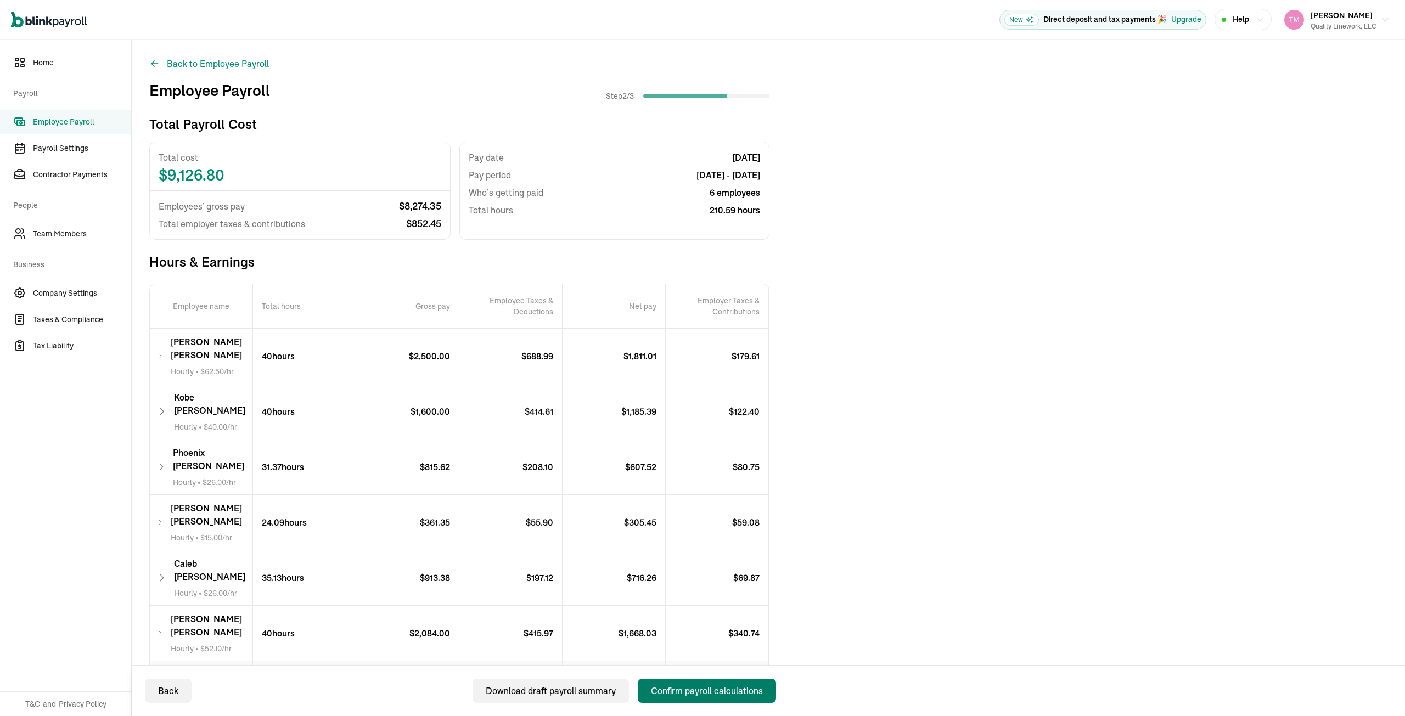
click at [699, 692] on div "Confirm payroll calculations" at bounding box center [707, 690] width 112 height 13
